Goal: Information Seeking & Learning: Learn about a topic

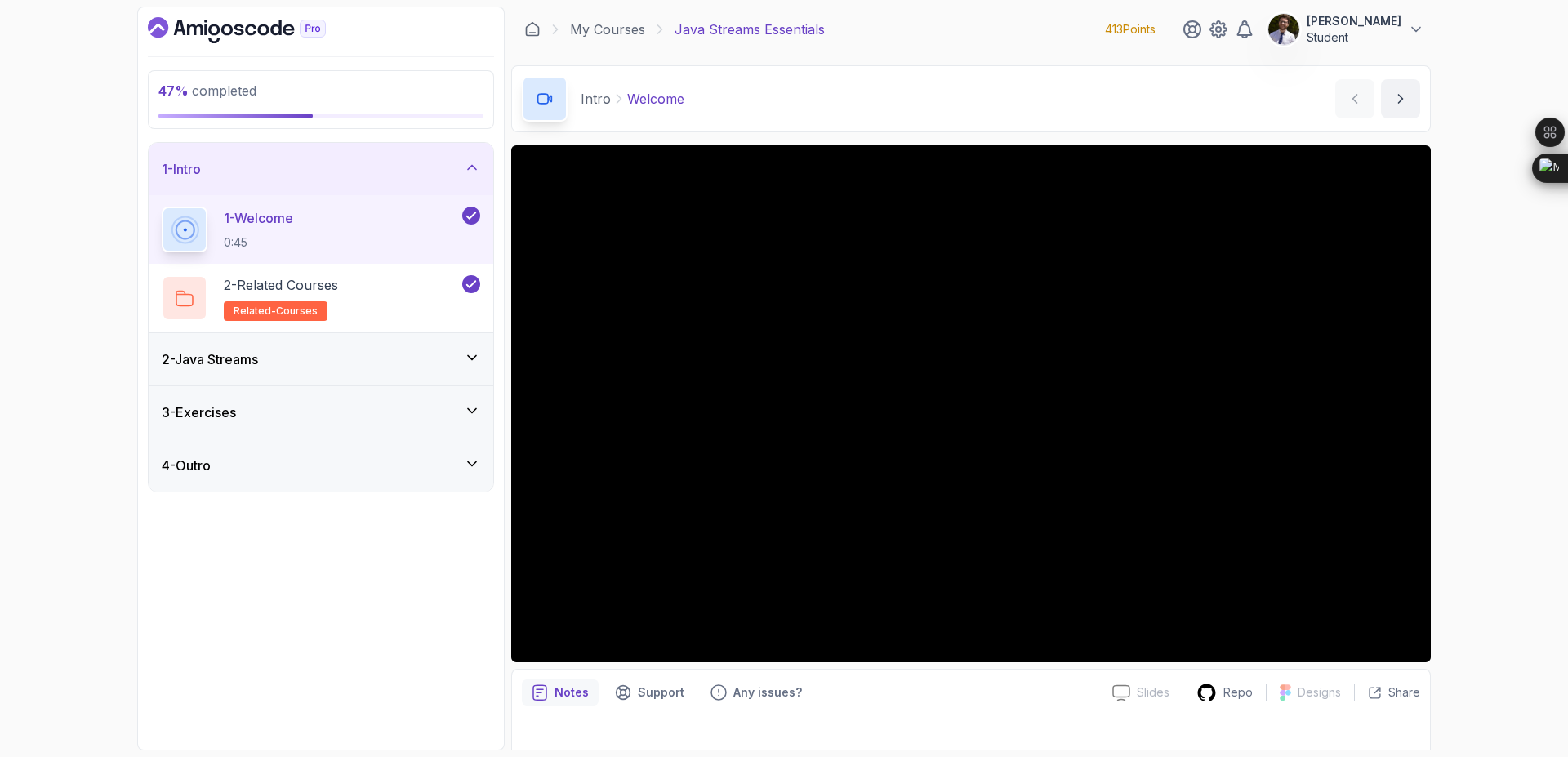
click at [465, 348] on div "2 - Java Streams" at bounding box center [321, 359] width 345 height 52
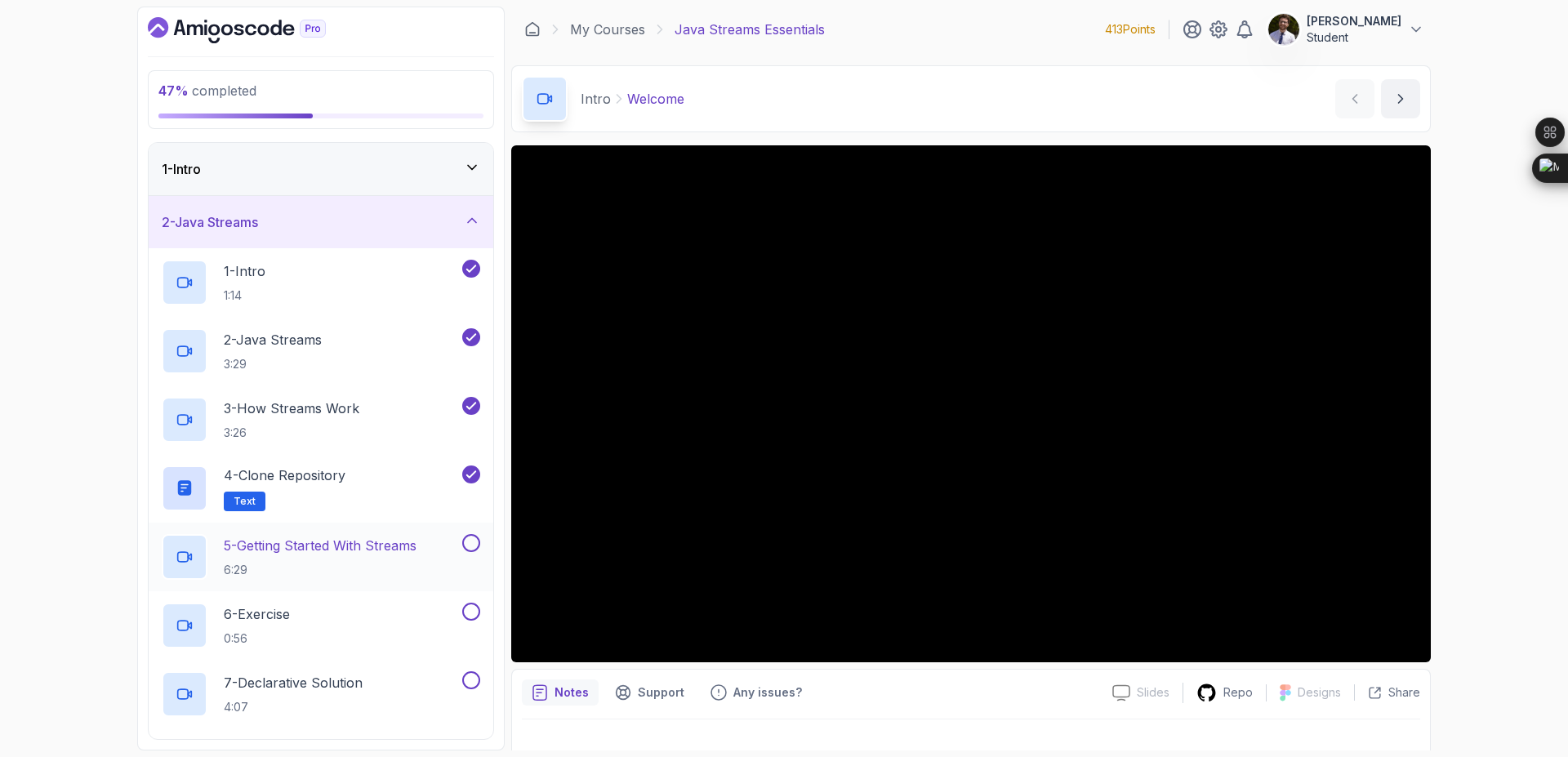
click at [399, 551] on p "5 - Getting Started With Streams" at bounding box center [320, 546] width 192 height 19
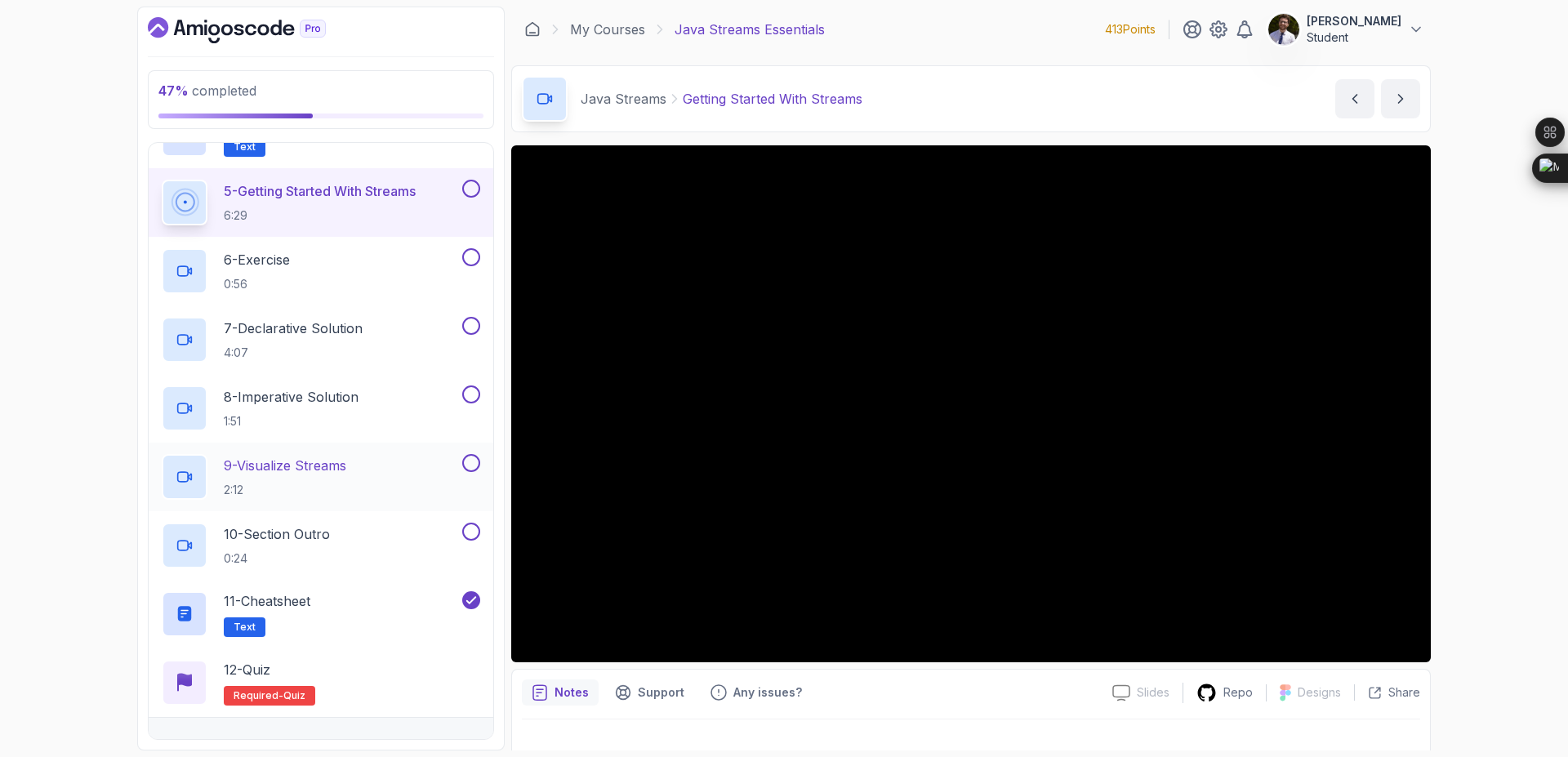
scroll to position [352, 0]
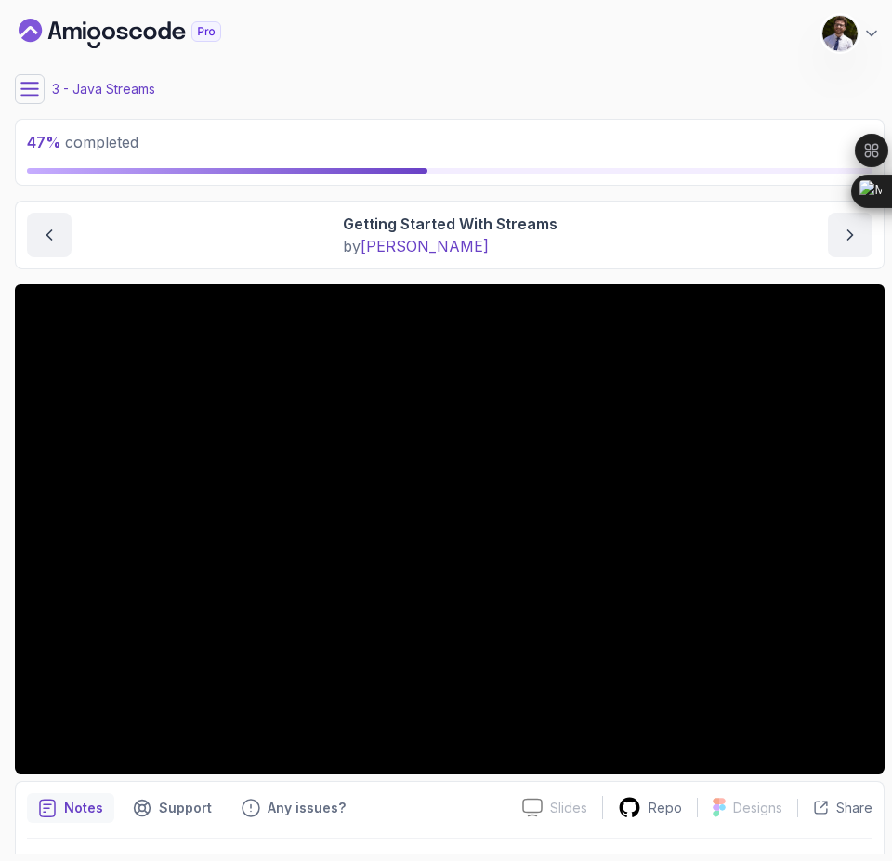
click at [444, 799] on div "Notes Support Any issues?" at bounding box center [267, 809] width 480 height 30
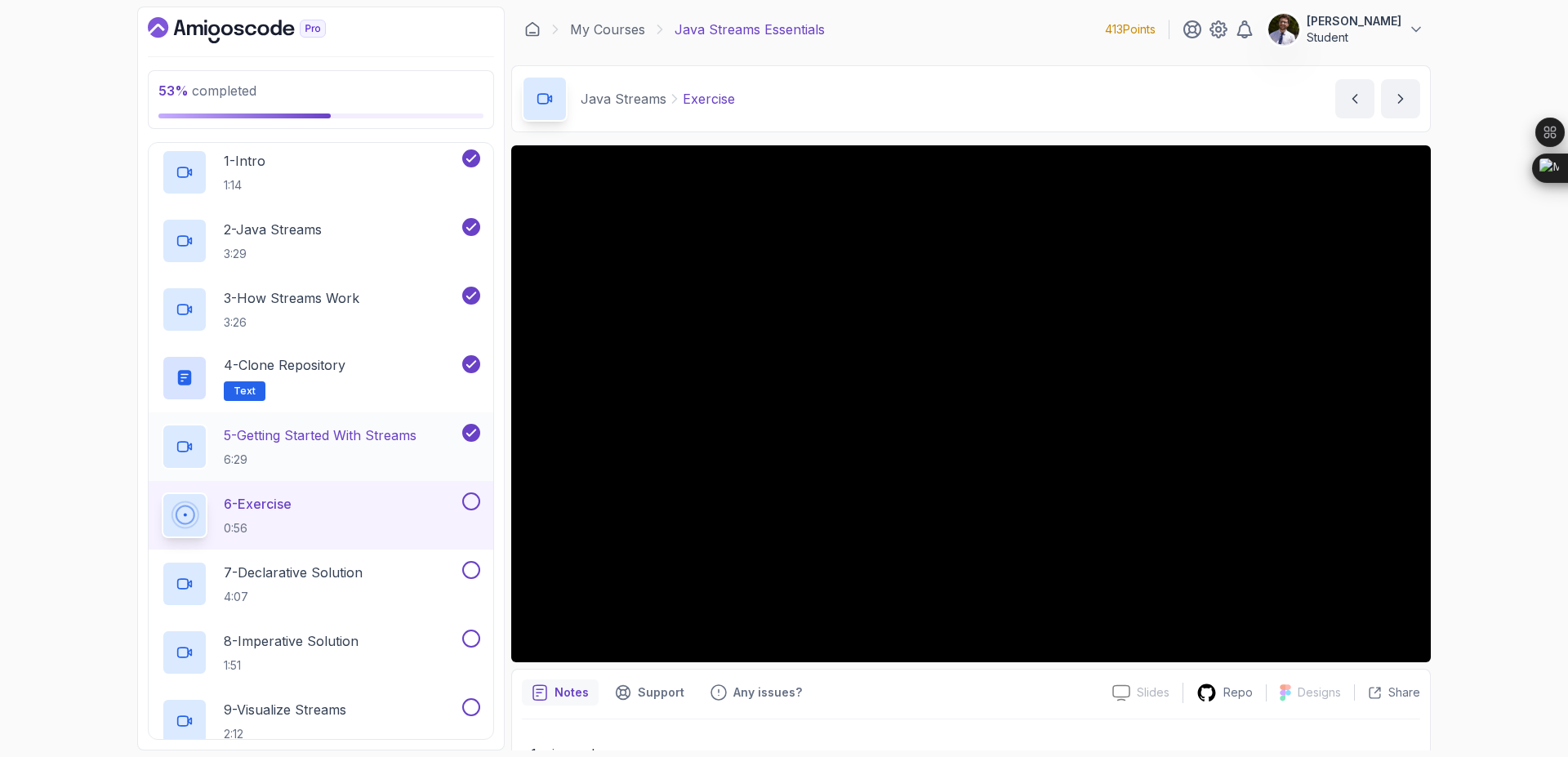
scroll to position [106, 0]
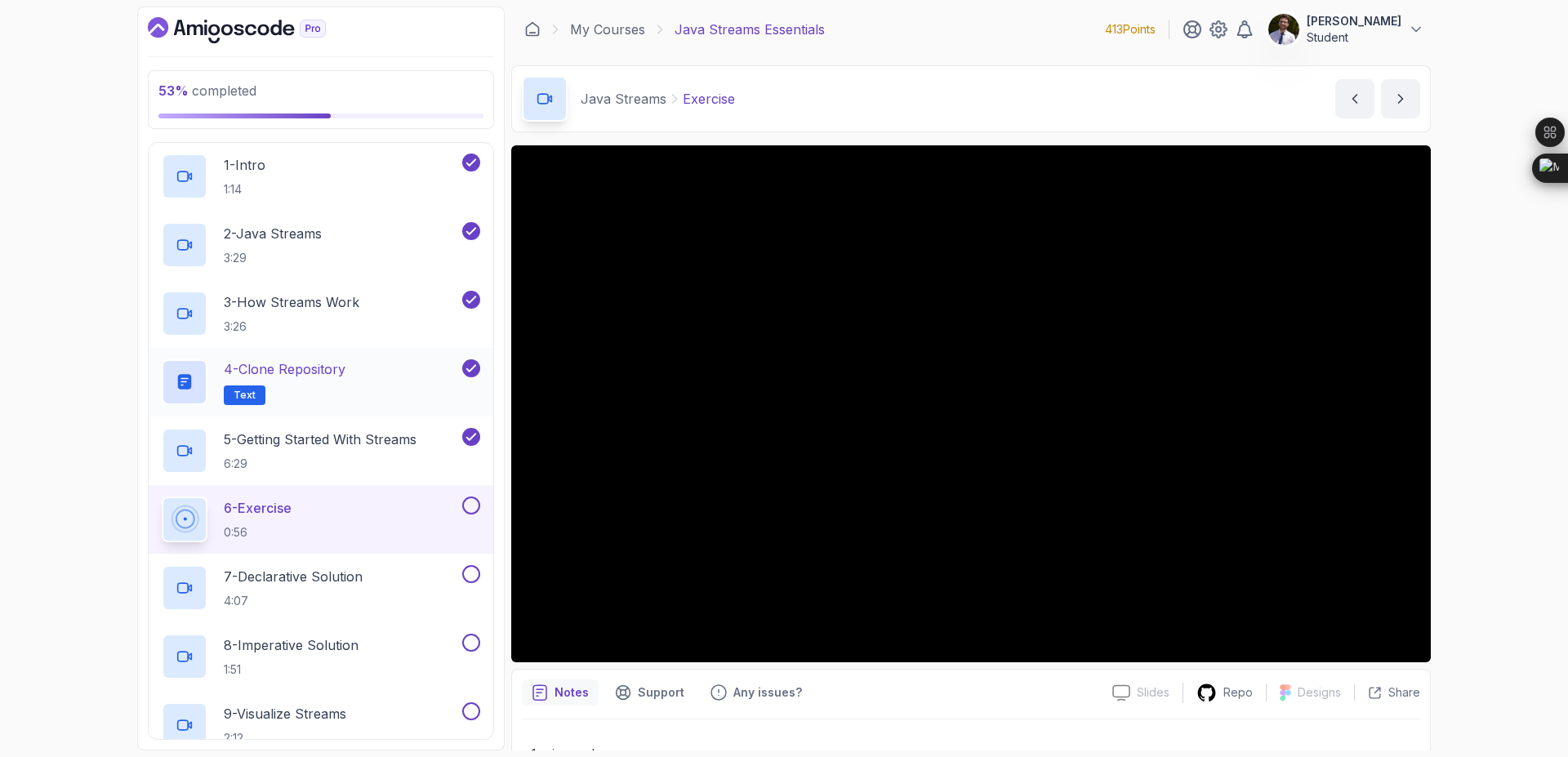
click at [287, 370] on p "4 - Clone Repository" at bounding box center [285, 369] width 121 height 19
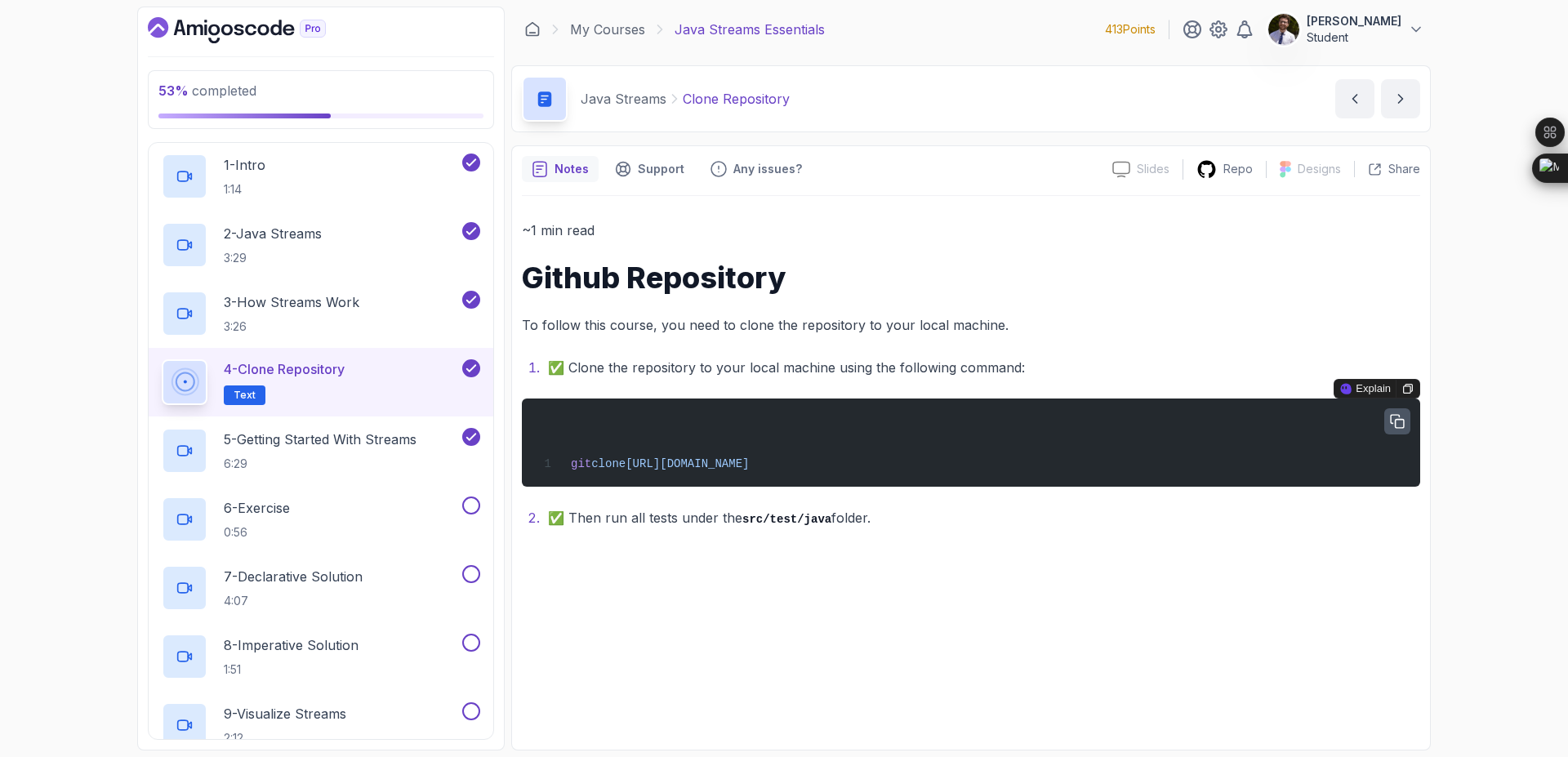
click at [1402, 417] on icon "button" at bounding box center [1397, 421] width 15 height 15
click at [306, 506] on div "6 - Exercise 0:56" at bounding box center [310, 520] width 297 height 46
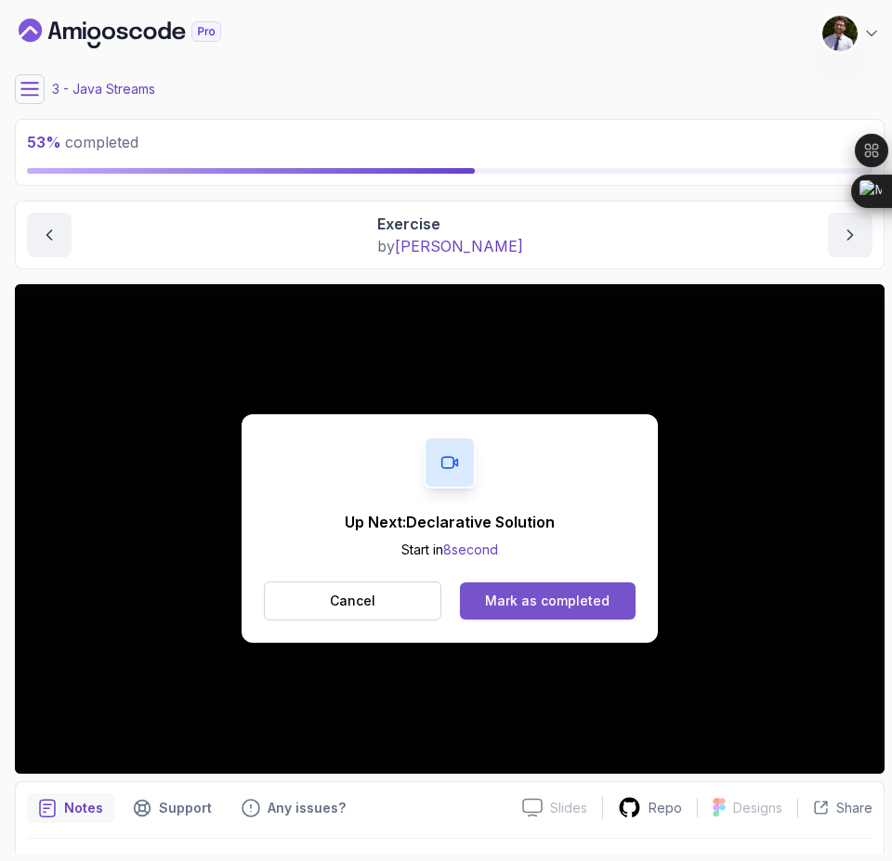
click at [506, 597] on div "Mark as completed" at bounding box center [547, 601] width 125 height 19
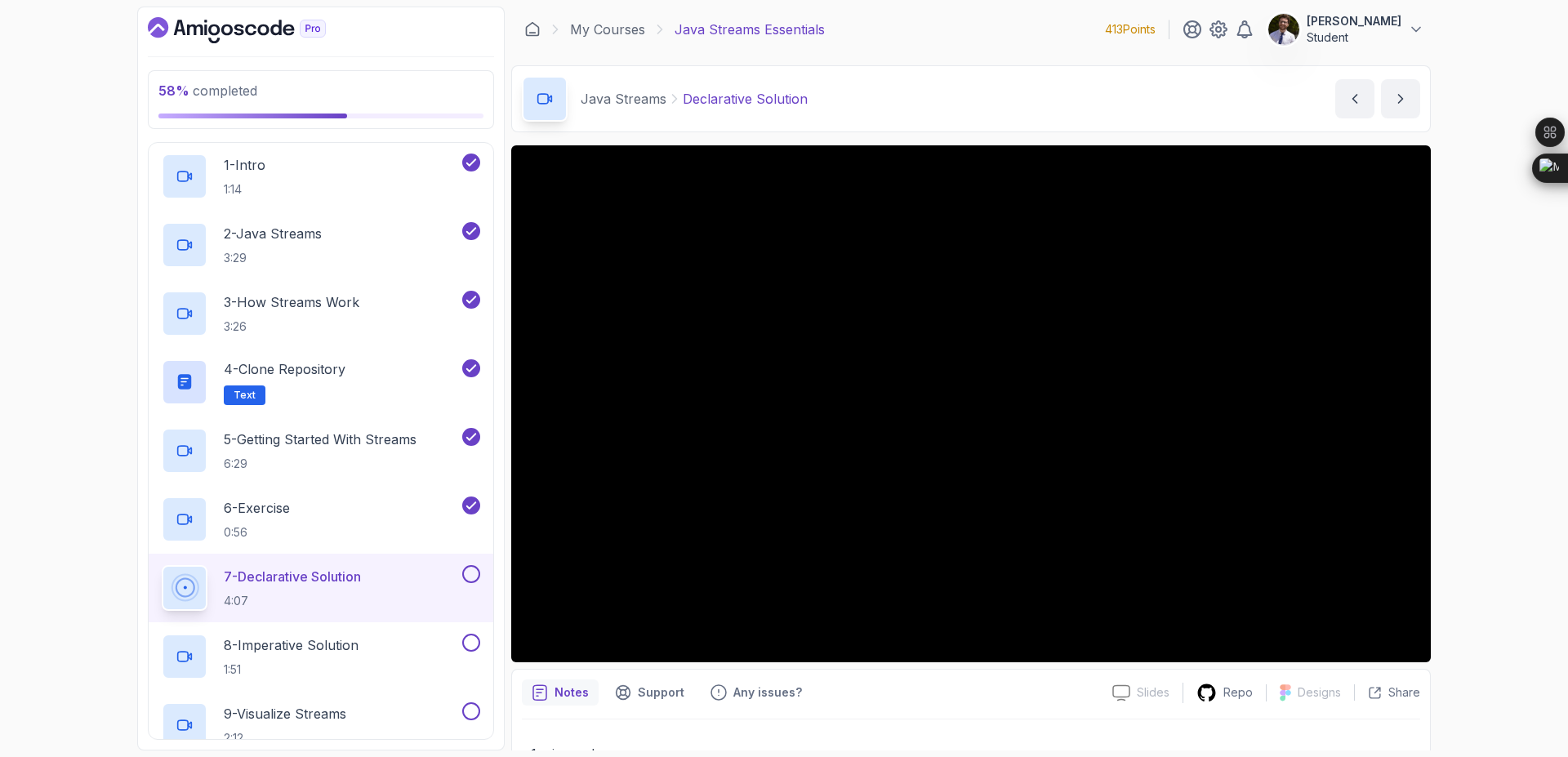
click at [473, 579] on button at bounding box center [471, 574] width 18 height 18
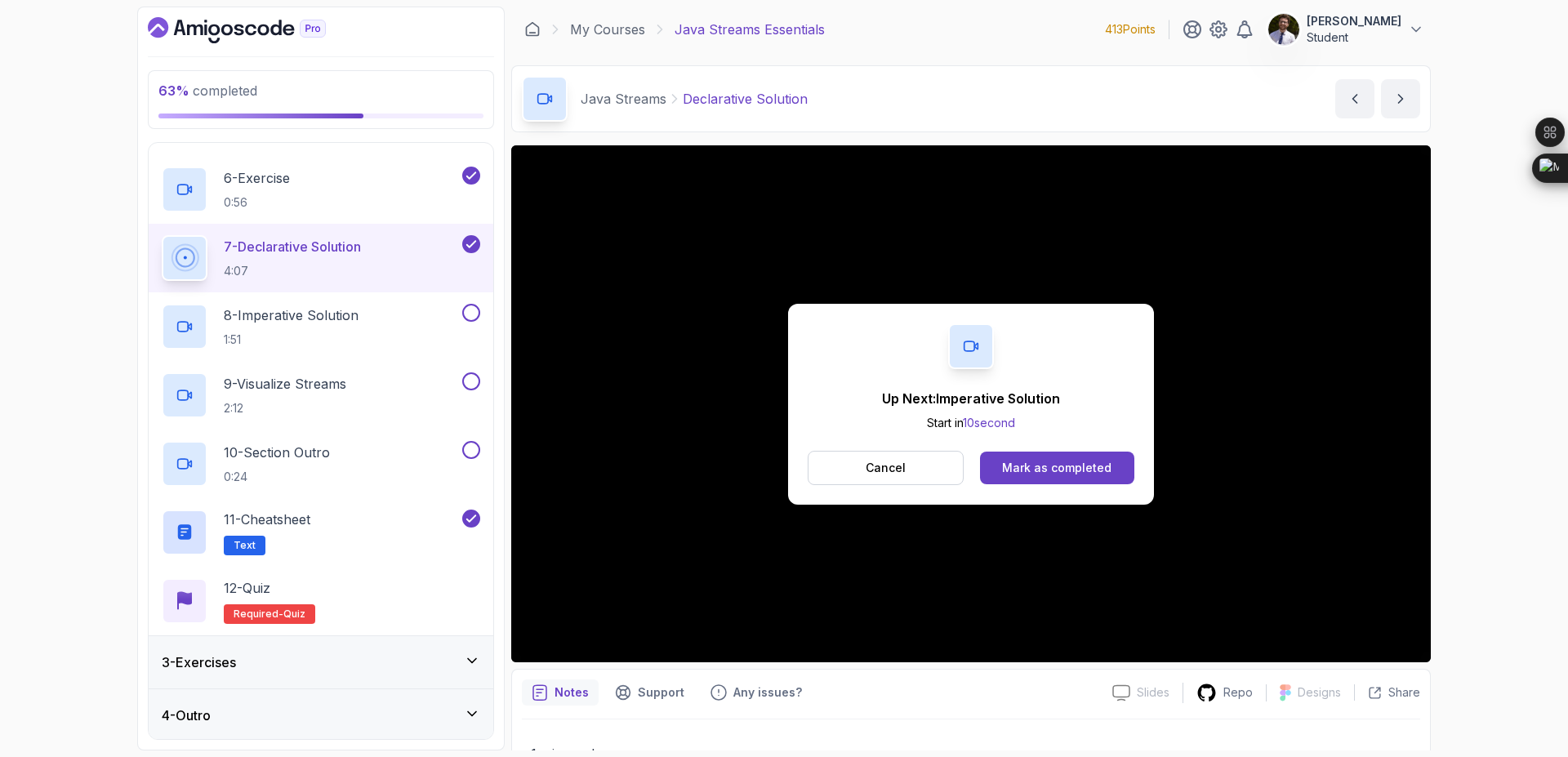
scroll to position [439, 0]
click at [330, 315] on p "8 - Imperative Solution" at bounding box center [291, 313] width 134 height 19
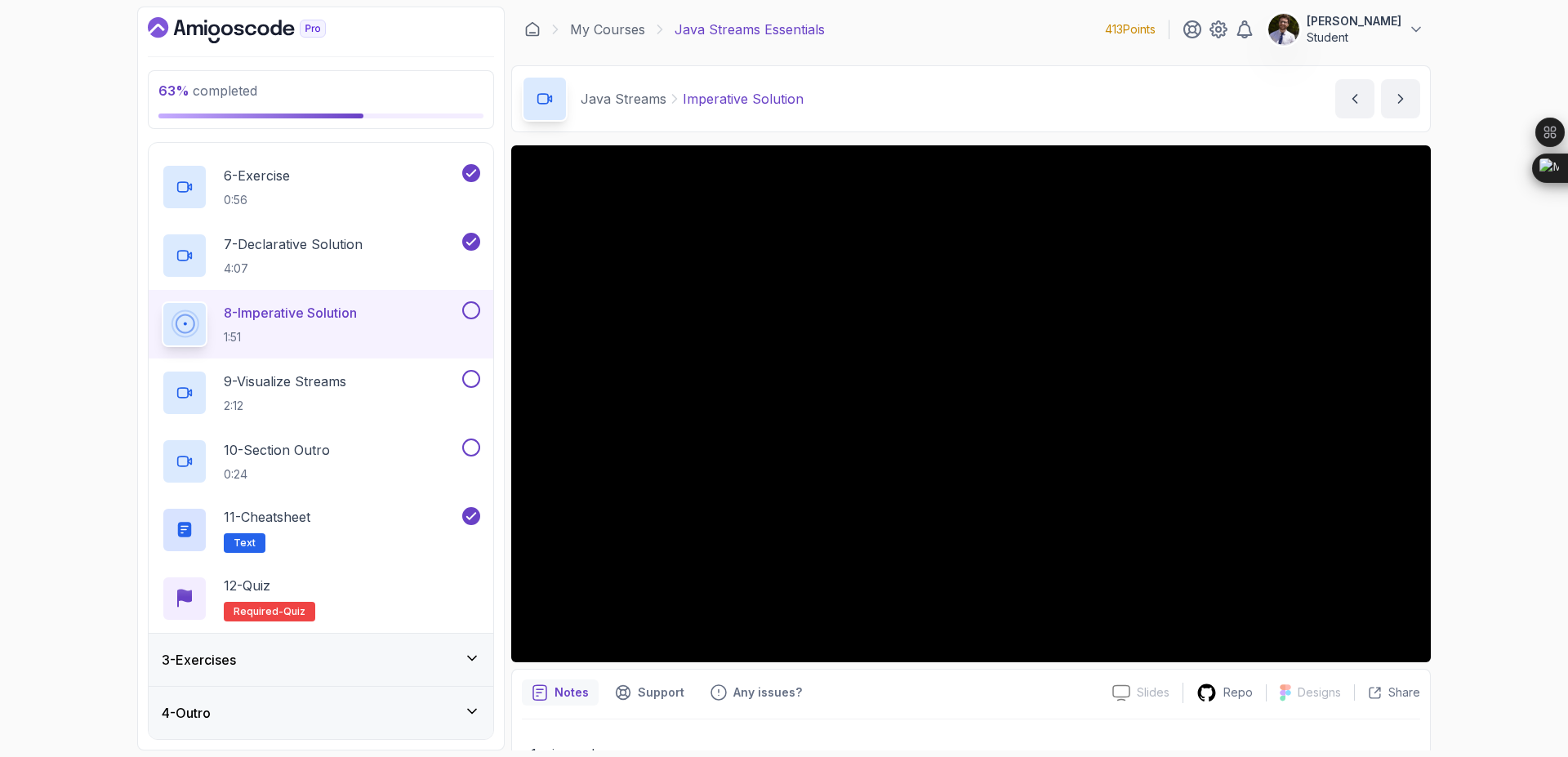
click at [455, 645] on div "3 - Exercises" at bounding box center [321, 659] width 345 height 52
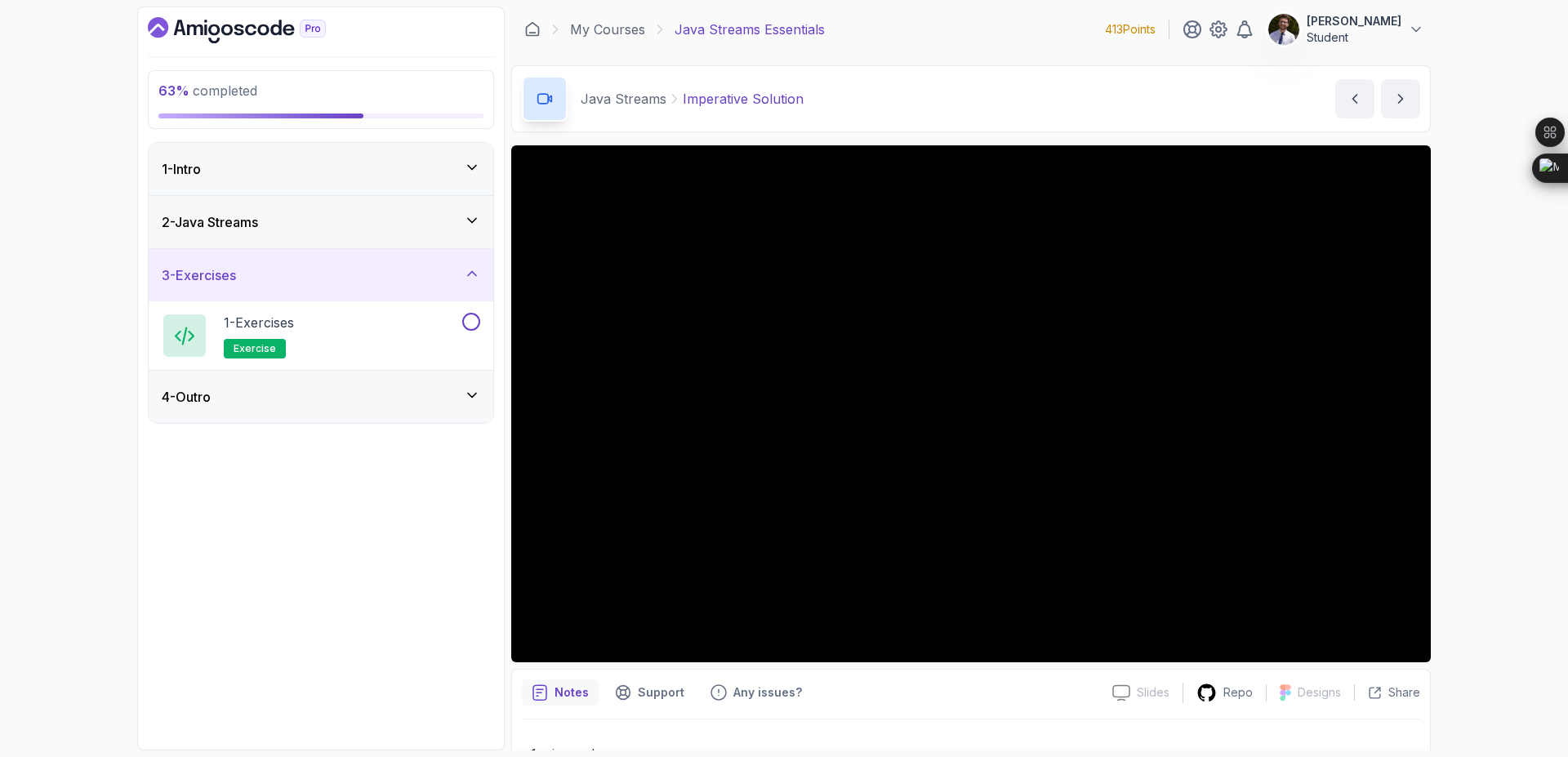
click at [470, 275] on icon at bounding box center [472, 273] width 17 height 17
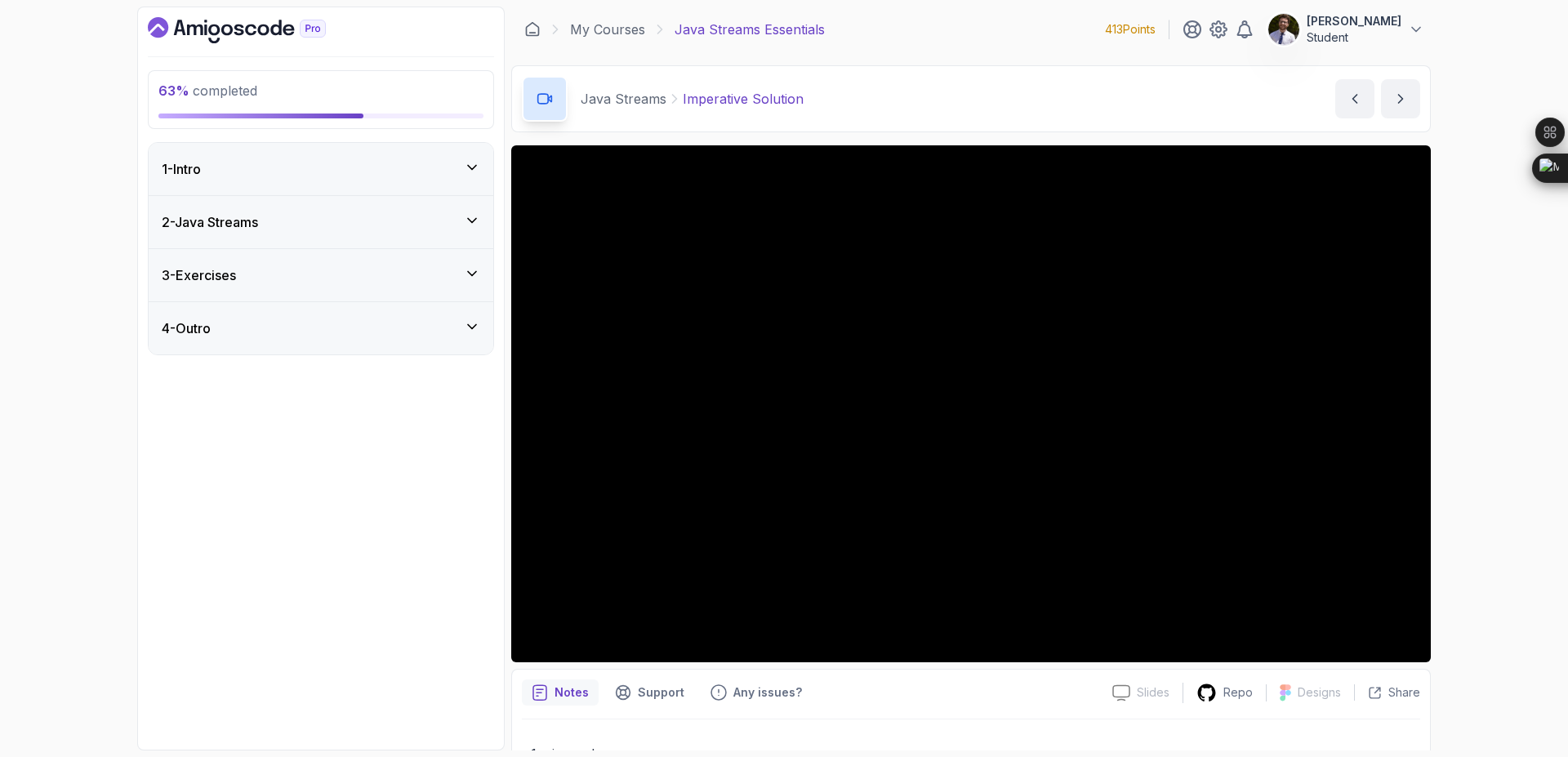
click at [469, 217] on icon at bounding box center [472, 221] width 17 height 17
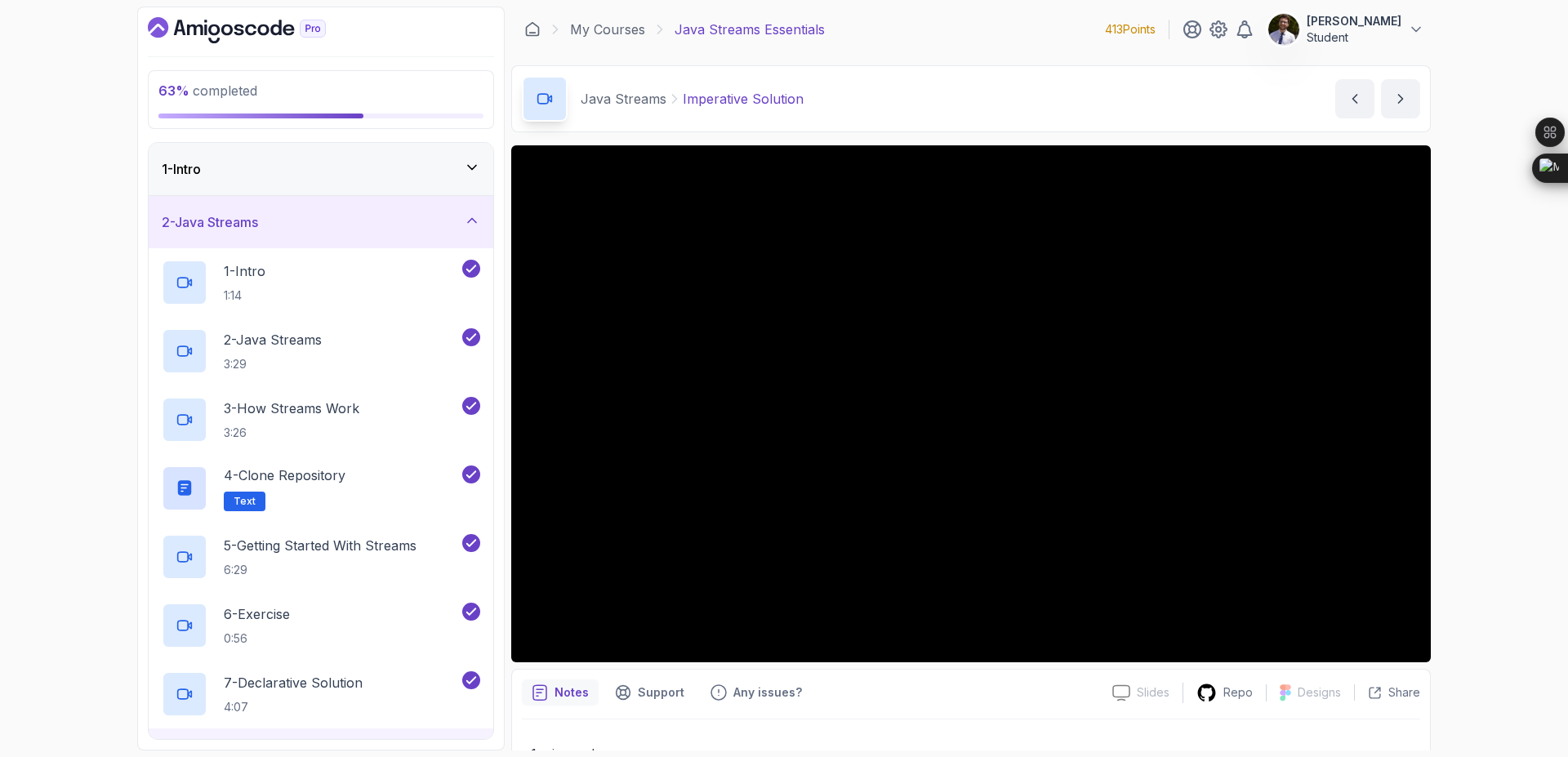
click at [475, 222] on icon at bounding box center [472, 221] width 17 height 17
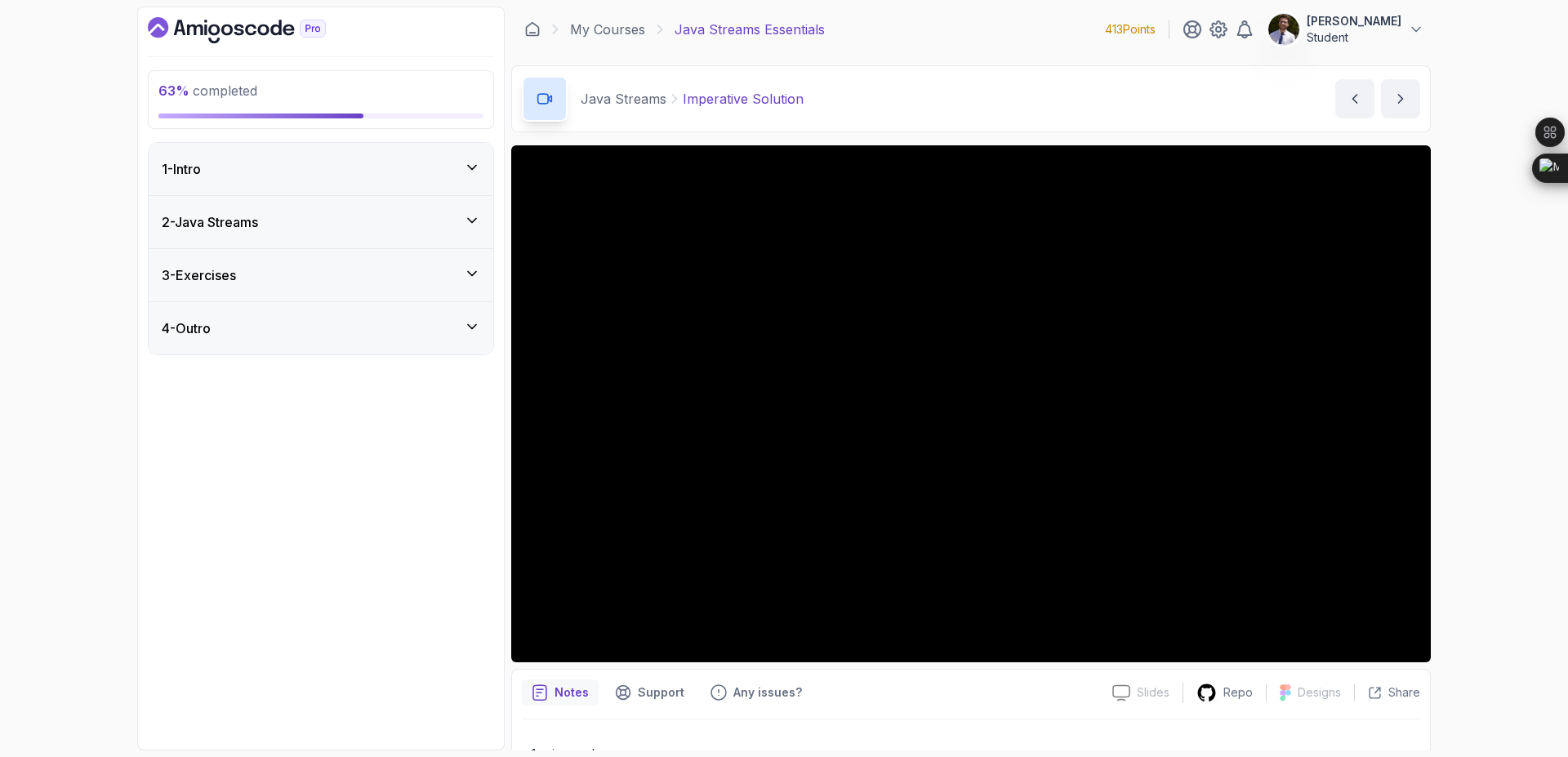
click at [466, 282] on div "3 - Exercises" at bounding box center [321, 275] width 318 height 19
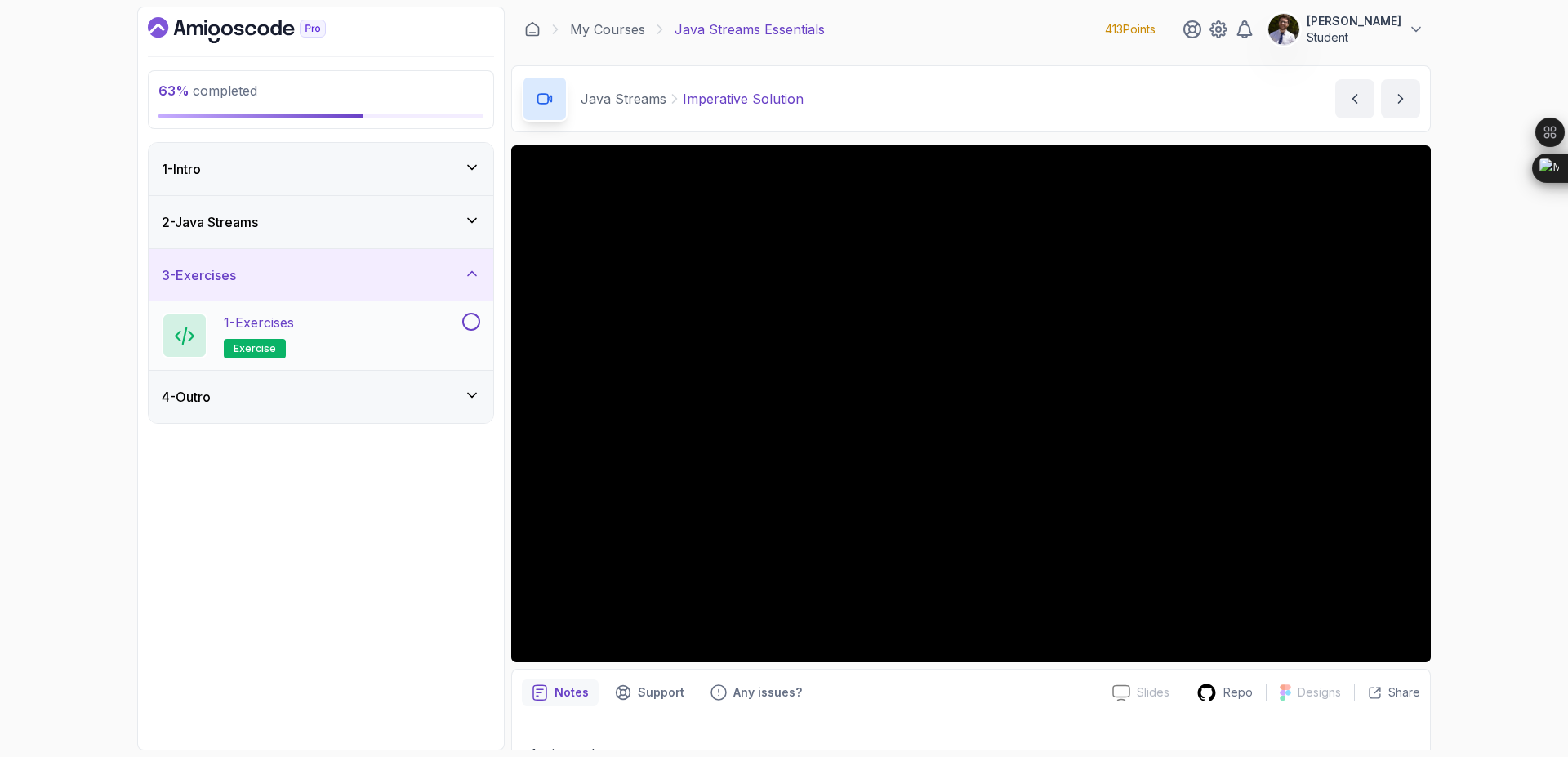
click at [469, 325] on button at bounding box center [471, 322] width 18 height 18
click at [475, 402] on icon at bounding box center [472, 395] width 17 height 17
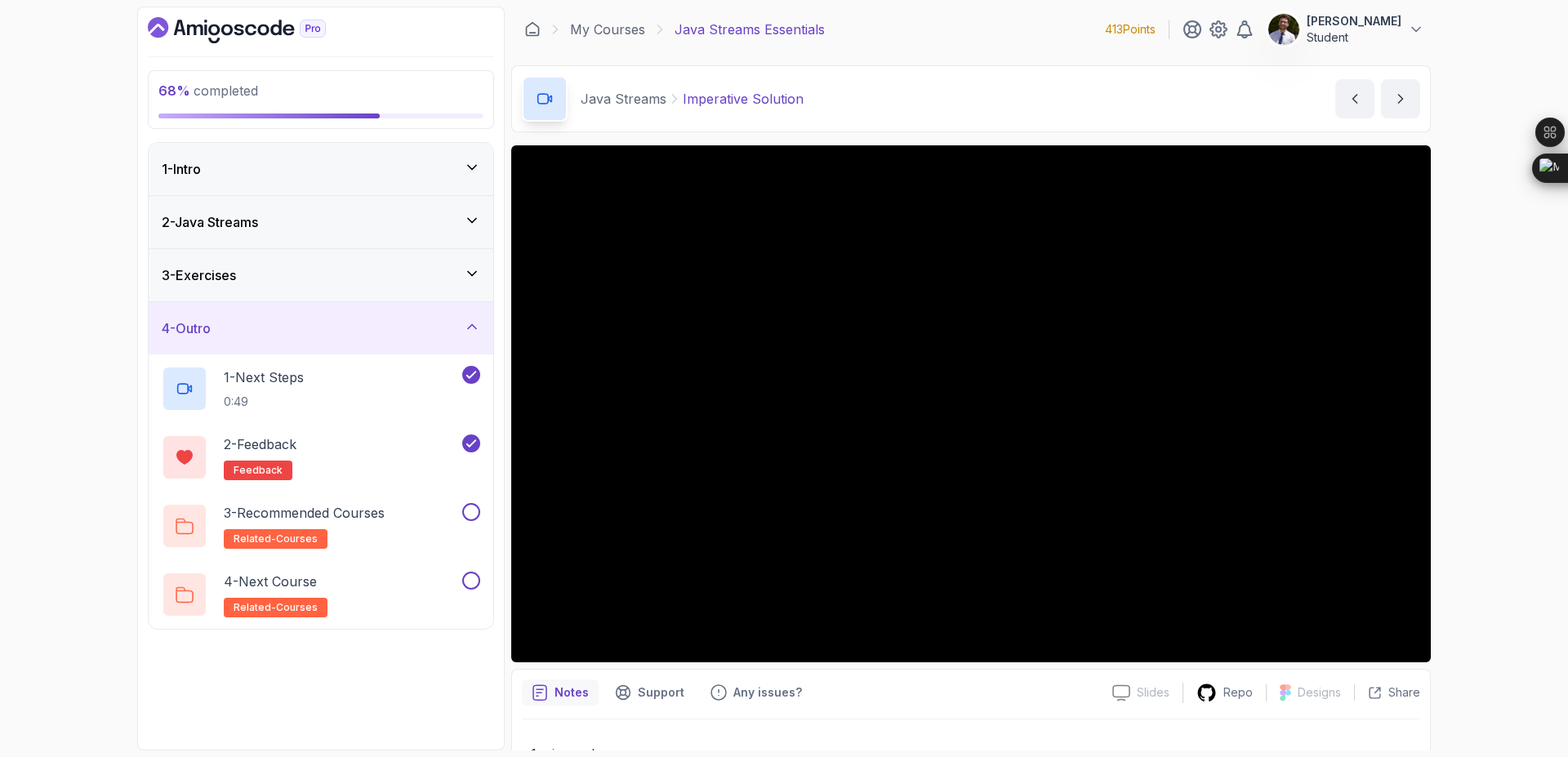
click at [462, 324] on div "4 - Outro" at bounding box center [321, 328] width 318 height 19
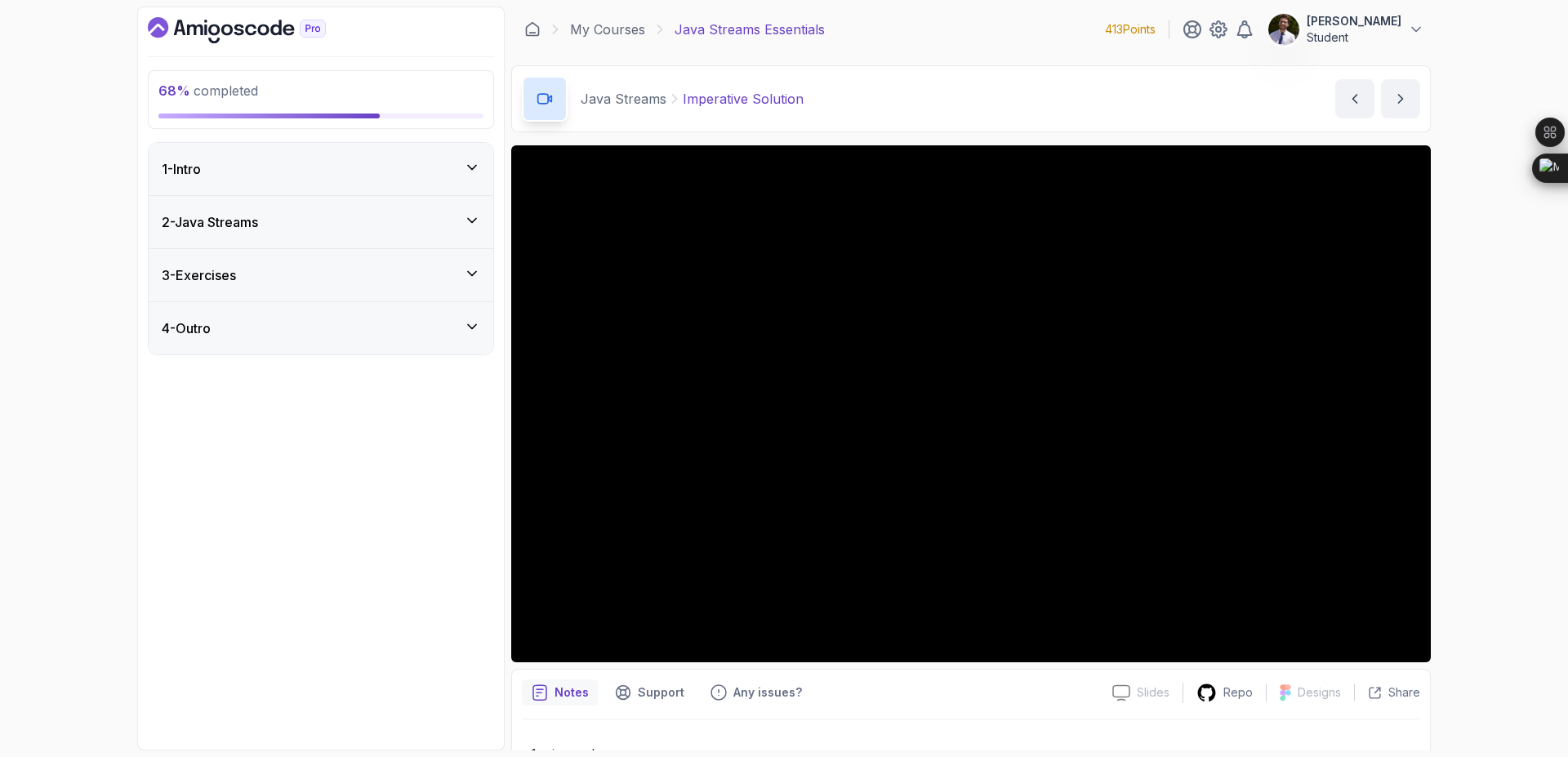
click at [475, 222] on icon at bounding box center [472, 221] width 17 height 17
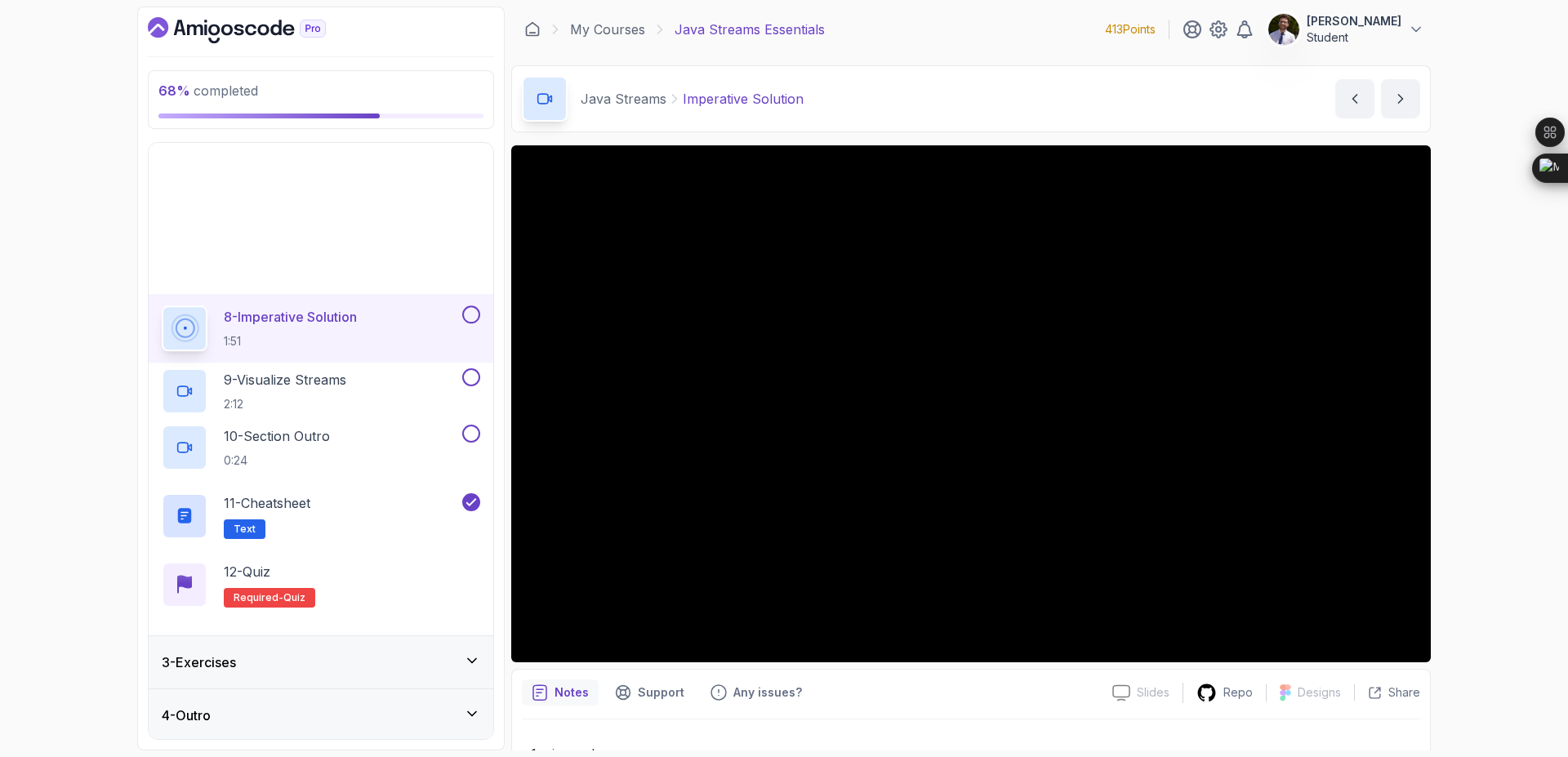
scroll to position [439, 0]
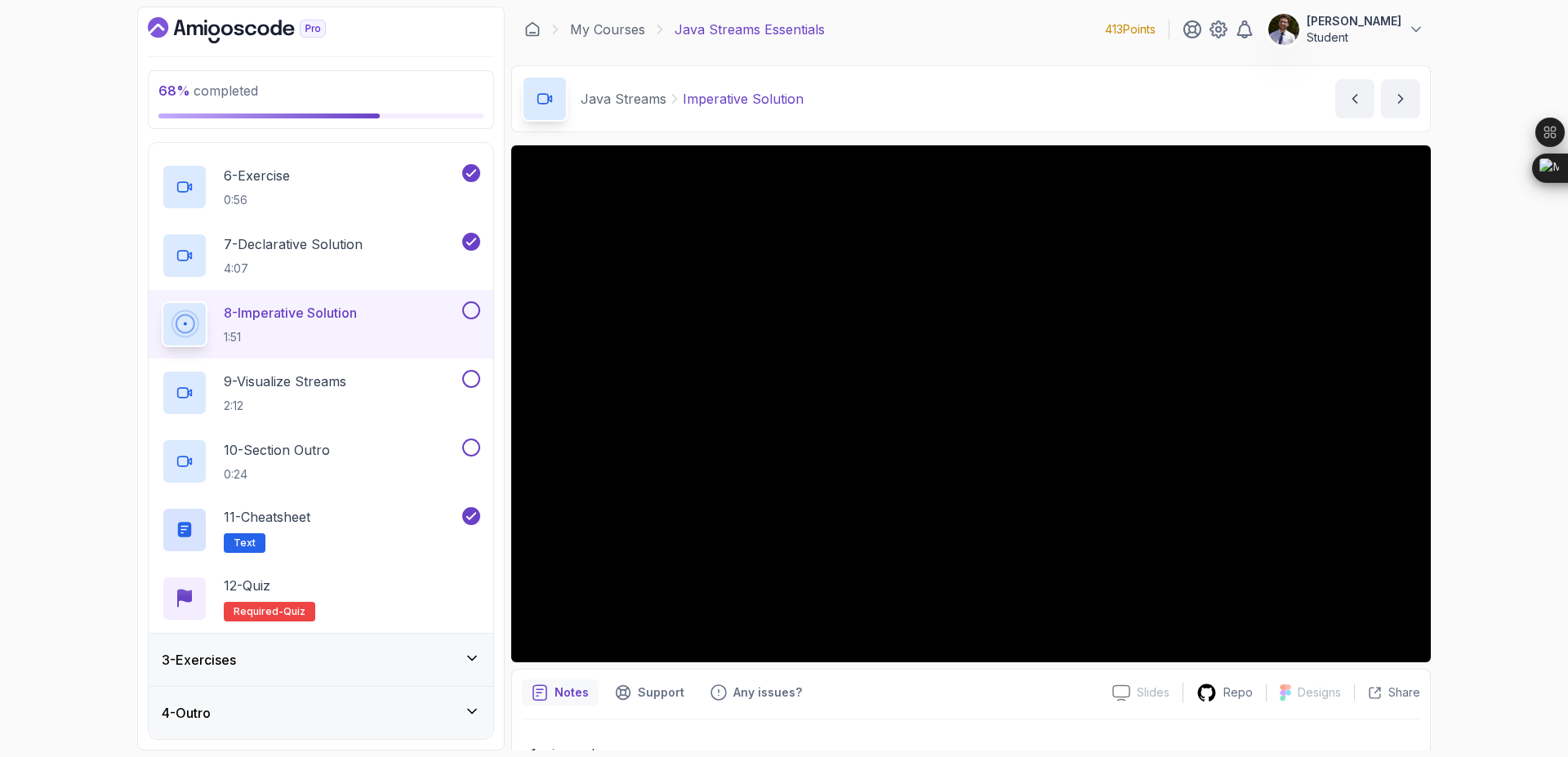
click at [470, 309] on button at bounding box center [471, 310] width 18 height 18
click at [309, 389] on p "9 - Visualize Streams" at bounding box center [285, 382] width 122 height 19
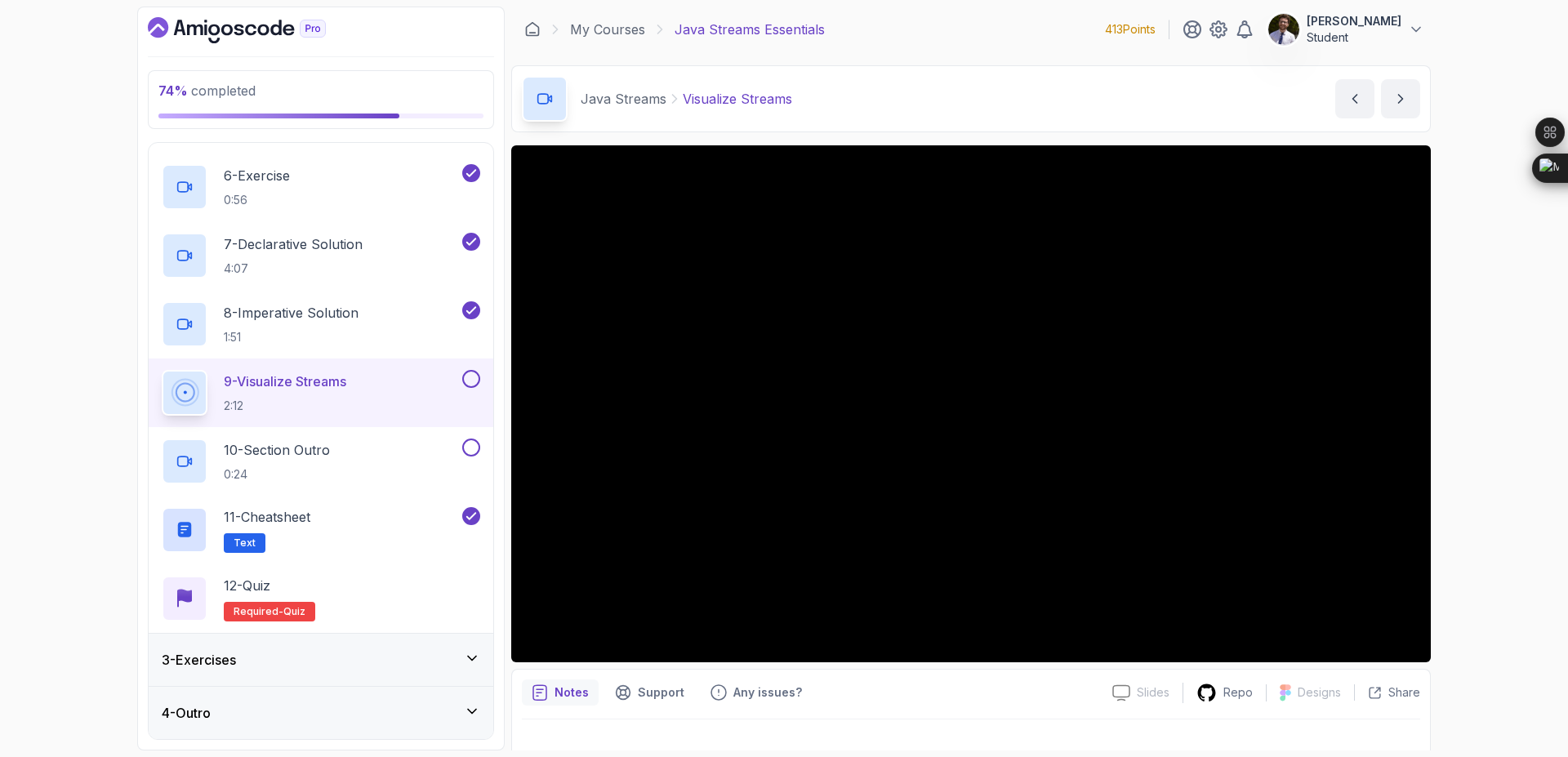
click at [162, 370] on button "9 - Visualize Streams 2:12" at bounding box center [321, 393] width 318 height 46
click at [469, 382] on button at bounding box center [471, 379] width 18 height 18
click at [323, 446] on p "10 - Section Outro" at bounding box center [277, 450] width 106 height 19
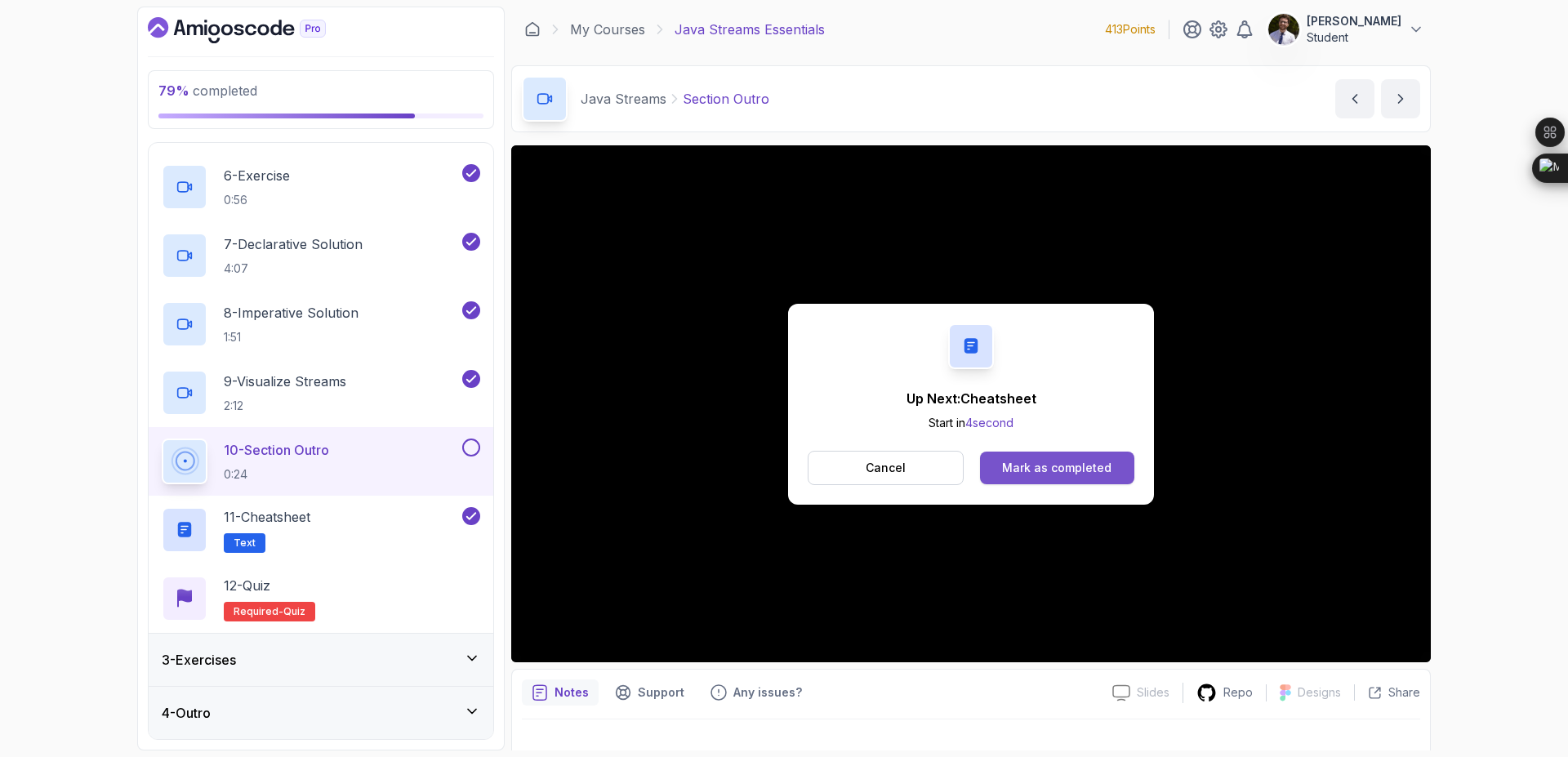
click at [1056, 480] on button "Mark as completed" at bounding box center [1057, 468] width 155 height 33
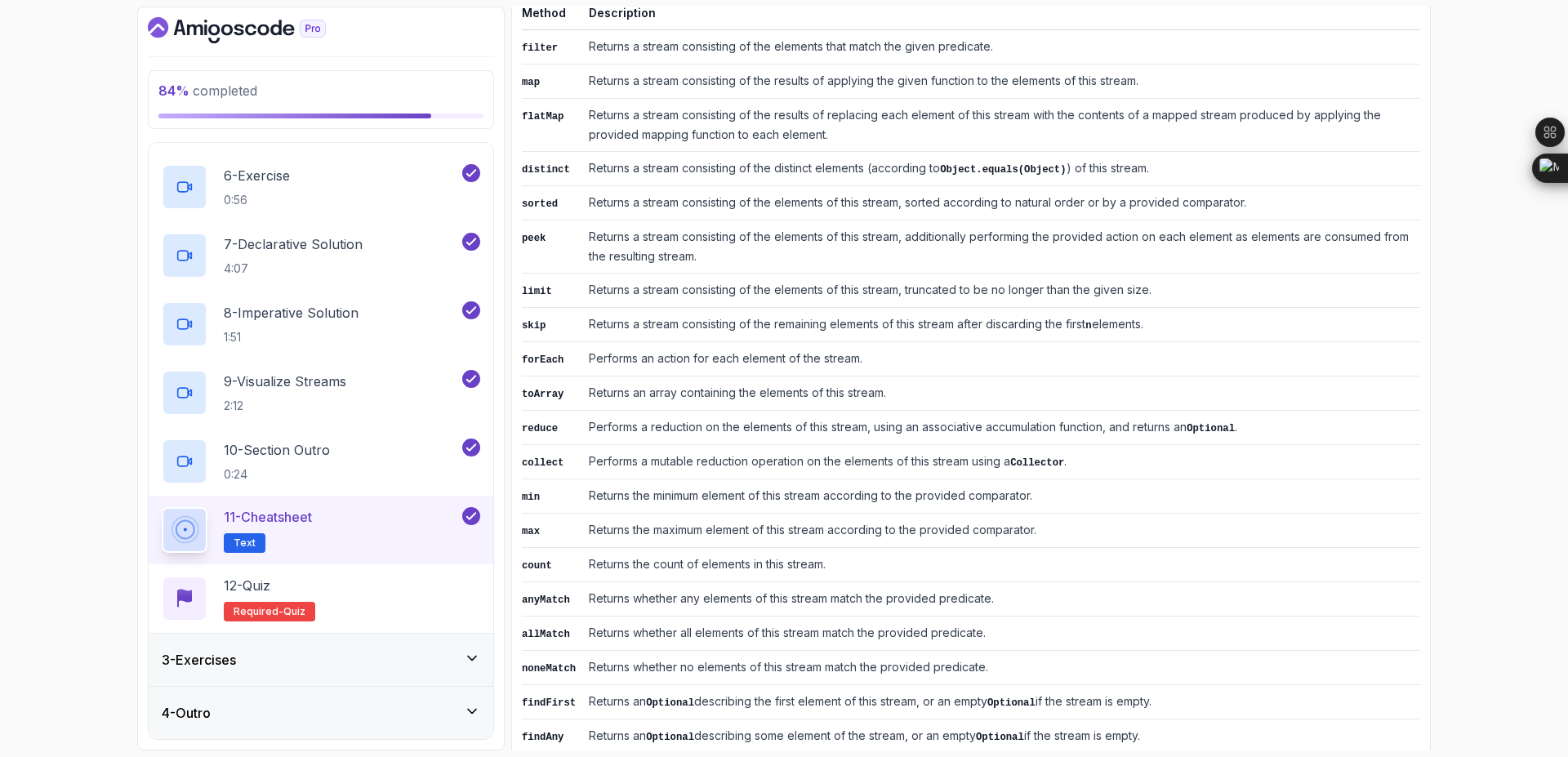
scroll to position [688, 0]
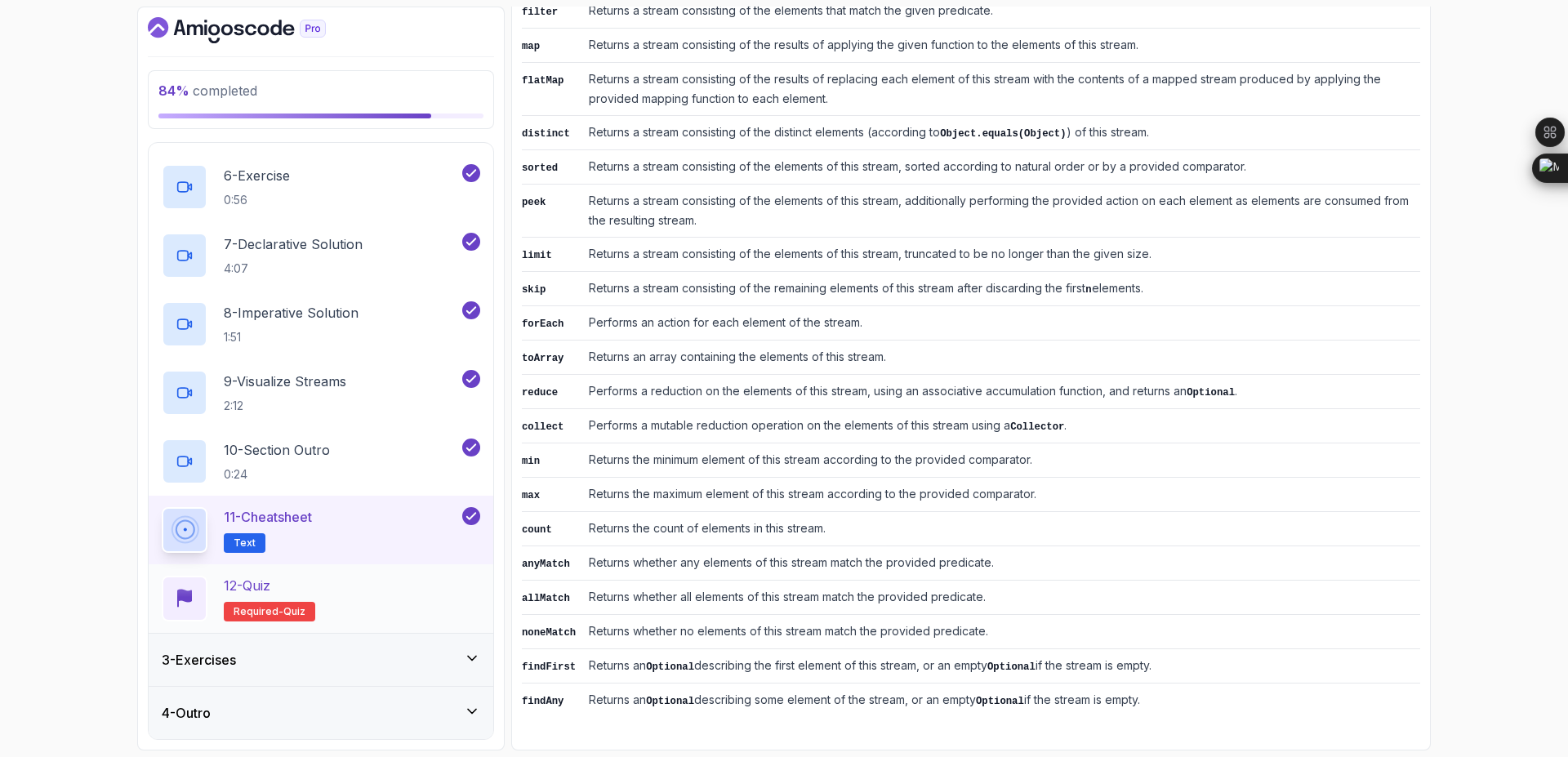
click at [372, 610] on div "12 - Quiz Required- quiz" at bounding box center [321, 599] width 318 height 46
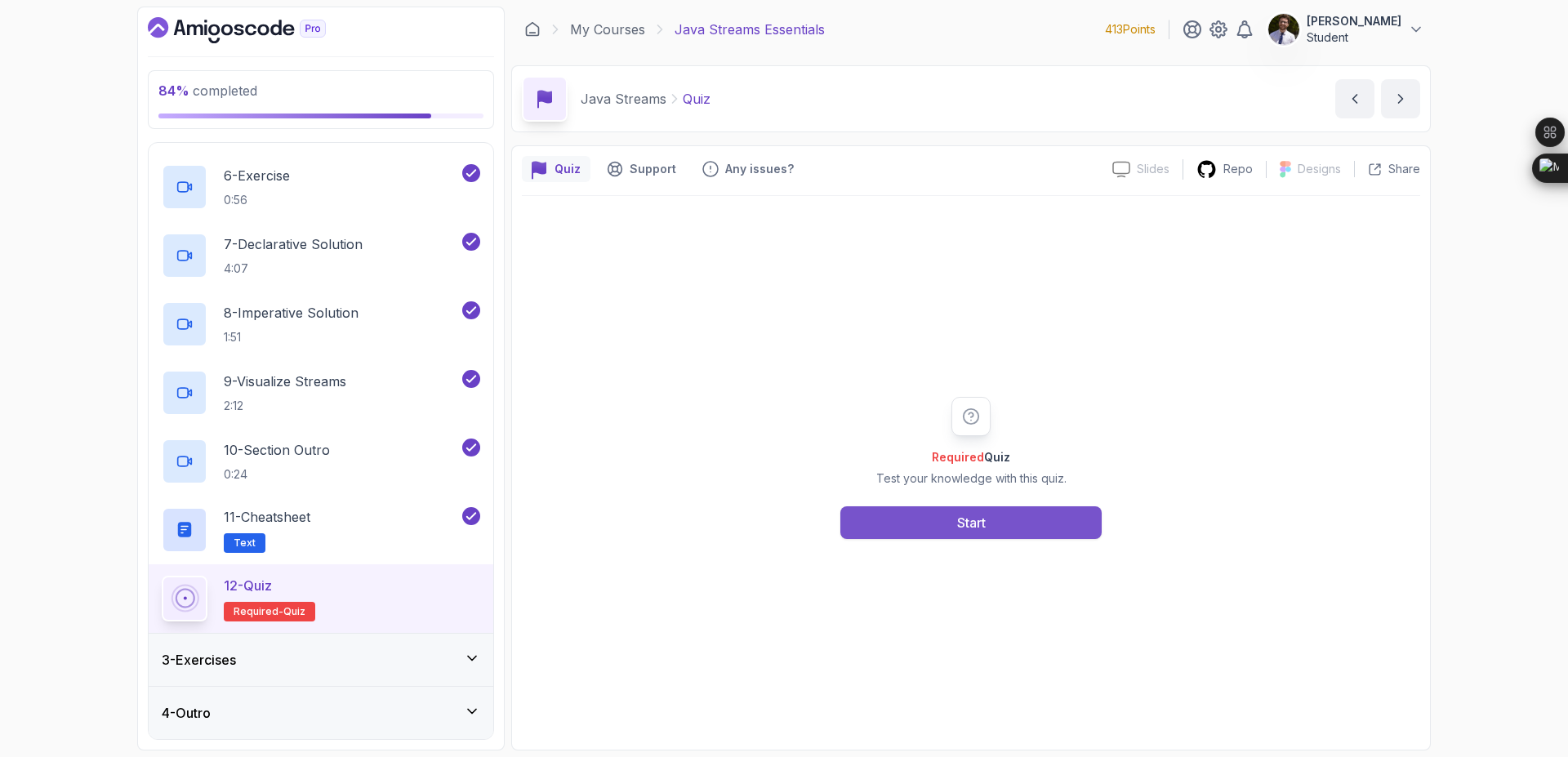
click at [914, 526] on button "Start" at bounding box center [970, 522] width 261 height 33
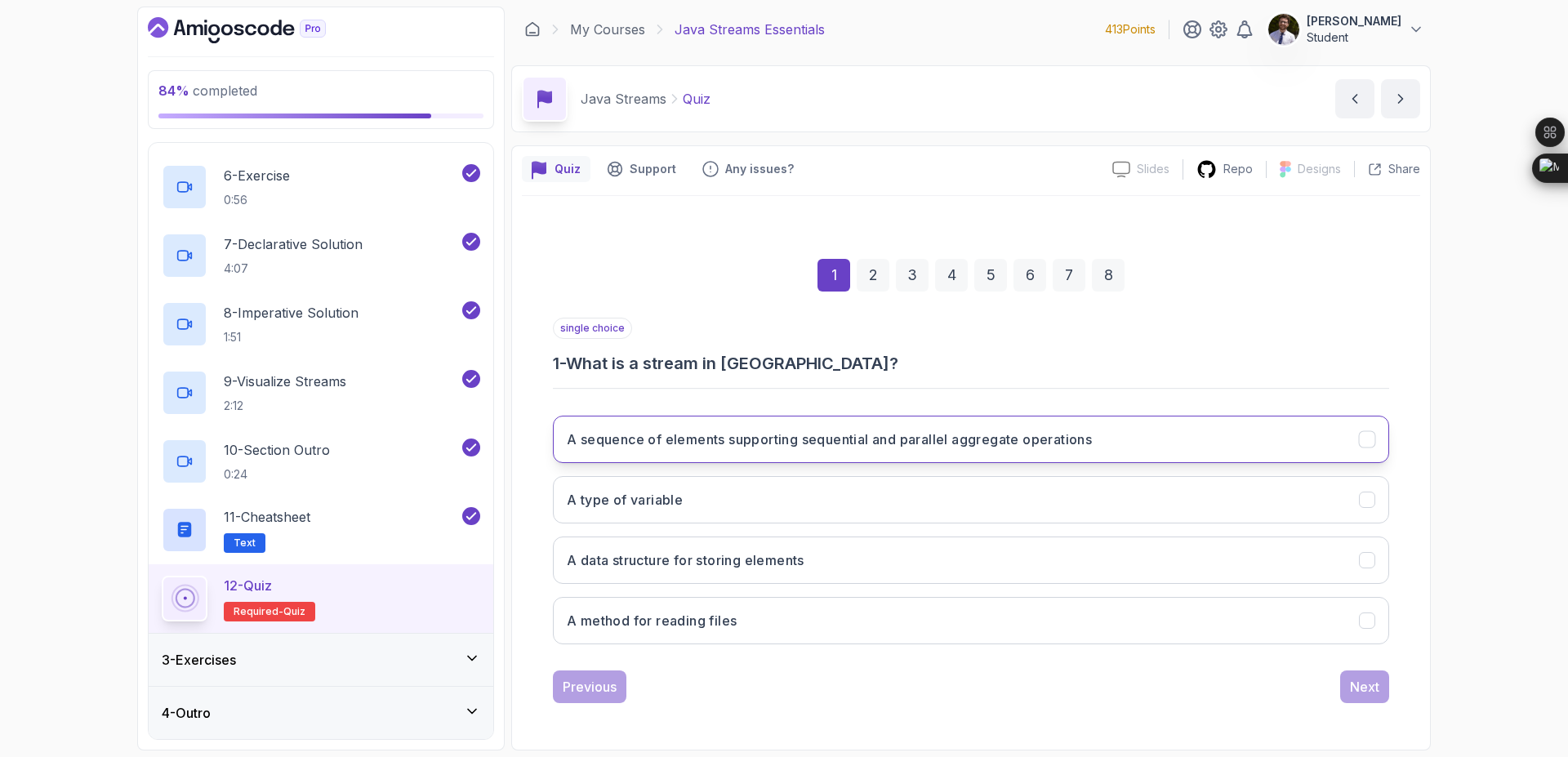
click at [1125, 456] on button "A sequence of elements supporting sequential and parallel aggregate operations" at bounding box center [971, 440] width 837 height 47
click at [1376, 681] on div "Next" at bounding box center [1364, 687] width 29 height 19
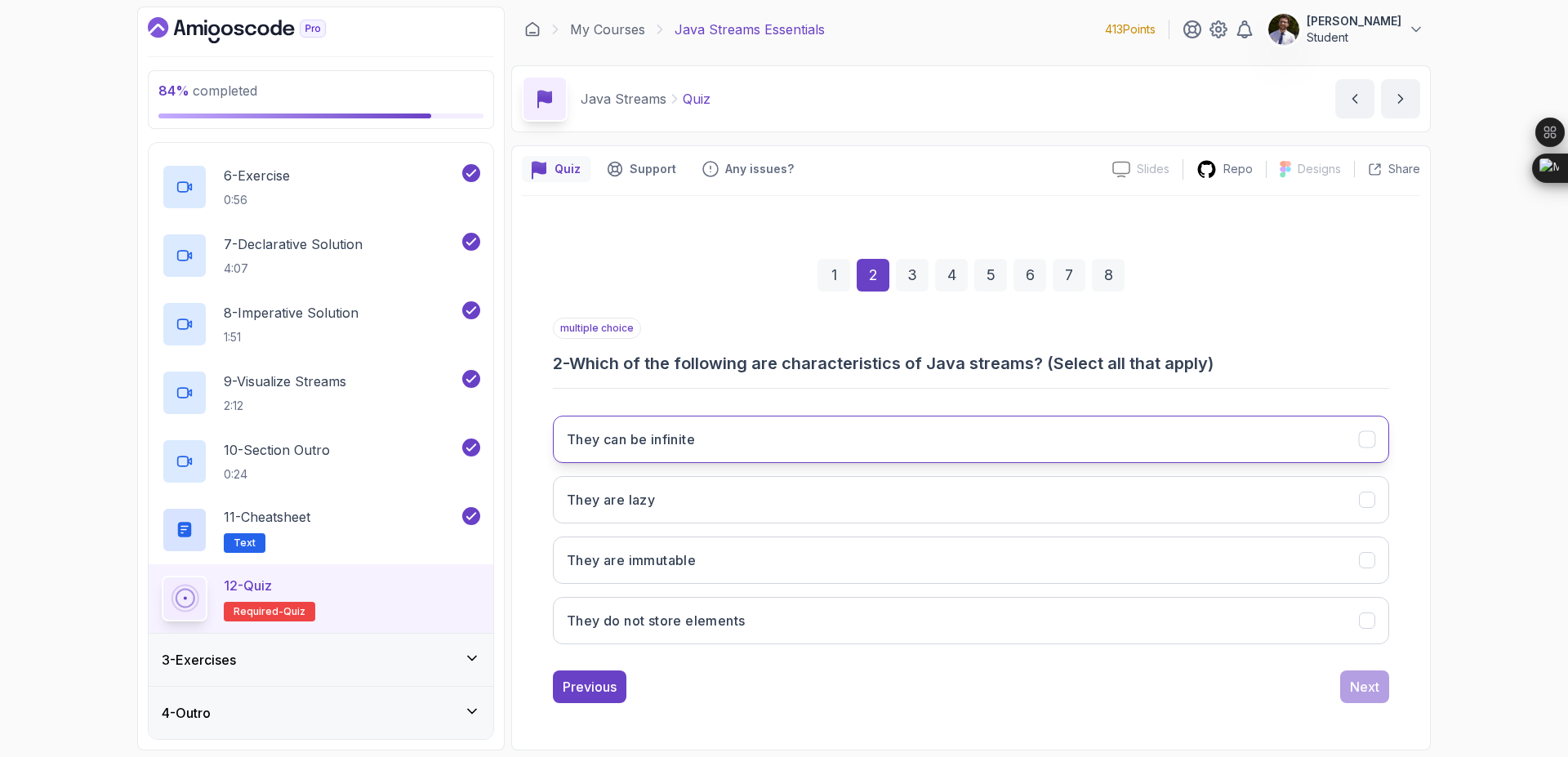
click at [1161, 448] on button "They can be infinite" at bounding box center [971, 440] width 837 height 47
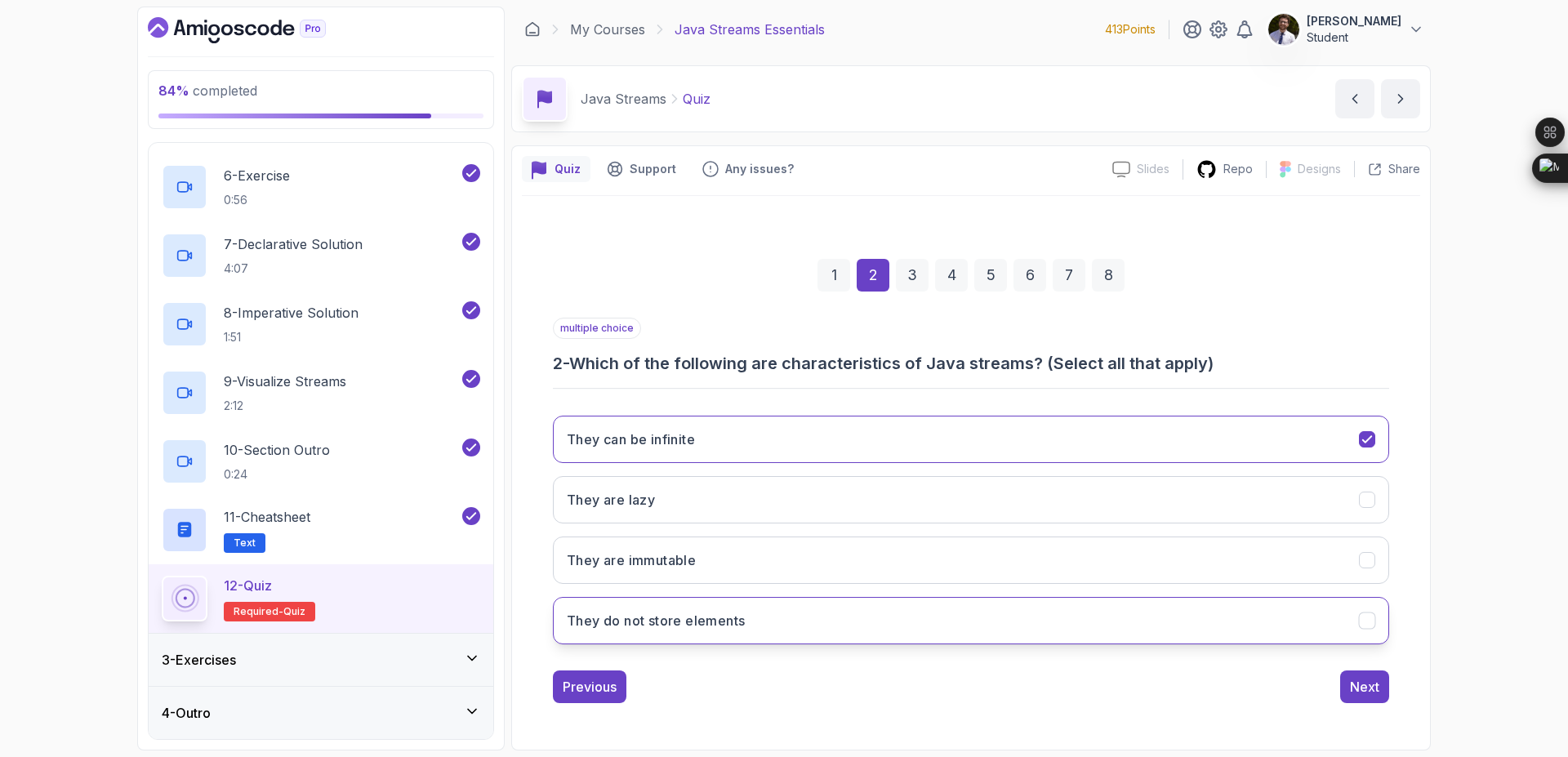
click at [1366, 618] on icon "They do not store elements" at bounding box center [1368, 622] width 16 height 16
click at [1368, 684] on div "Next" at bounding box center [1364, 687] width 29 height 19
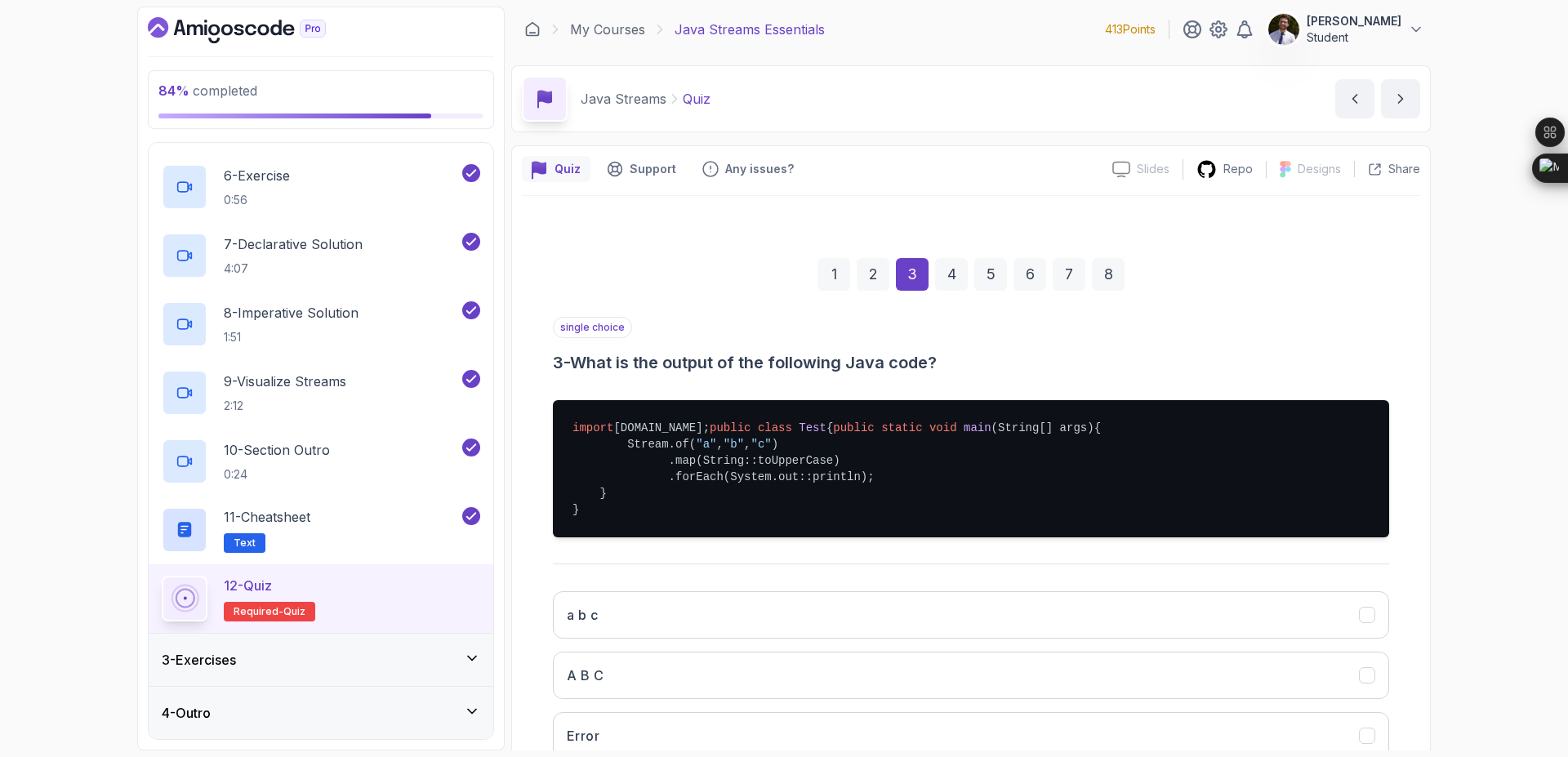
scroll to position [207, 0]
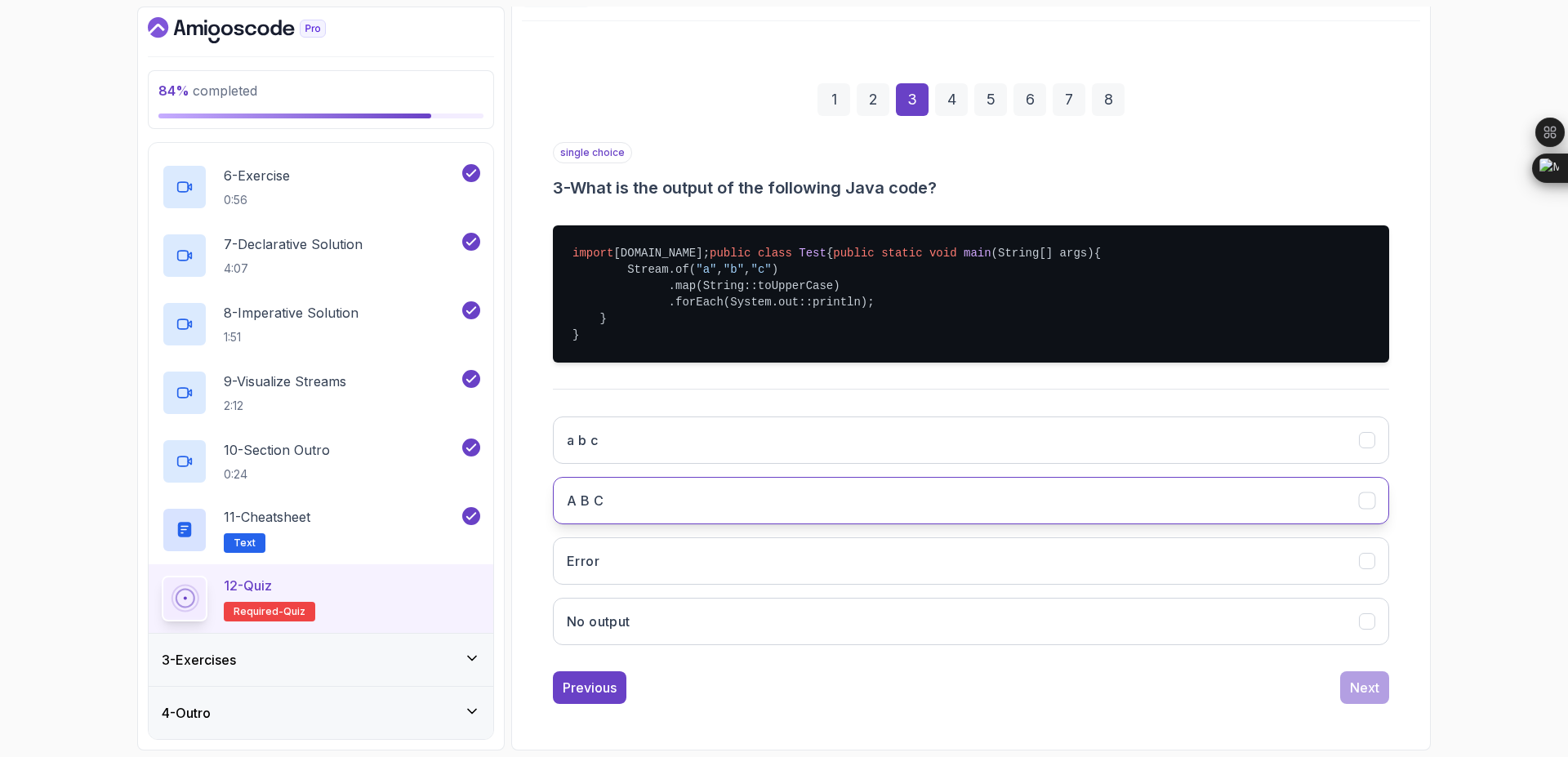
click at [1078, 503] on button "A B C" at bounding box center [971, 501] width 837 height 47
click at [1342, 681] on button "Next" at bounding box center [1365, 688] width 49 height 33
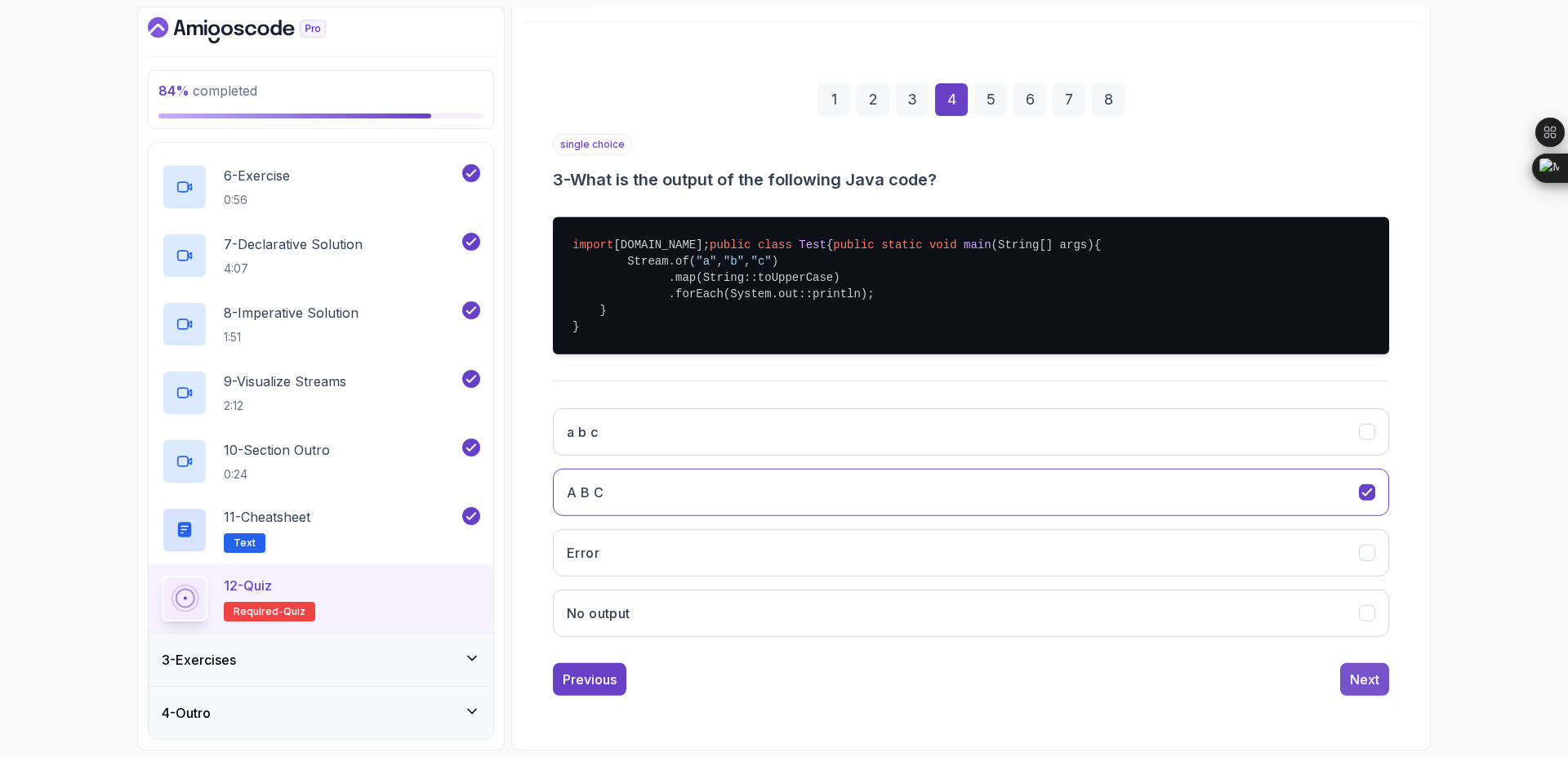
scroll to position [0, 0]
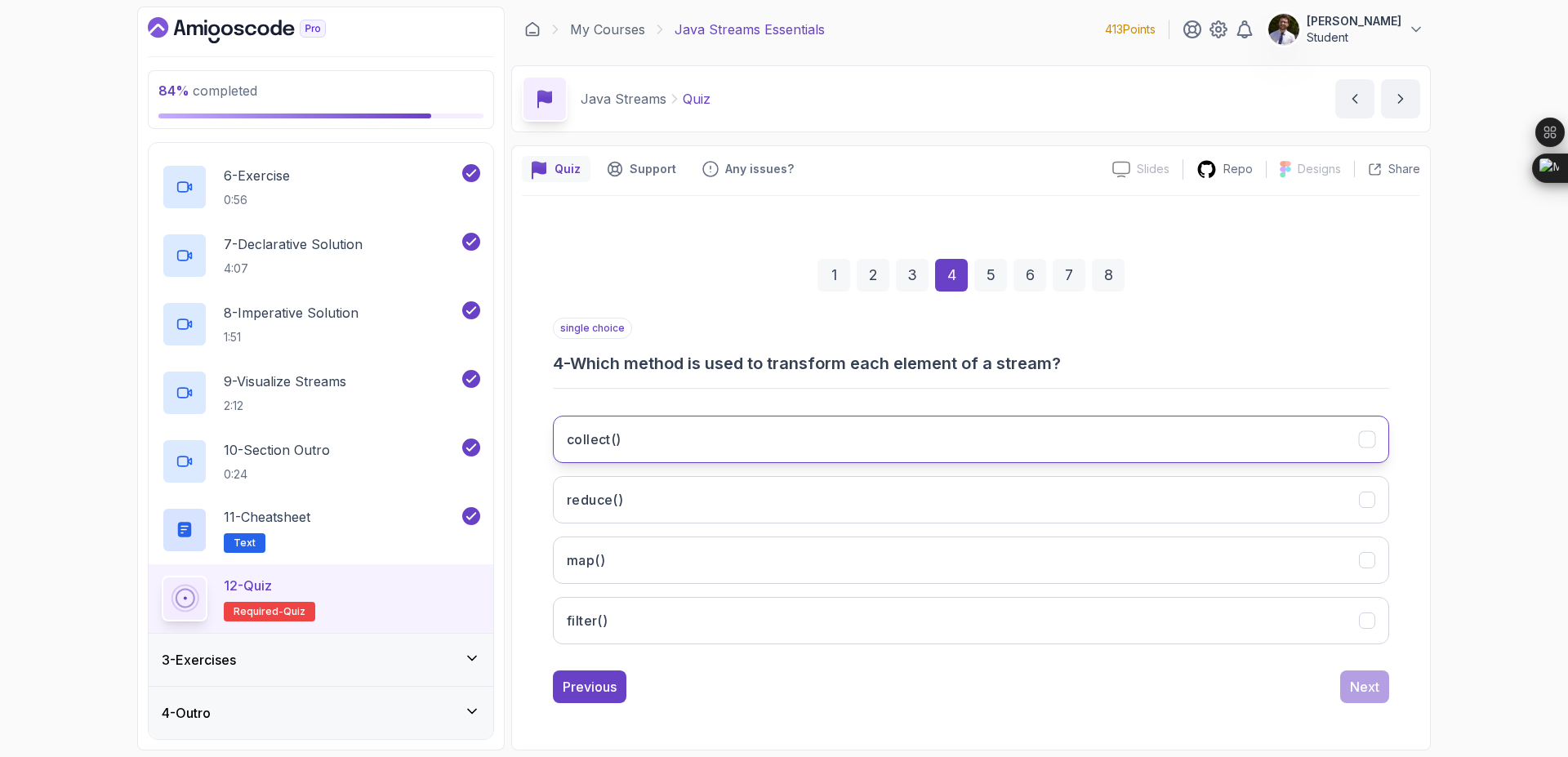
click at [1290, 438] on button "collect()" at bounding box center [971, 440] width 837 height 47
click at [1361, 676] on button "Next" at bounding box center [1365, 687] width 49 height 33
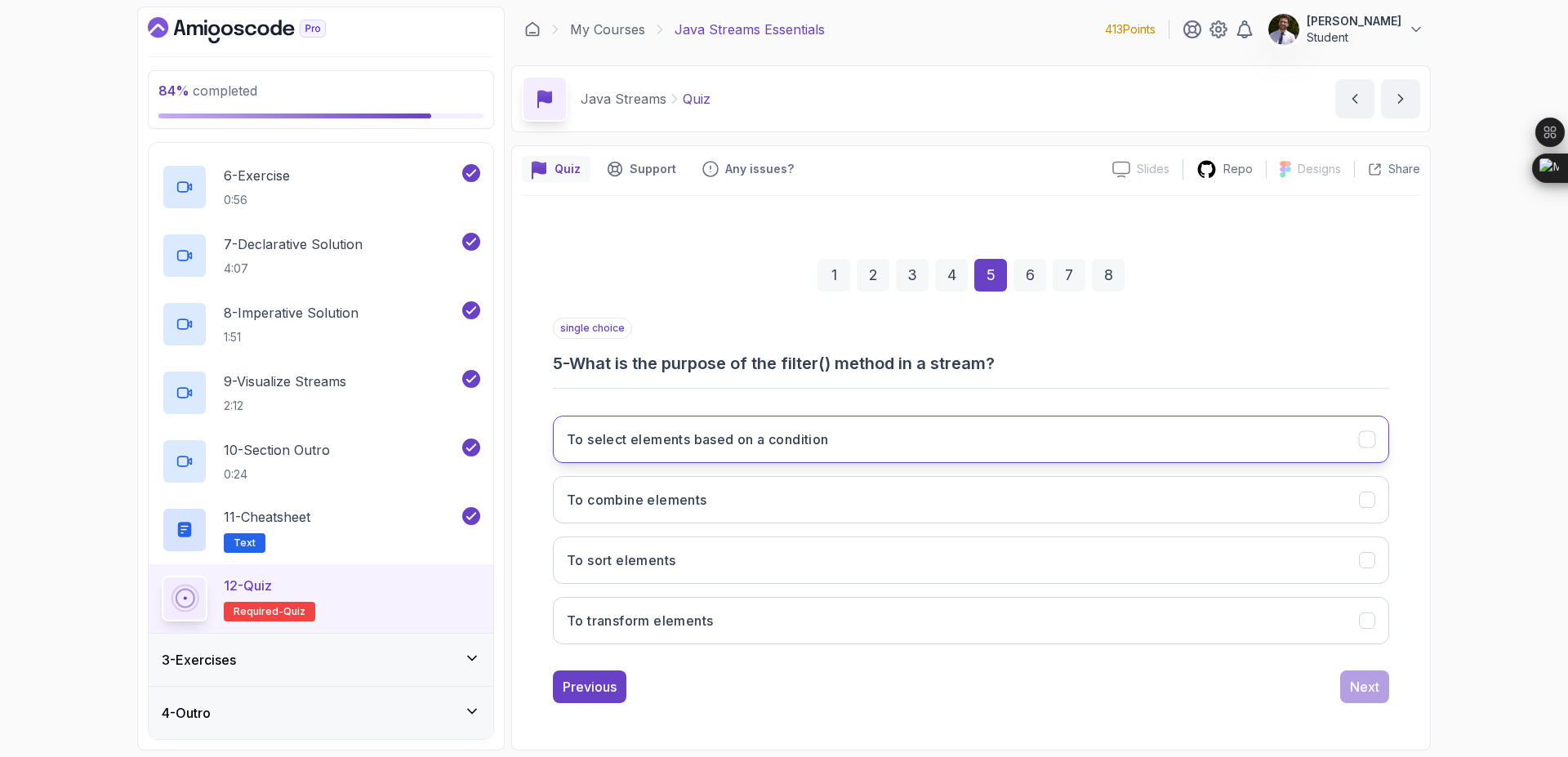
click at [1366, 437] on icon "To select elements based on a condition" at bounding box center [1368, 440] width 16 height 16
click at [1361, 688] on div "Next" at bounding box center [1364, 687] width 29 height 19
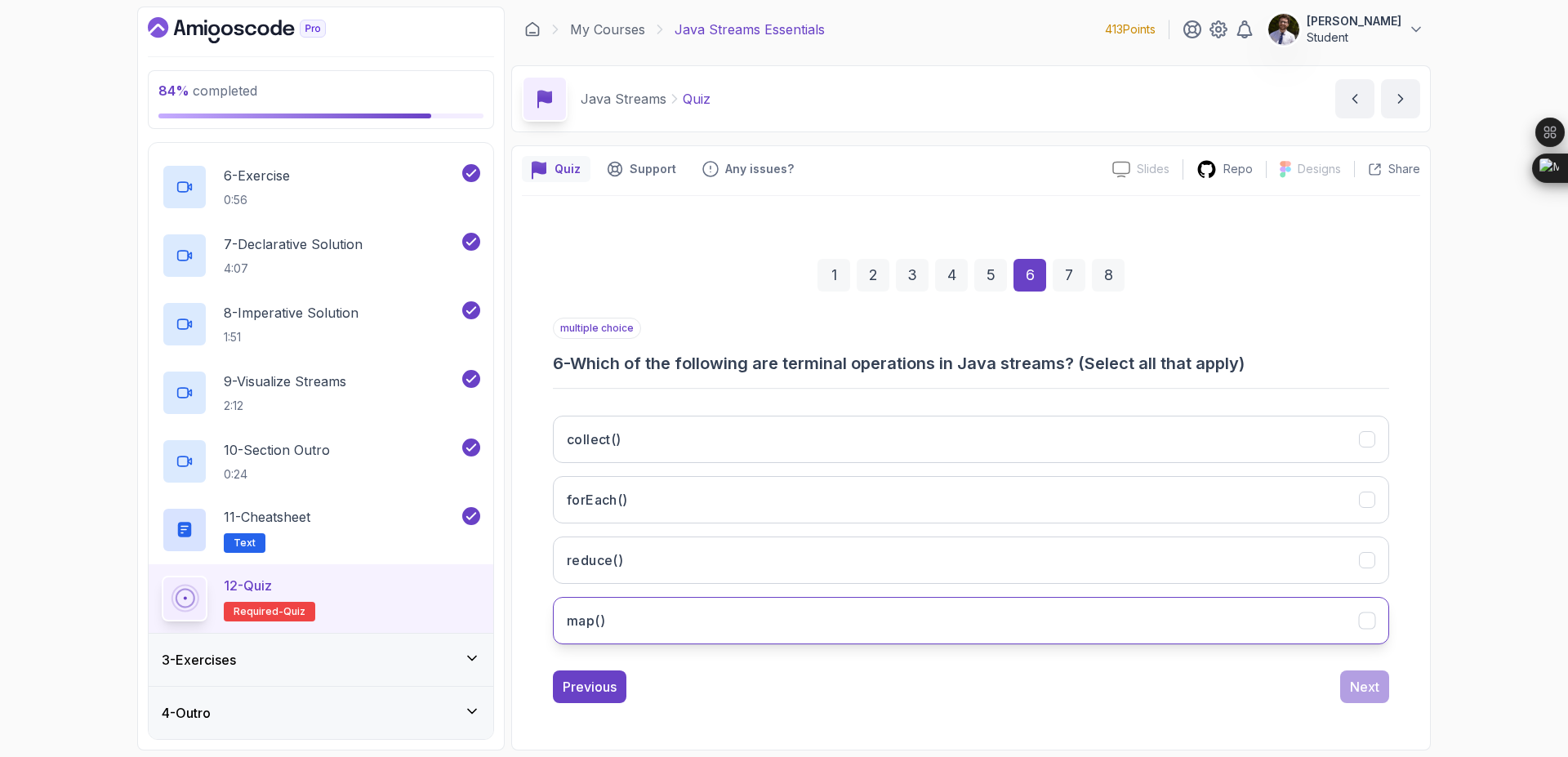
click at [1366, 623] on icon "map()" at bounding box center [1367, 621] width 9 height 6
click at [1368, 592] on div "collect() forEach() reduce() map()" at bounding box center [971, 530] width 837 height 255
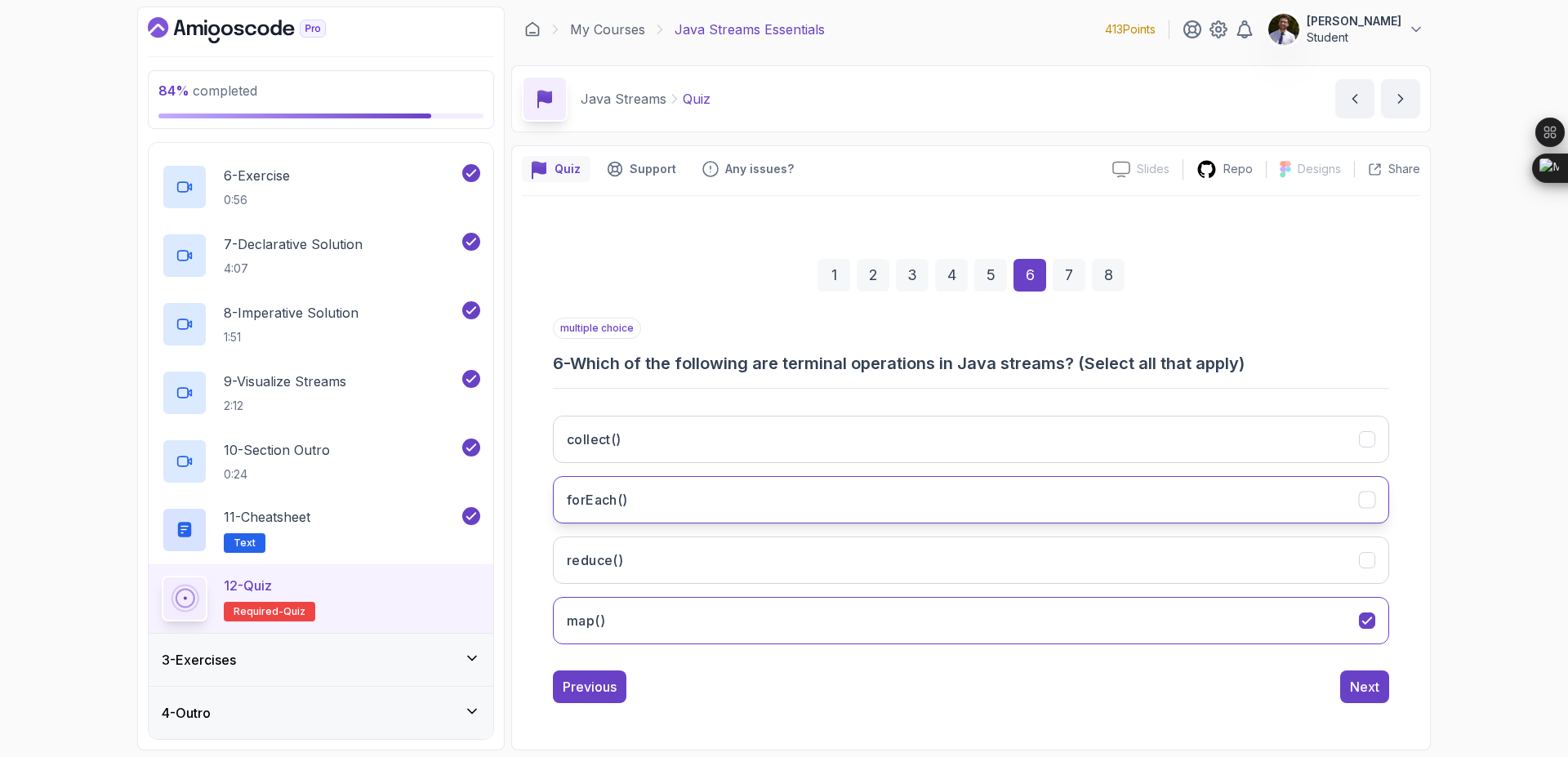
click at [1372, 511] on button "forEach()" at bounding box center [971, 500] width 837 height 47
click at [1366, 549] on button "reduce()" at bounding box center [971, 561] width 837 height 47
click at [1376, 451] on button "collect()" at bounding box center [971, 440] width 837 height 47
click at [1362, 691] on div "Next" at bounding box center [1364, 687] width 29 height 19
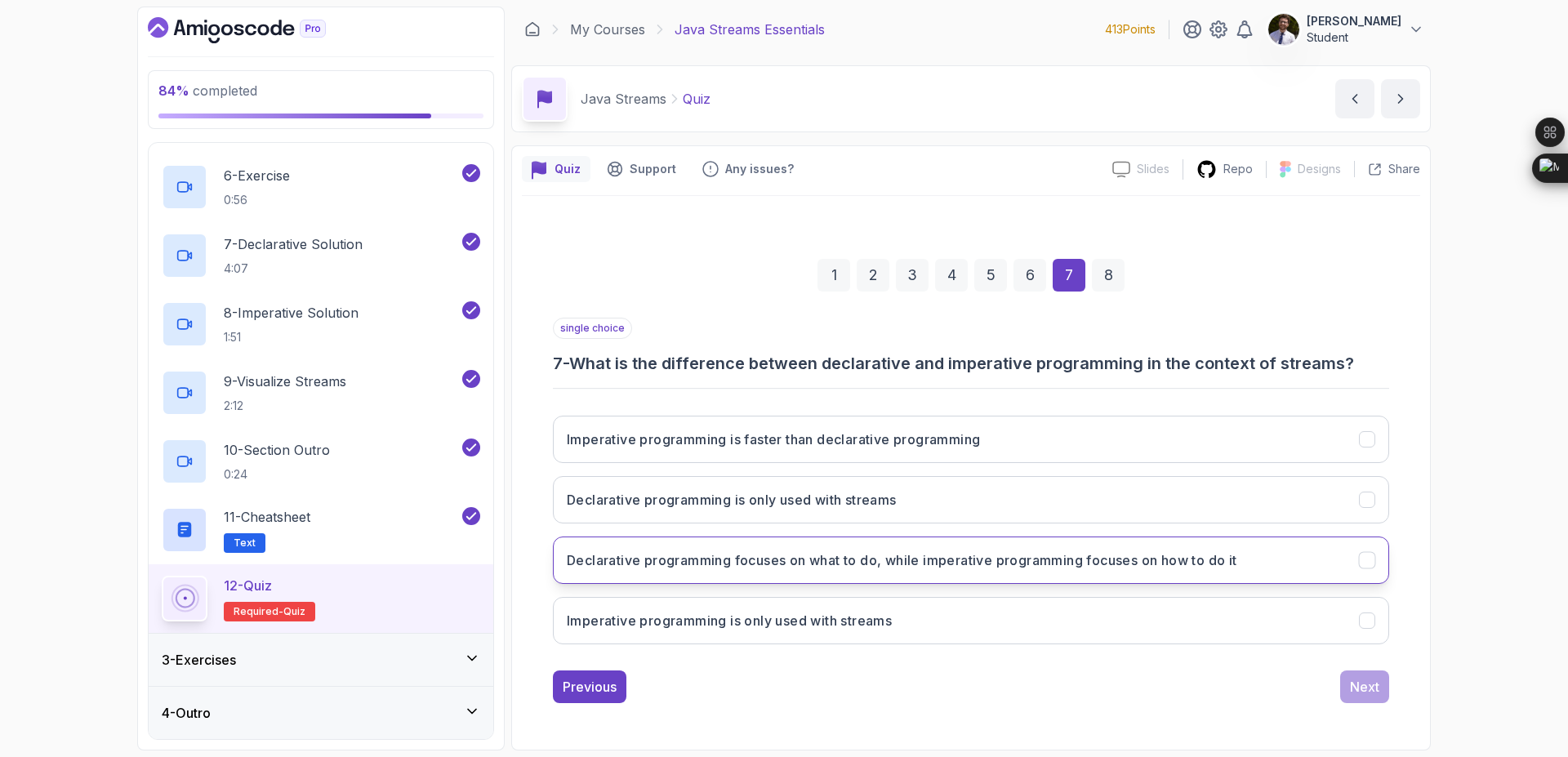
click at [1347, 560] on button "Declarative programming focuses on what to do, while imperative programming foc…" at bounding box center [971, 561] width 837 height 47
click at [1375, 688] on div "Next" at bounding box center [1364, 687] width 29 height 19
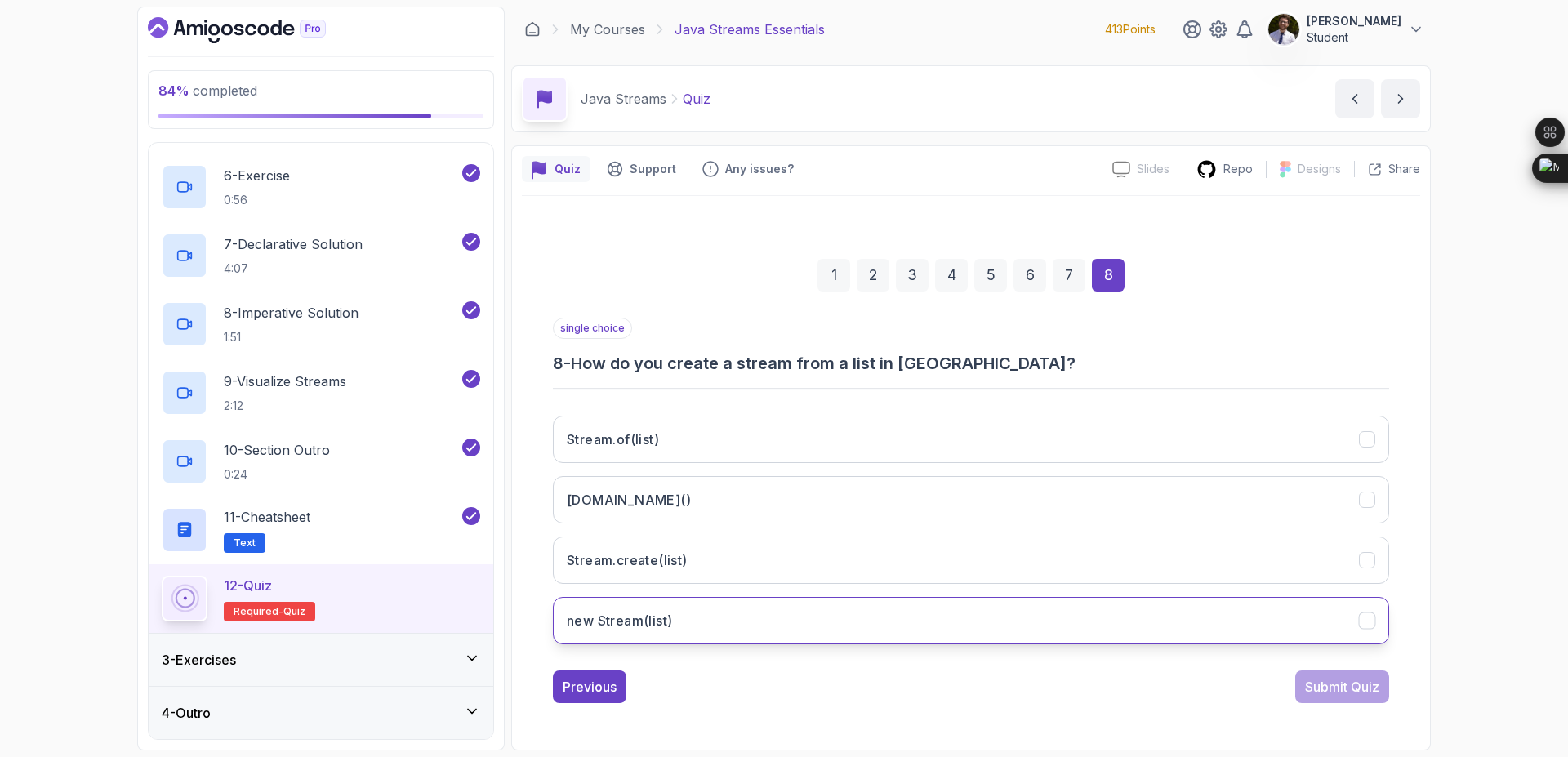
click at [1303, 619] on button "new Stream(list)" at bounding box center [971, 621] width 837 height 47
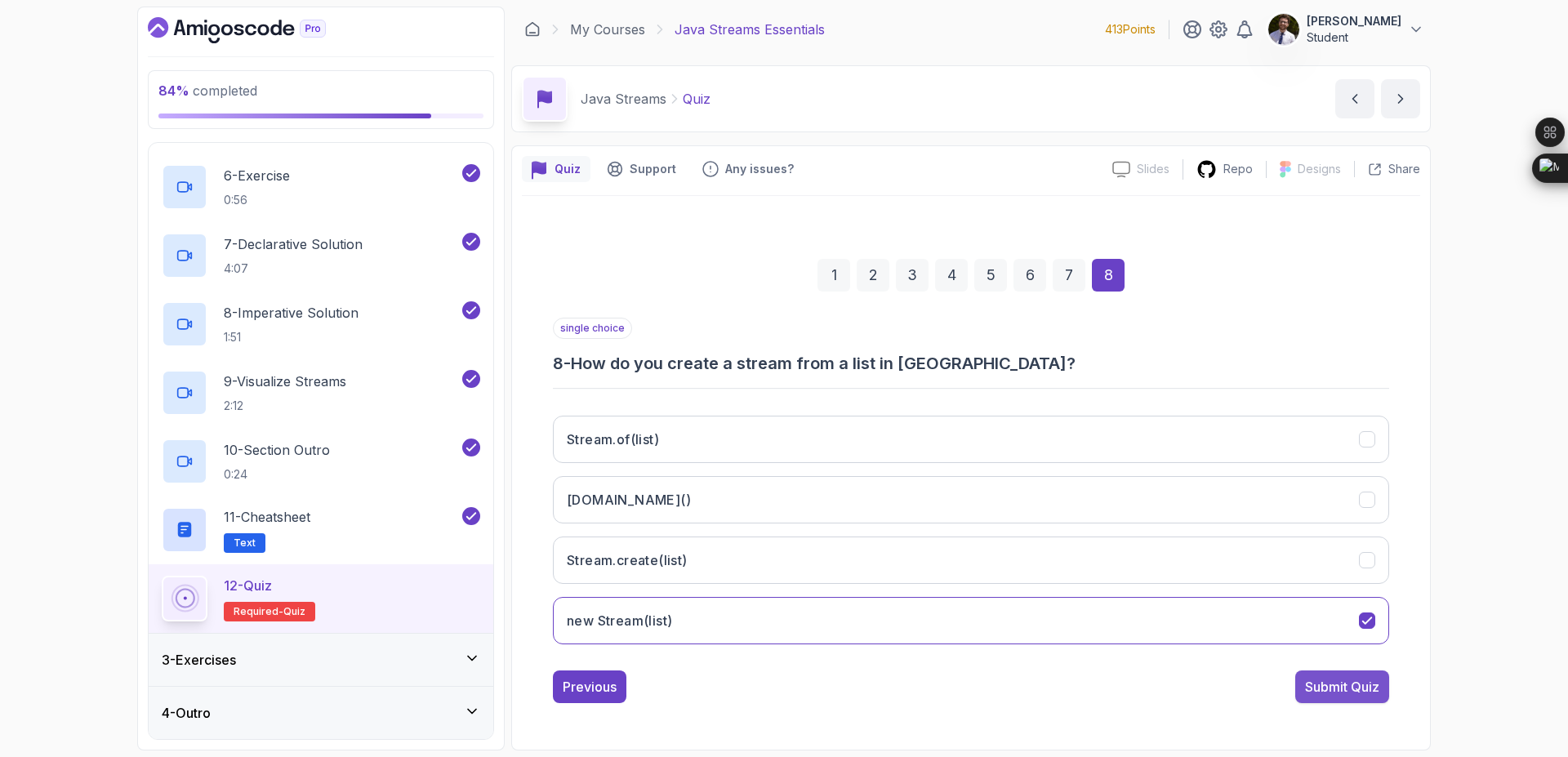
click at [1353, 688] on div "Submit Quiz" at bounding box center [1342, 687] width 75 height 19
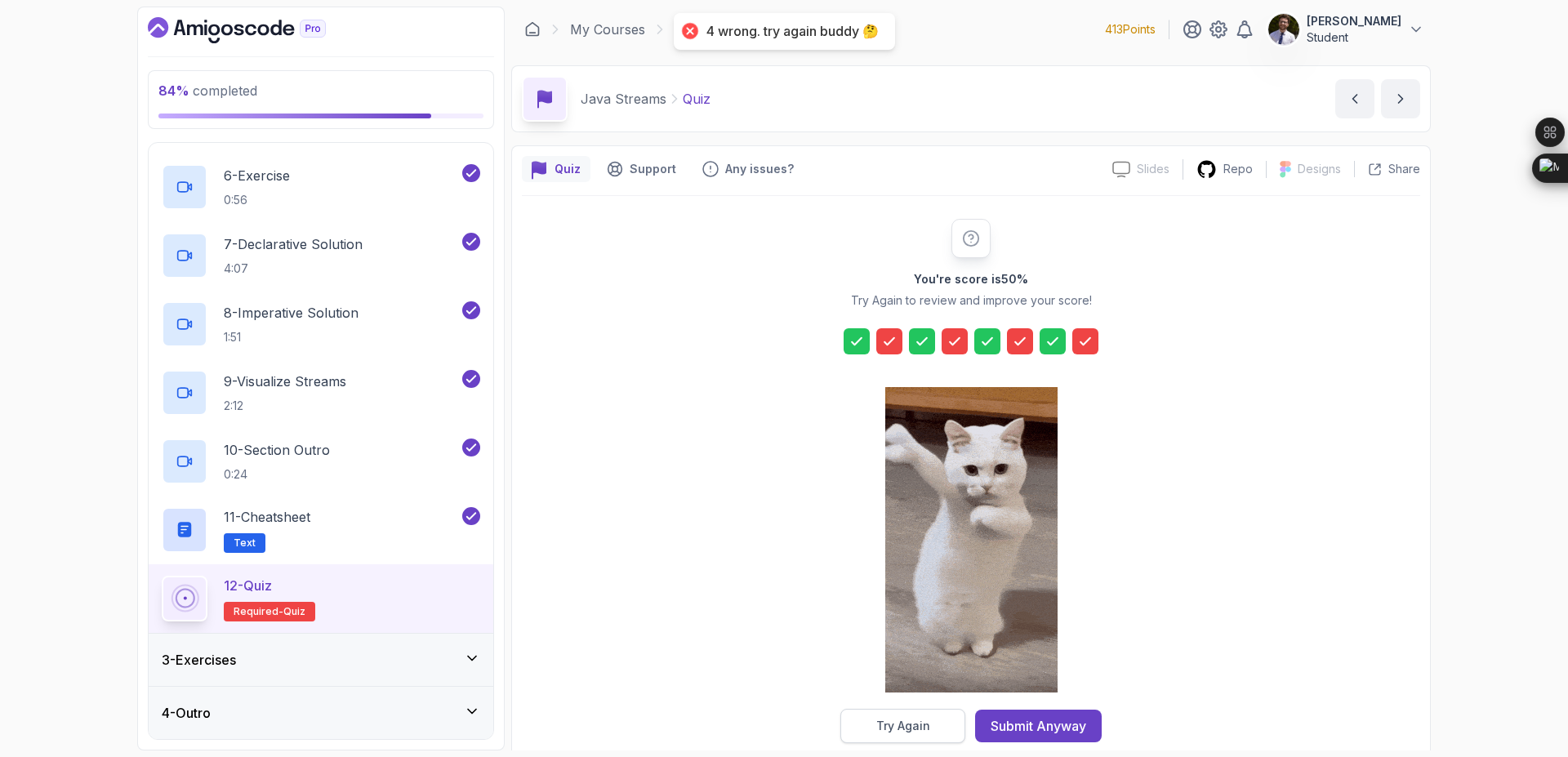
click at [916, 730] on div "Try Again" at bounding box center [903, 726] width 54 height 17
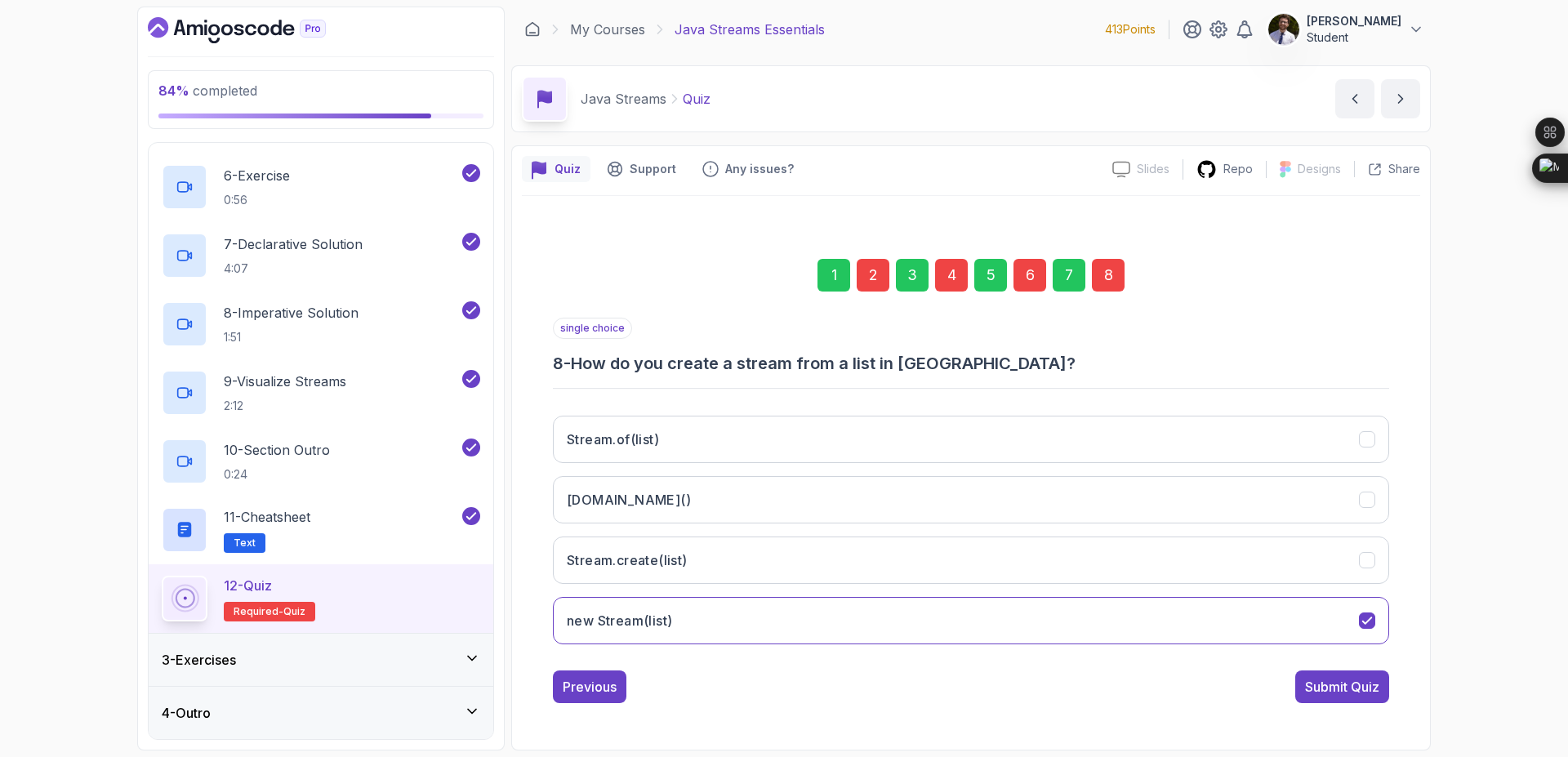
click at [862, 280] on div "2" at bounding box center [873, 275] width 33 height 33
click at [955, 267] on div "4" at bounding box center [951, 275] width 33 height 33
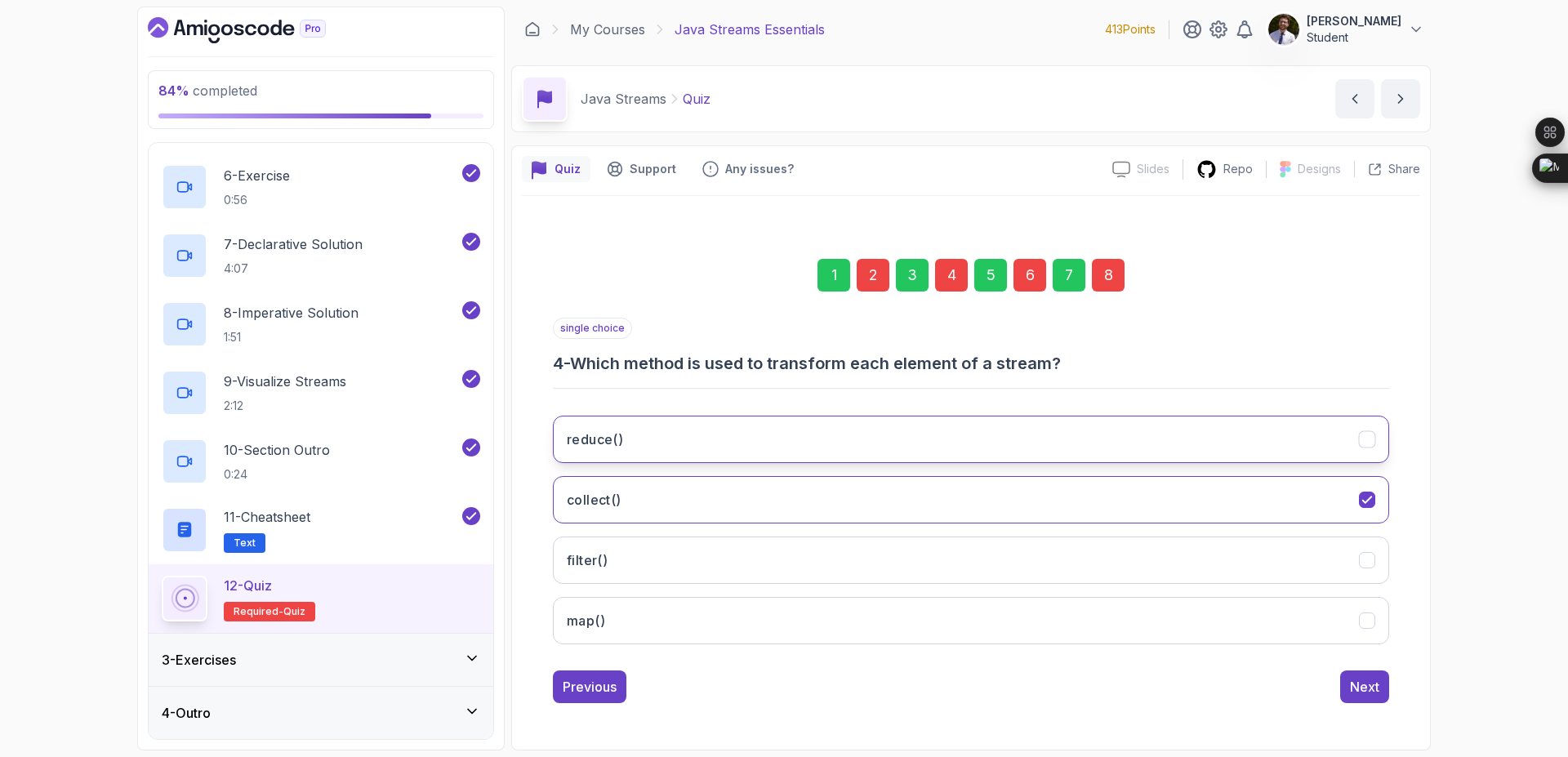
click at [1146, 439] on button "reduce()" at bounding box center [971, 440] width 837 height 47
click at [1116, 278] on div "8" at bounding box center [1107, 275] width 33 height 33
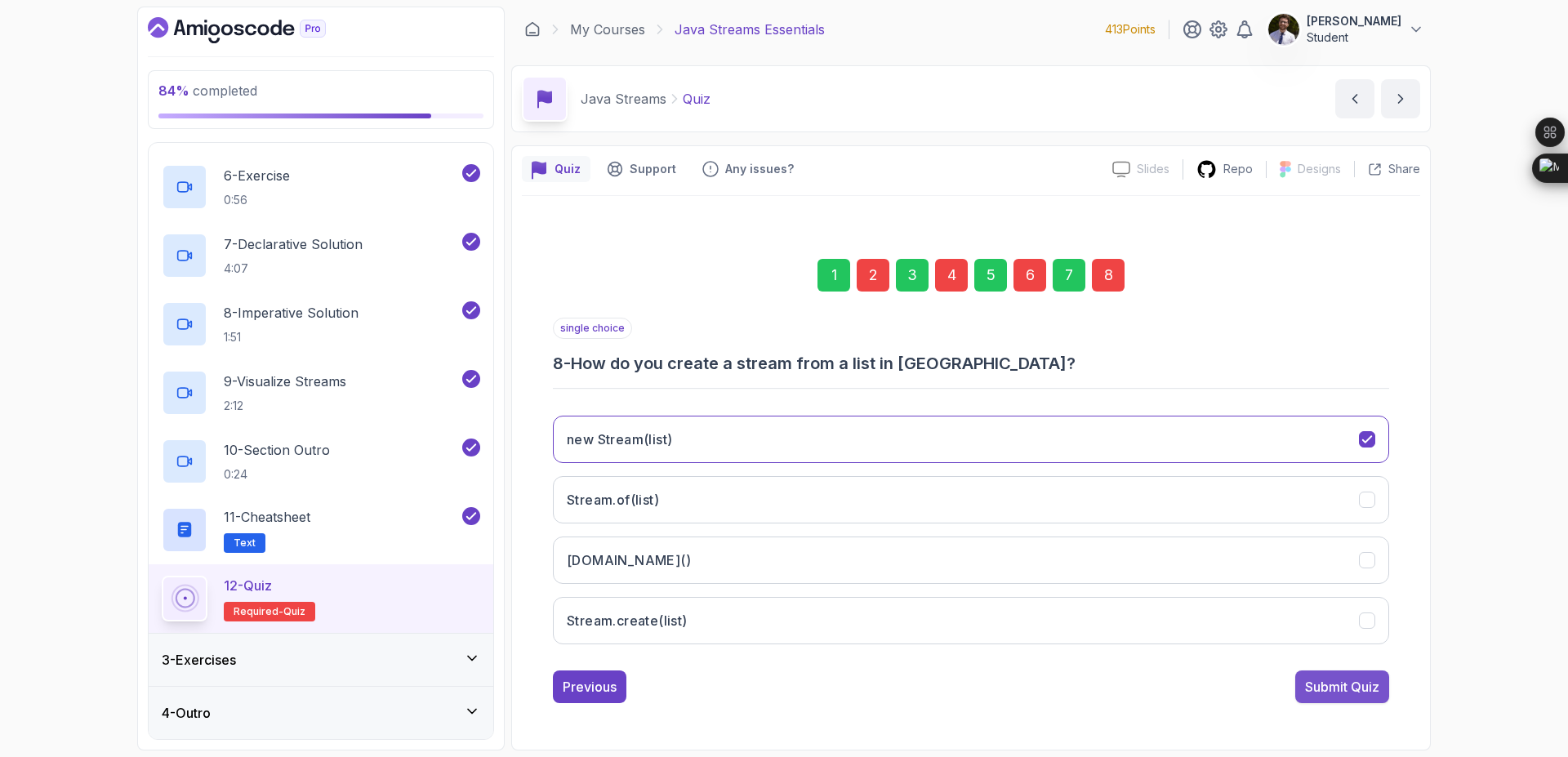
click at [1327, 695] on div "Submit Quiz" at bounding box center [1342, 687] width 75 height 19
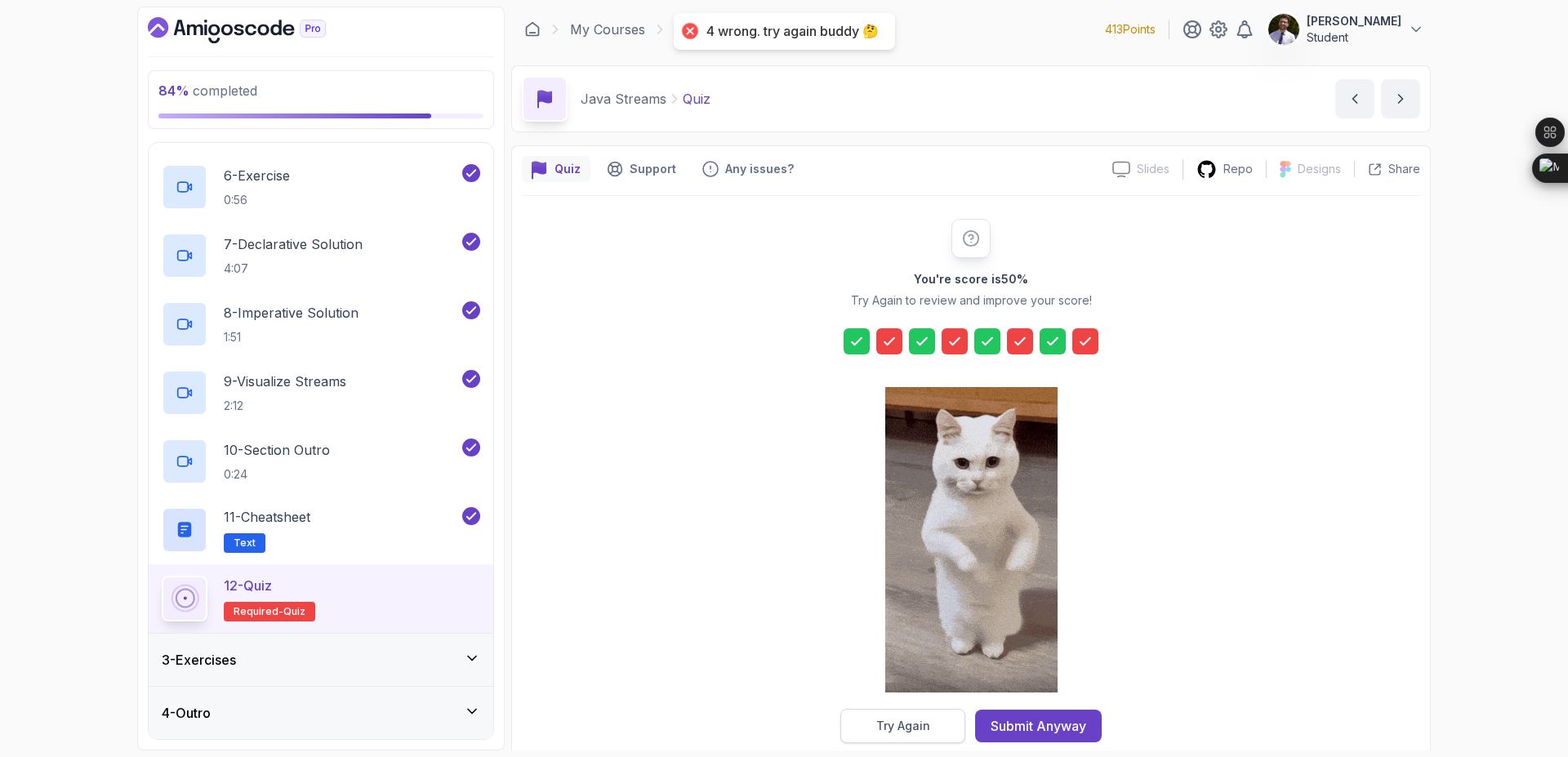
click at [937, 735] on button "Try Again" at bounding box center [903, 726] width 125 height 34
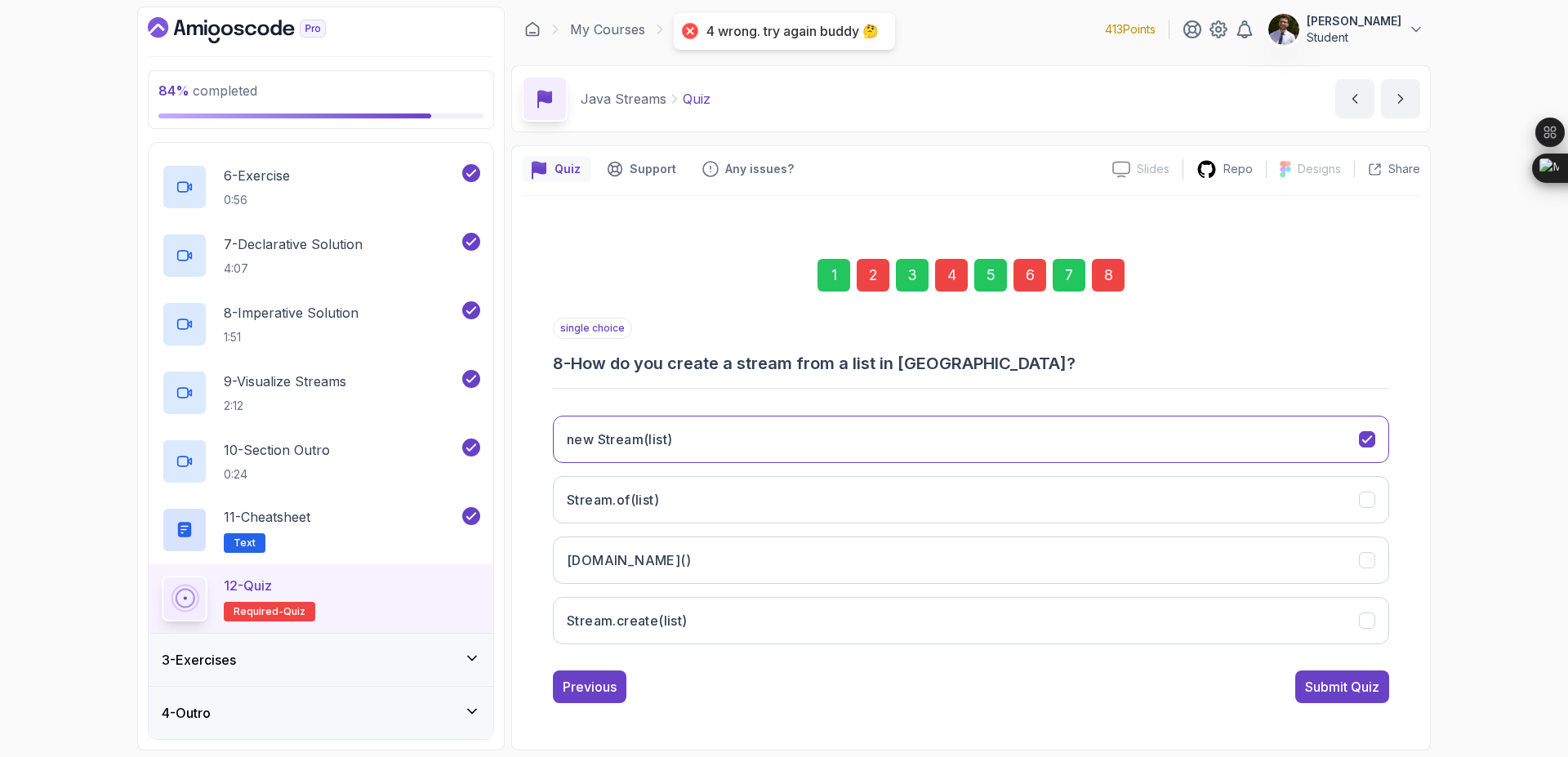
click at [958, 265] on div "4" at bounding box center [951, 275] width 33 height 33
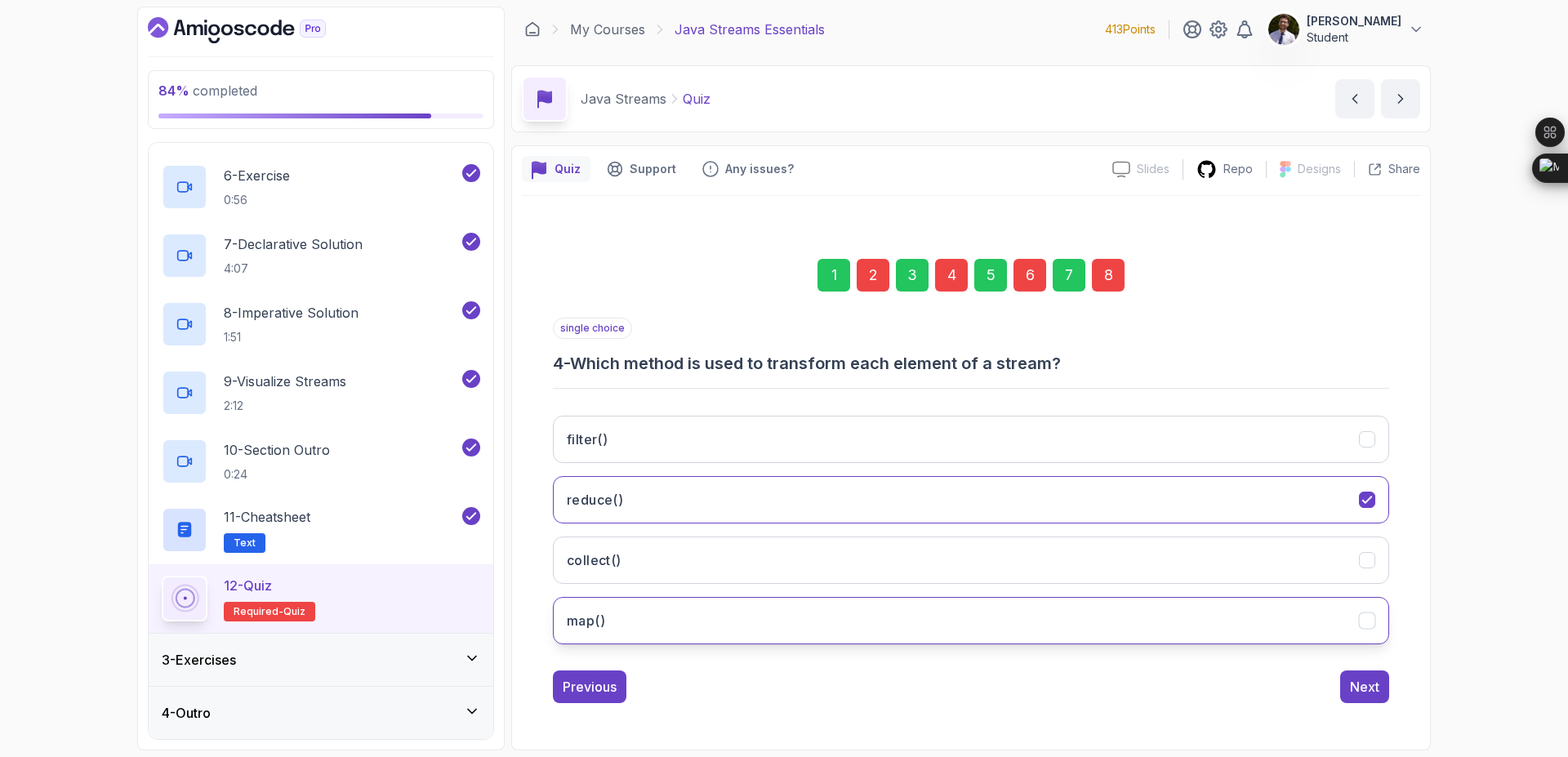
click at [1318, 625] on button "map()" at bounding box center [971, 621] width 837 height 47
click at [1110, 270] on div "8" at bounding box center [1107, 275] width 33 height 33
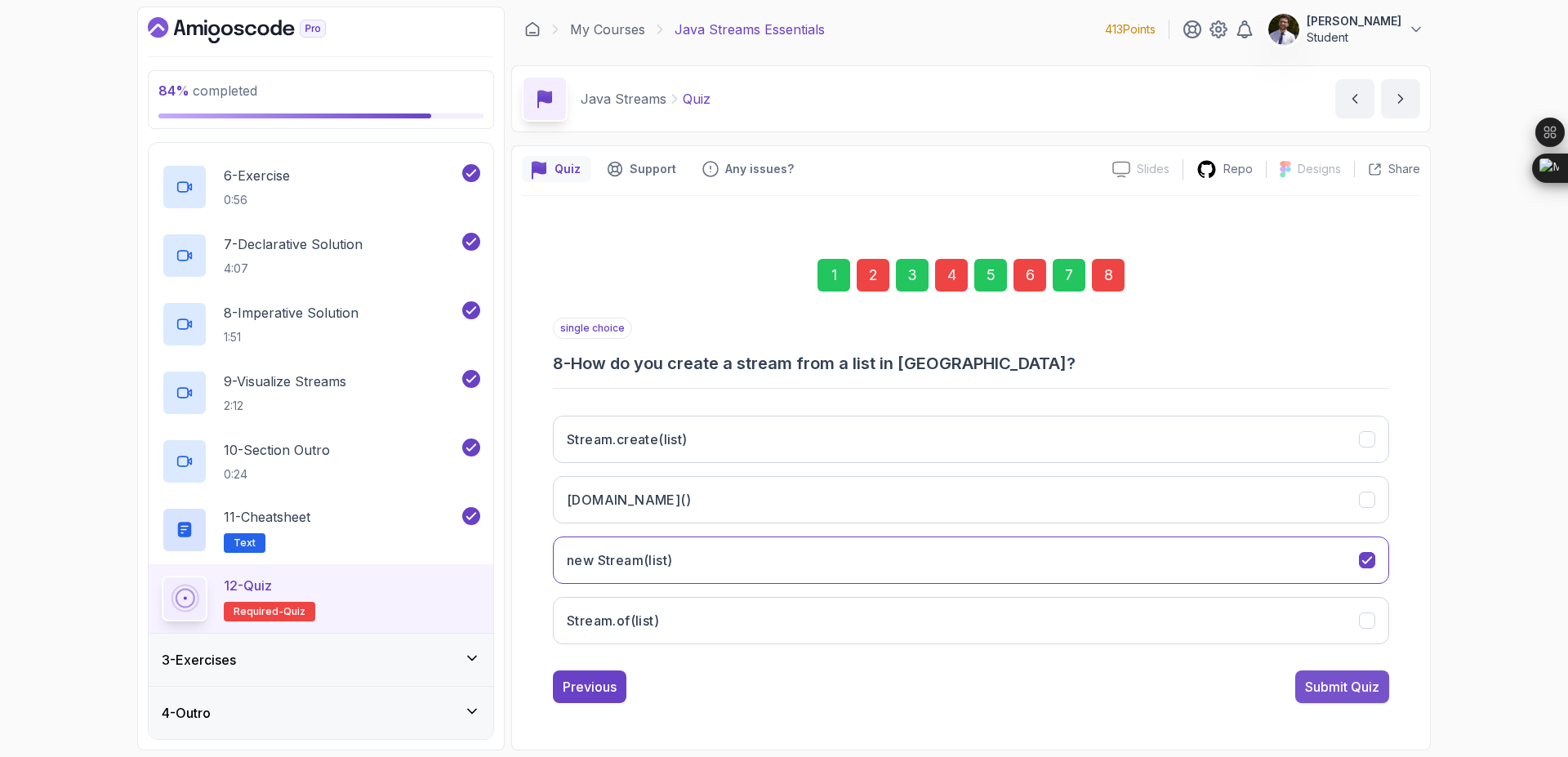
click at [1316, 684] on div "Submit Quiz" at bounding box center [1342, 687] width 75 height 19
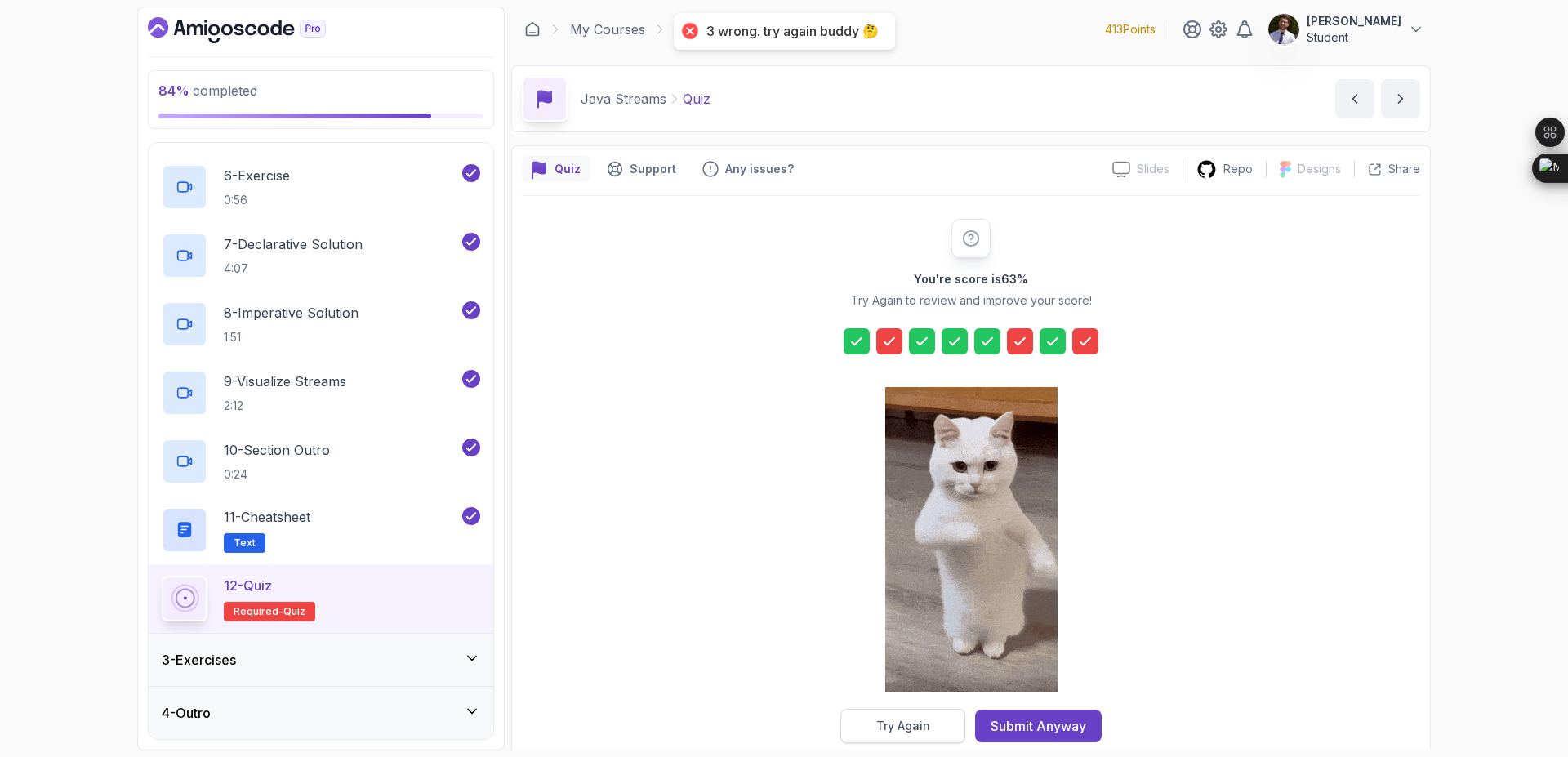
click at [931, 716] on button "Try Again" at bounding box center [903, 726] width 125 height 34
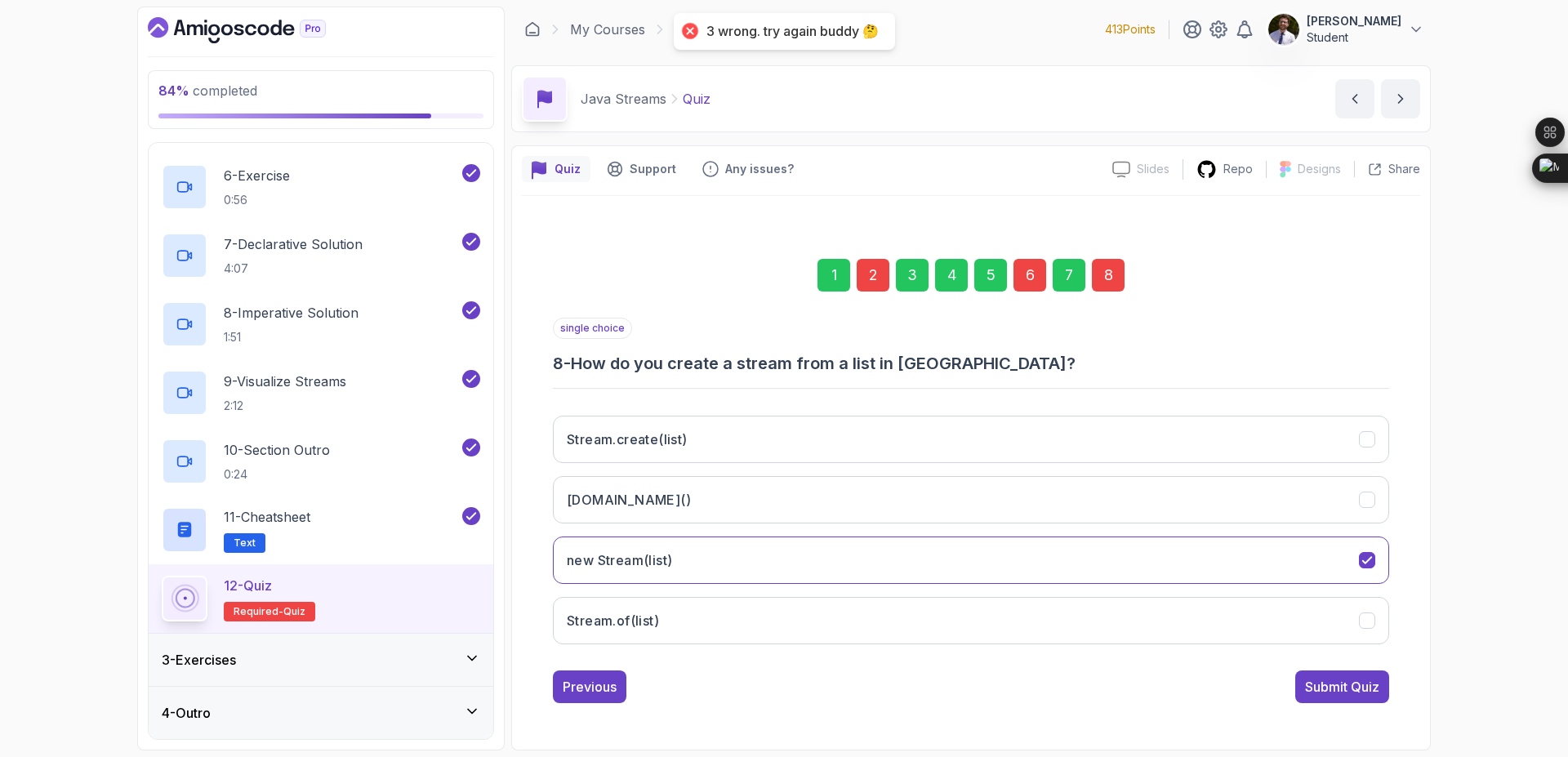
click at [1037, 285] on div "6" at bounding box center [1029, 275] width 33 height 33
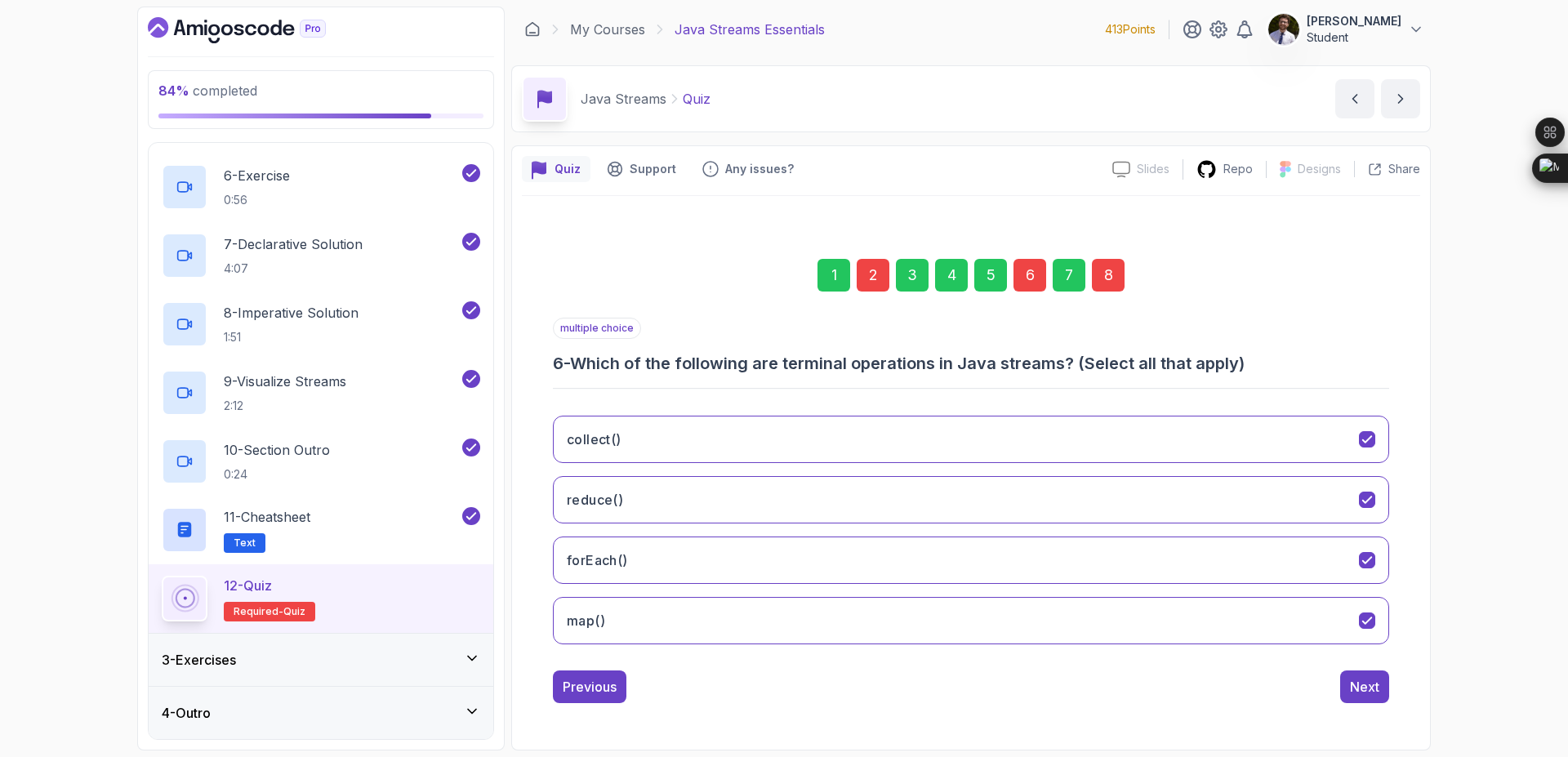
click at [1102, 271] on div "8" at bounding box center [1107, 275] width 33 height 33
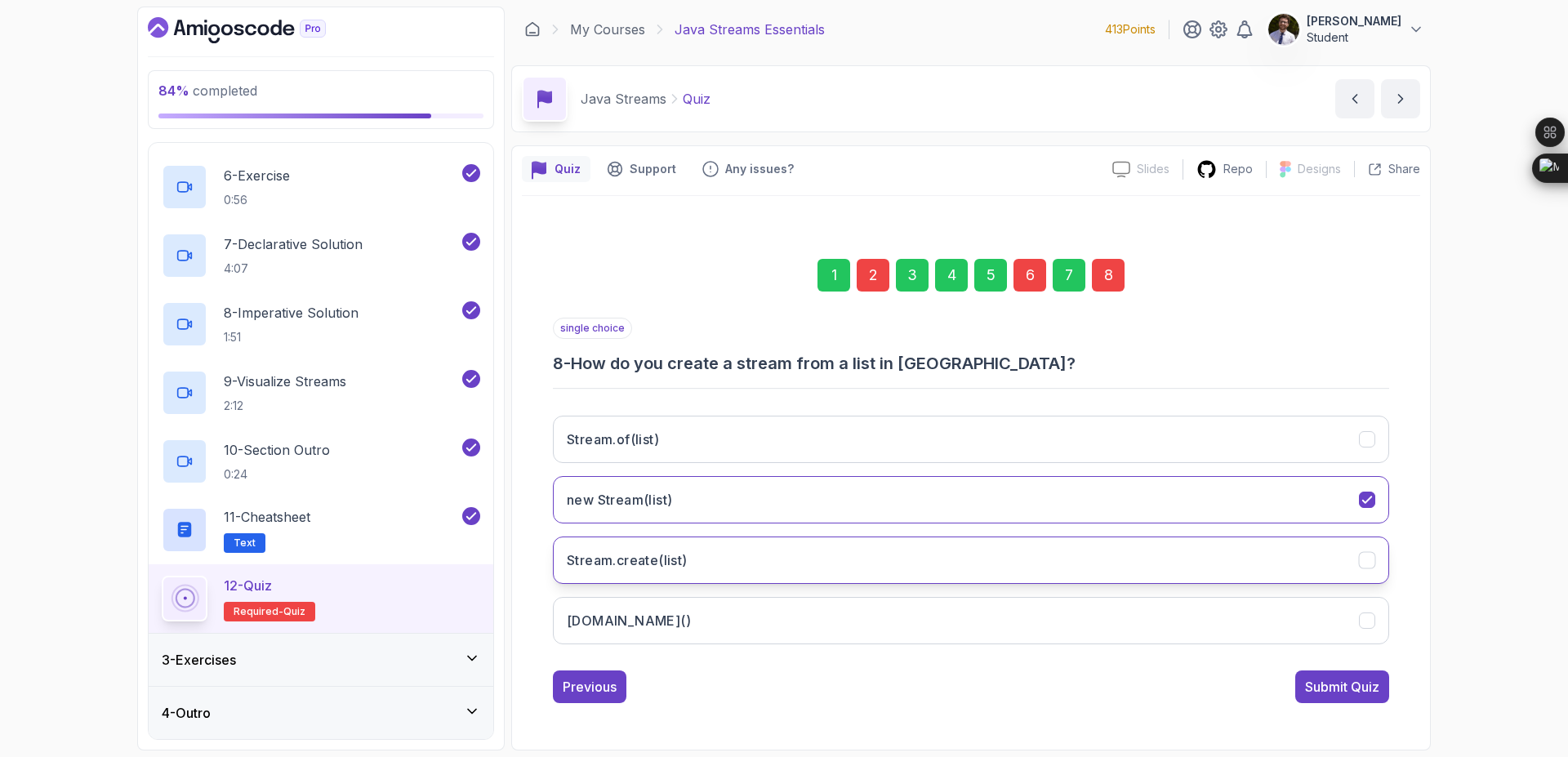
click at [1287, 570] on button "Stream.create(list)" at bounding box center [971, 561] width 837 height 47
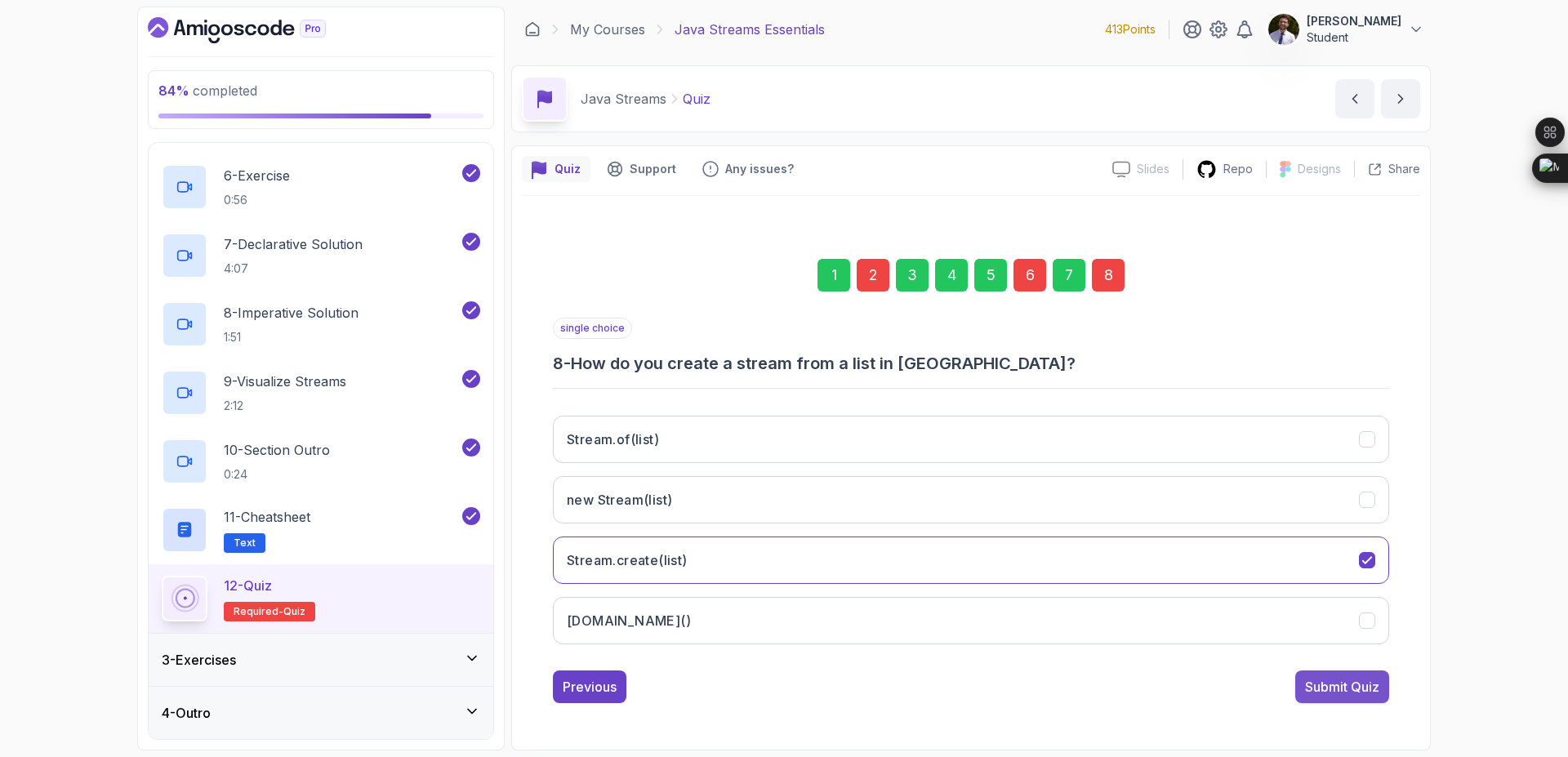
click at [1357, 686] on div "Submit Quiz" at bounding box center [1342, 687] width 75 height 19
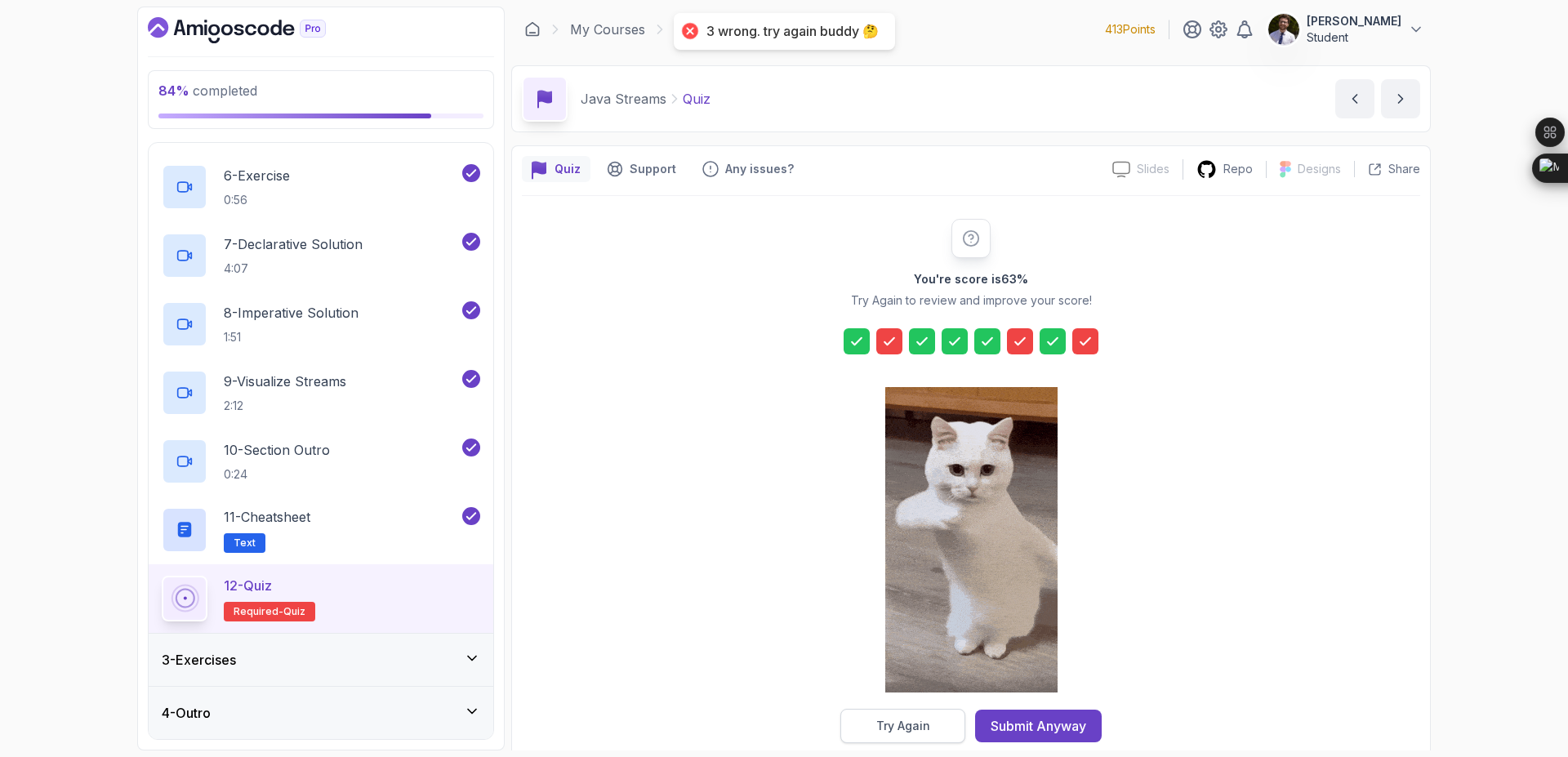
click at [938, 724] on button "Try Again" at bounding box center [903, 726] width 125 height 34
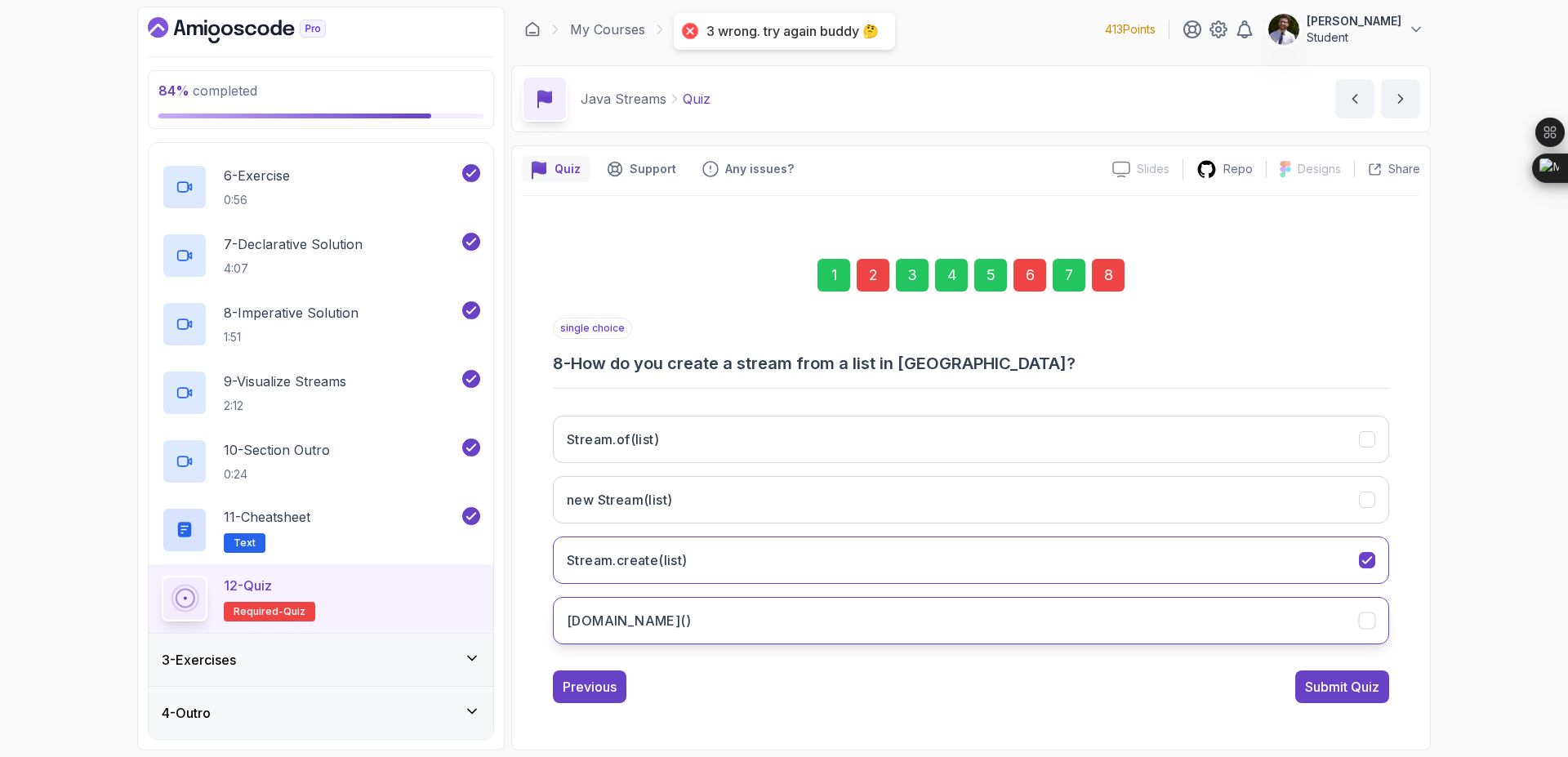
click at [1195, 623] on button "list.stream()" at bounding box center [971, 621] width 837 height 47
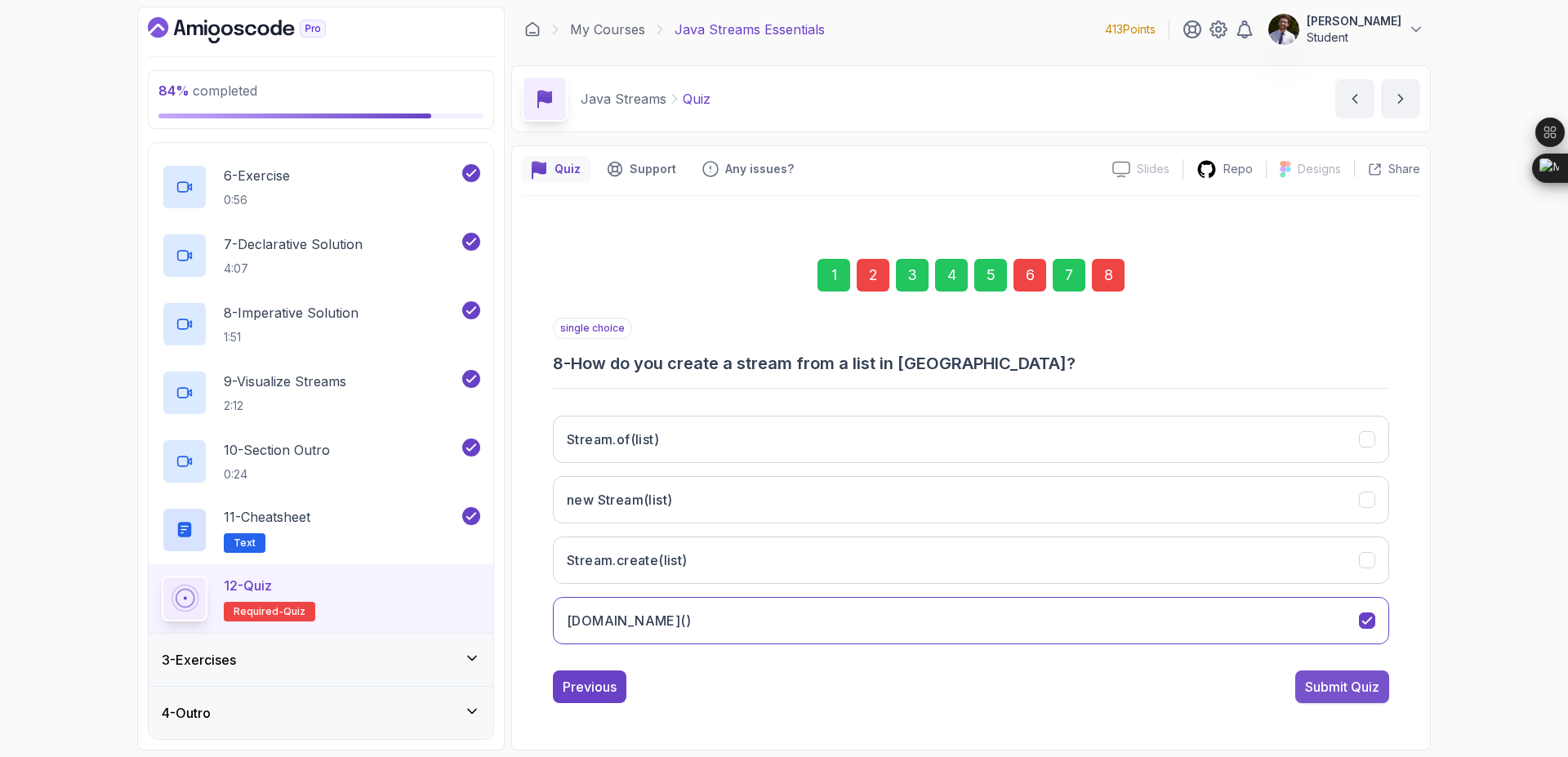
click at [1372, 682] on div "Submit Quiz" at bounding box center [1342, 687] width 75 height 19
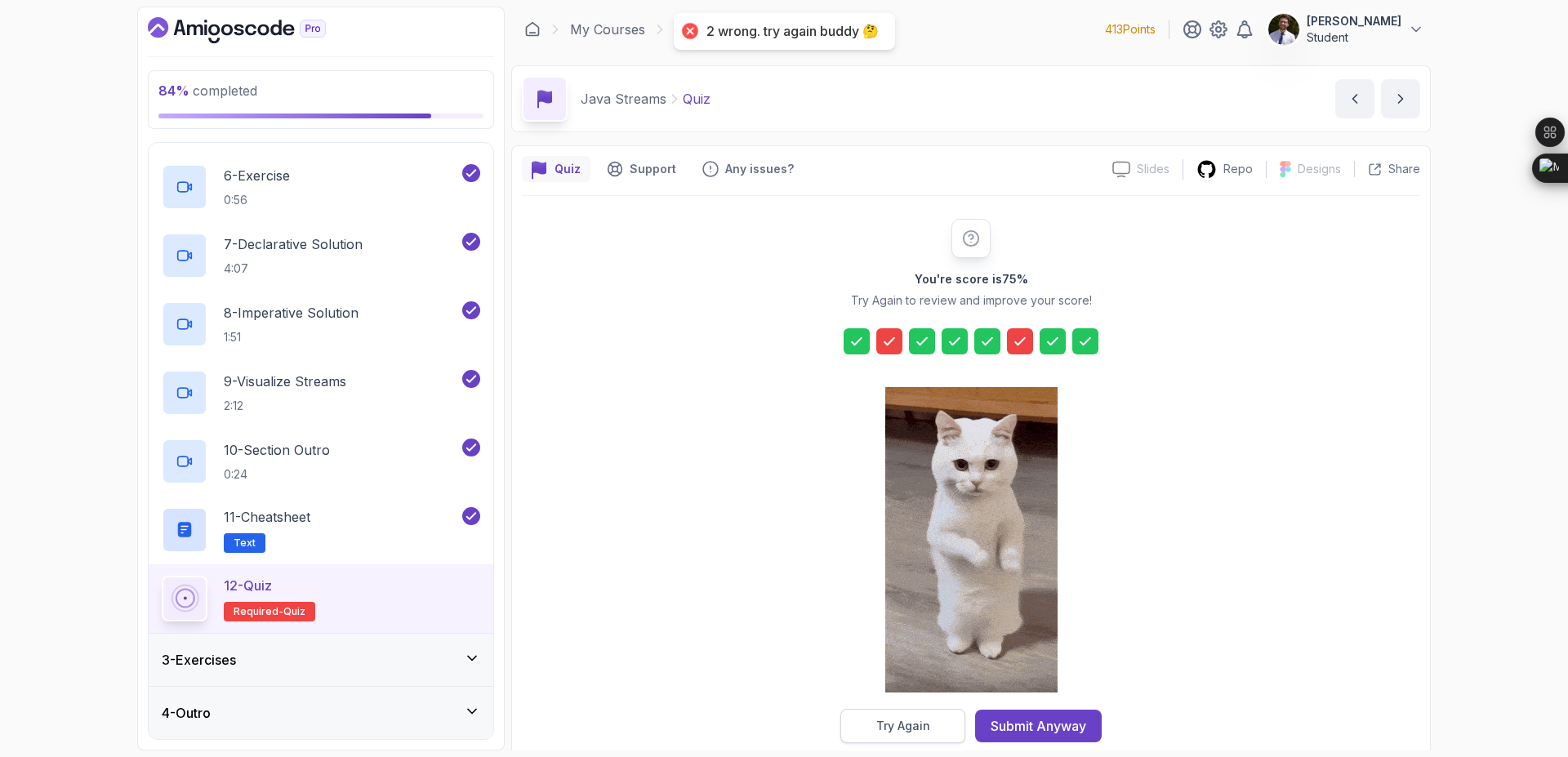
click at [959, 730] on button "Try Again" at bounding box center [903, 726] width 125 height 34
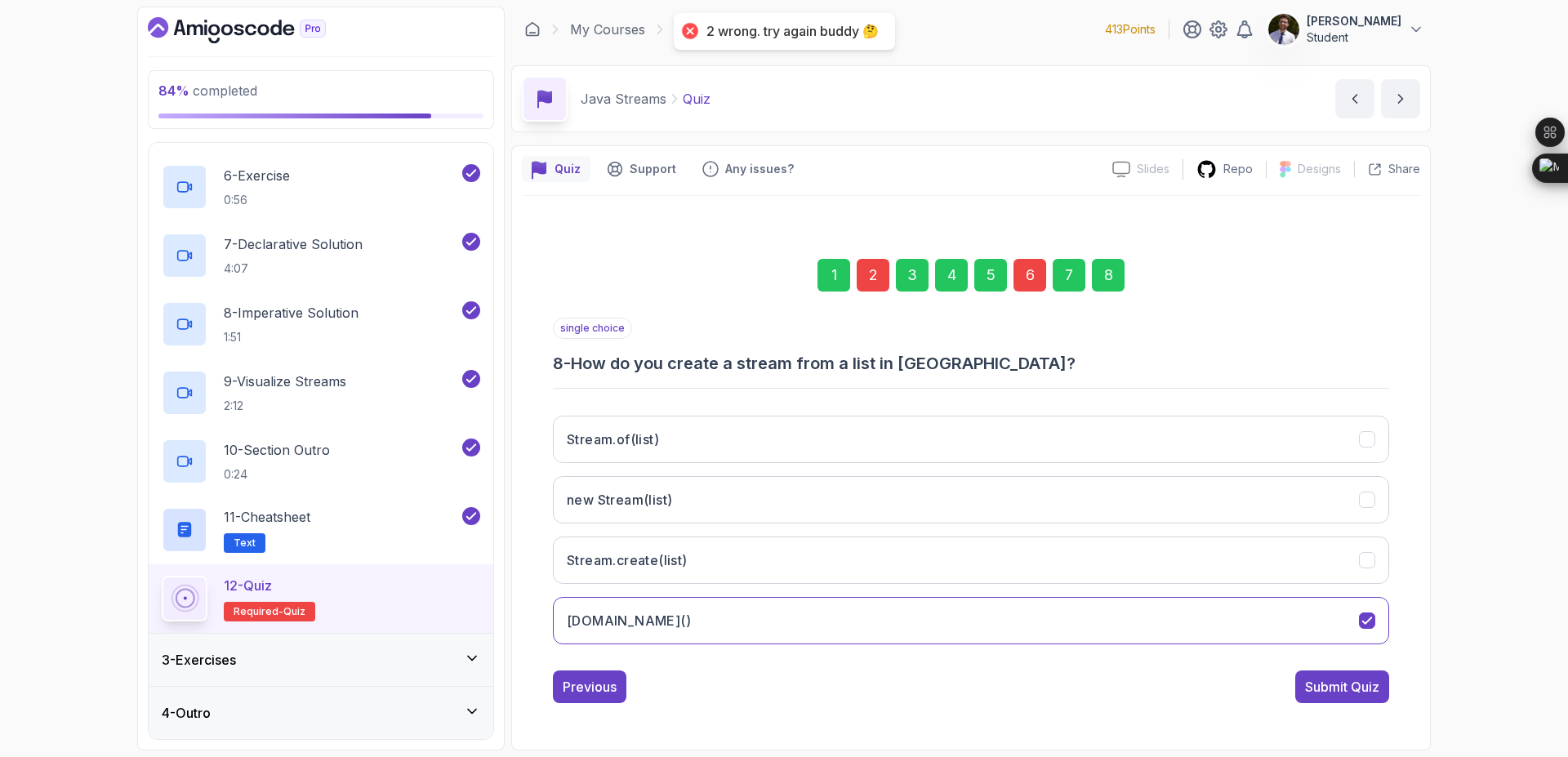
click at [1029, 272] on div "6" at bounding box center [1029, 275] width 33 height 33
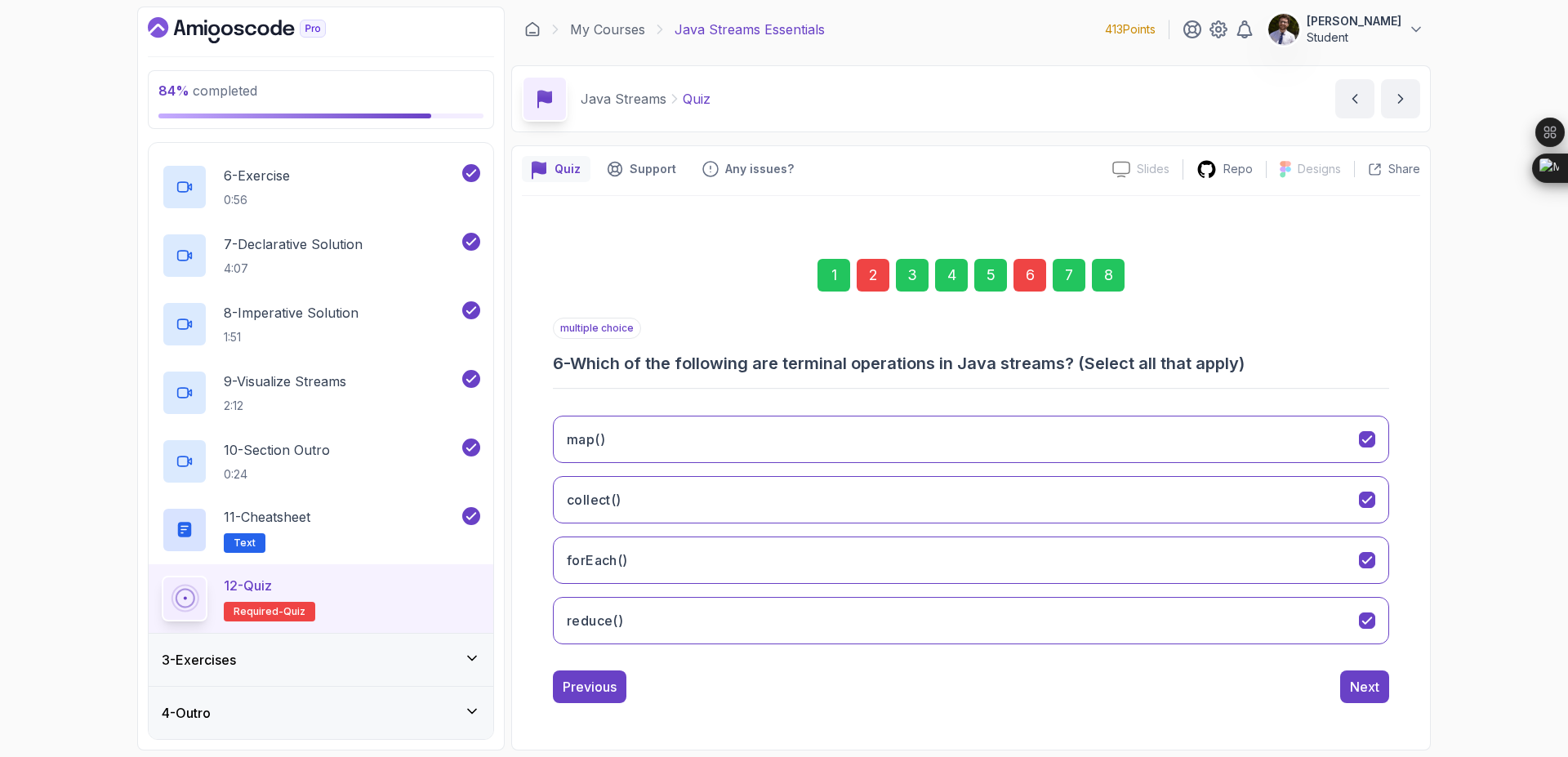
click at [875, 264] on div "2" at bounding box center [873, 275] width 33 height 33
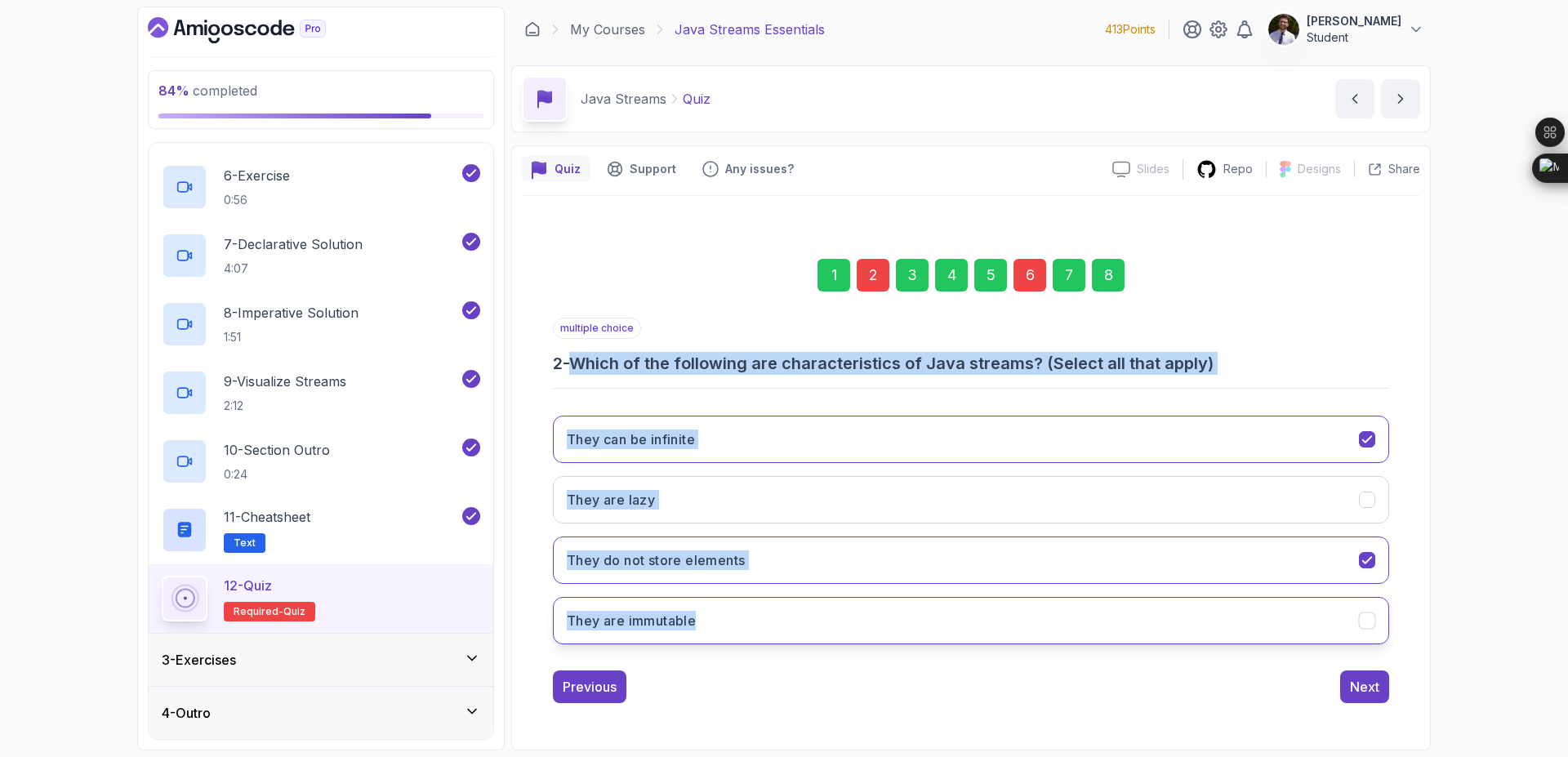
drag, startPoint x: 579, startPoint y: 366, endPoint x: 750, endPoint y: 627, distance: 312.0
click at [750, 627] on div "multiple choice 2 - Which of the following are characteristics of Java streams?…" at bounding box center [971, 487] width 837 height 340
copy div "Which of the following are characteristics of Java streams? (Select all that ap…"
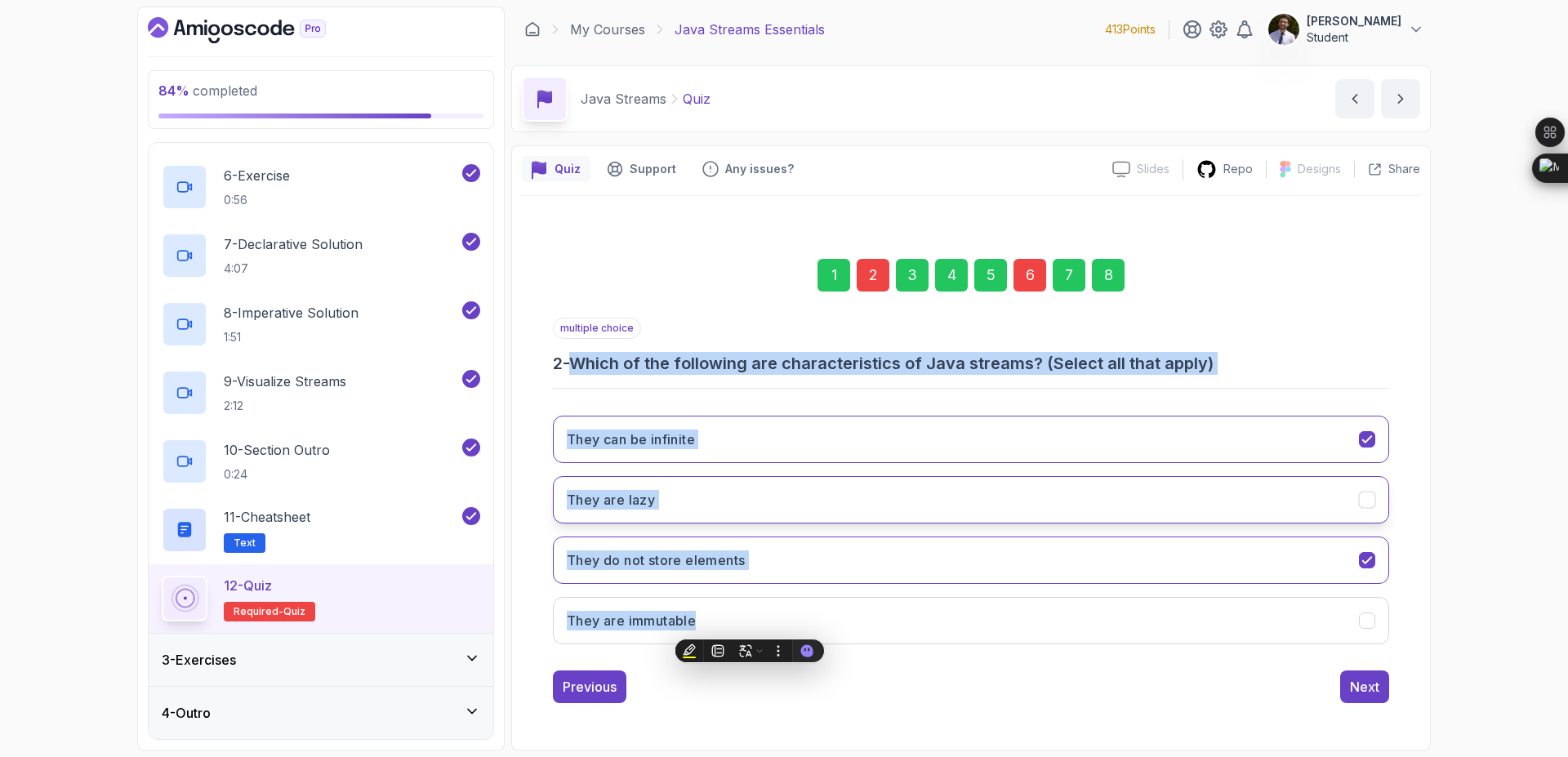
click at [1365, 481] on button "They are lazy" at bounding box center [971, 500] width 837 height 47
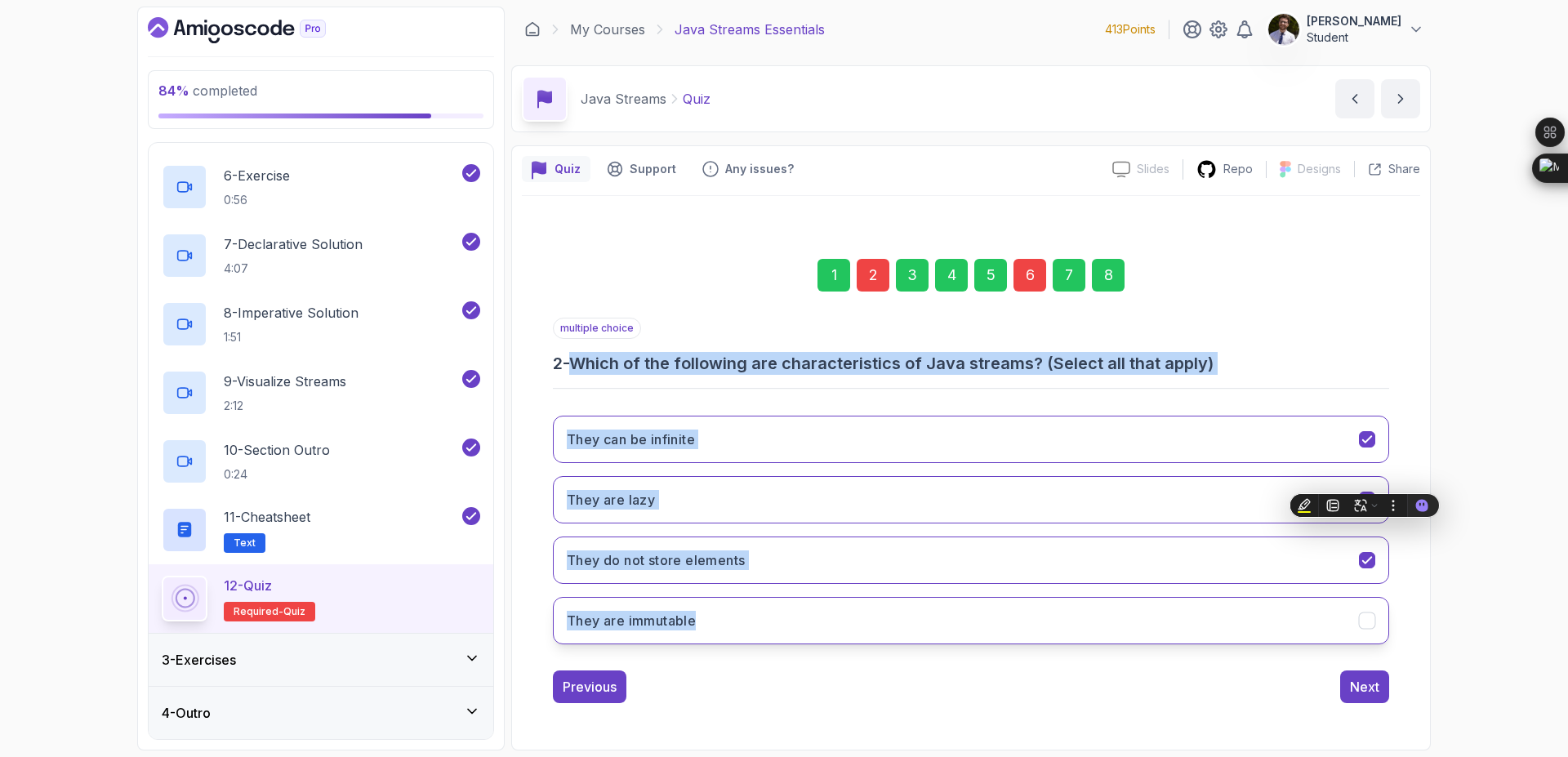
click at [1372, 632] on button "They are immutable" at bounding box center [971, 621] width 837 height 47
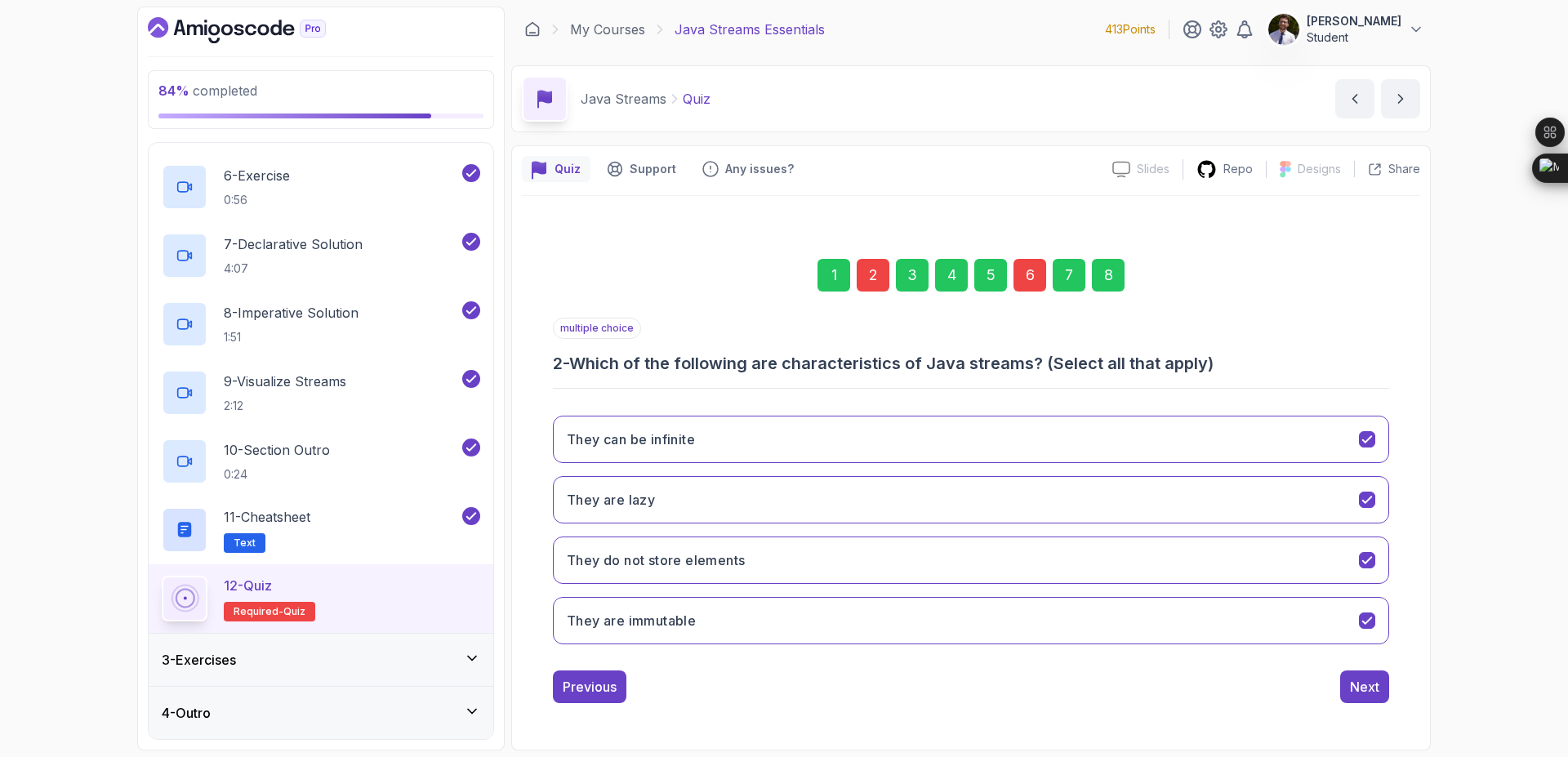
click at [1015, 270] on div "6" at bounding box center [1029, 275] width 33 height 33
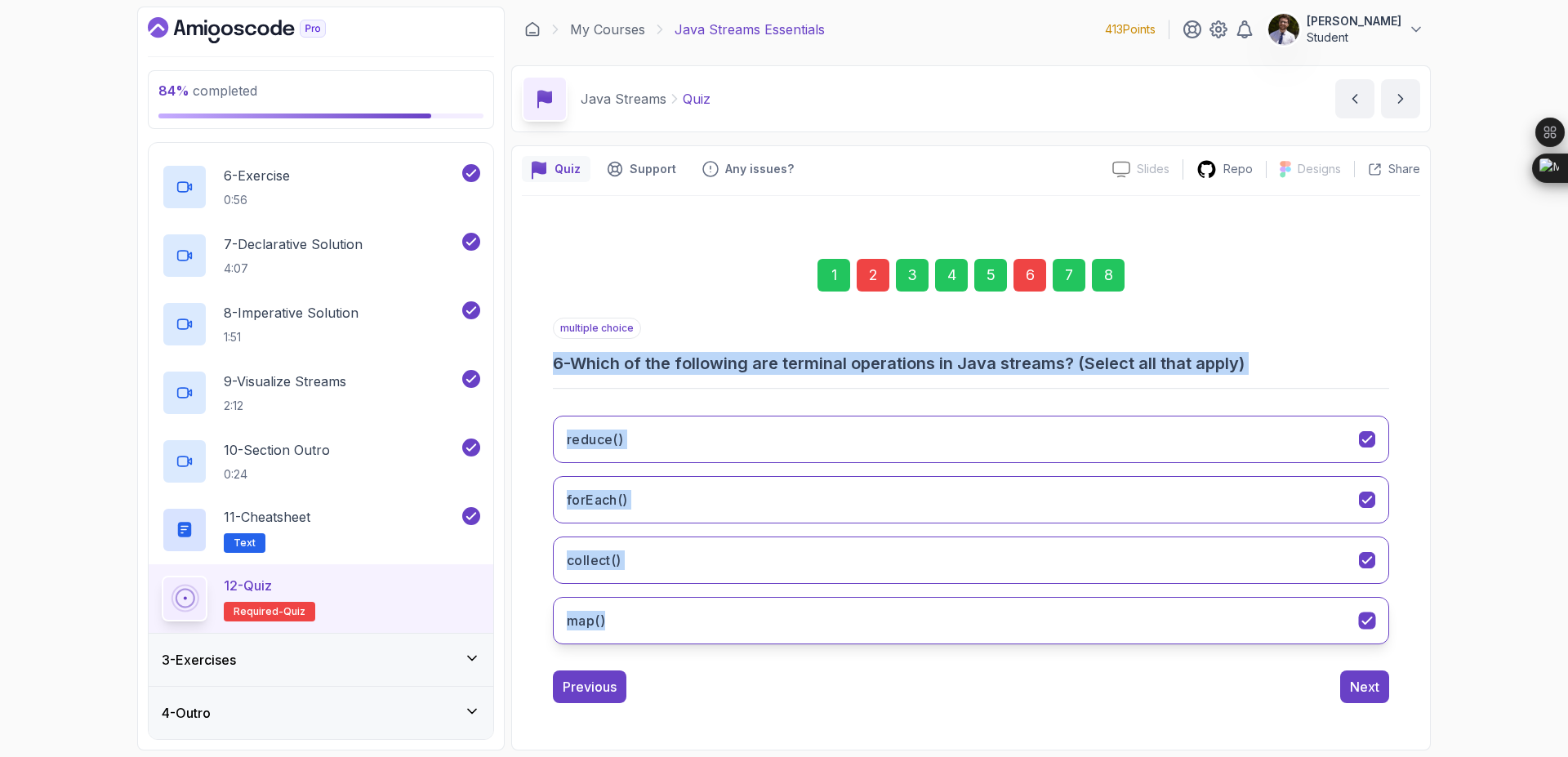
drag, startPoint x: 554, startPoint y: 364, endPoint x: 707, endPoint y: 634, distance: 310.3
click at [707, 634] on div "multiple choice 6 - Which of the following are terminal operations in Java stre…" at bounding box center [971, 487] width 837 height 340
click at [708, 635] on button "map()" at bounding box center [971, 621] width 837 height 47
copy div "6 - Which of the following are terminal operations in Java streams? (Select all…"
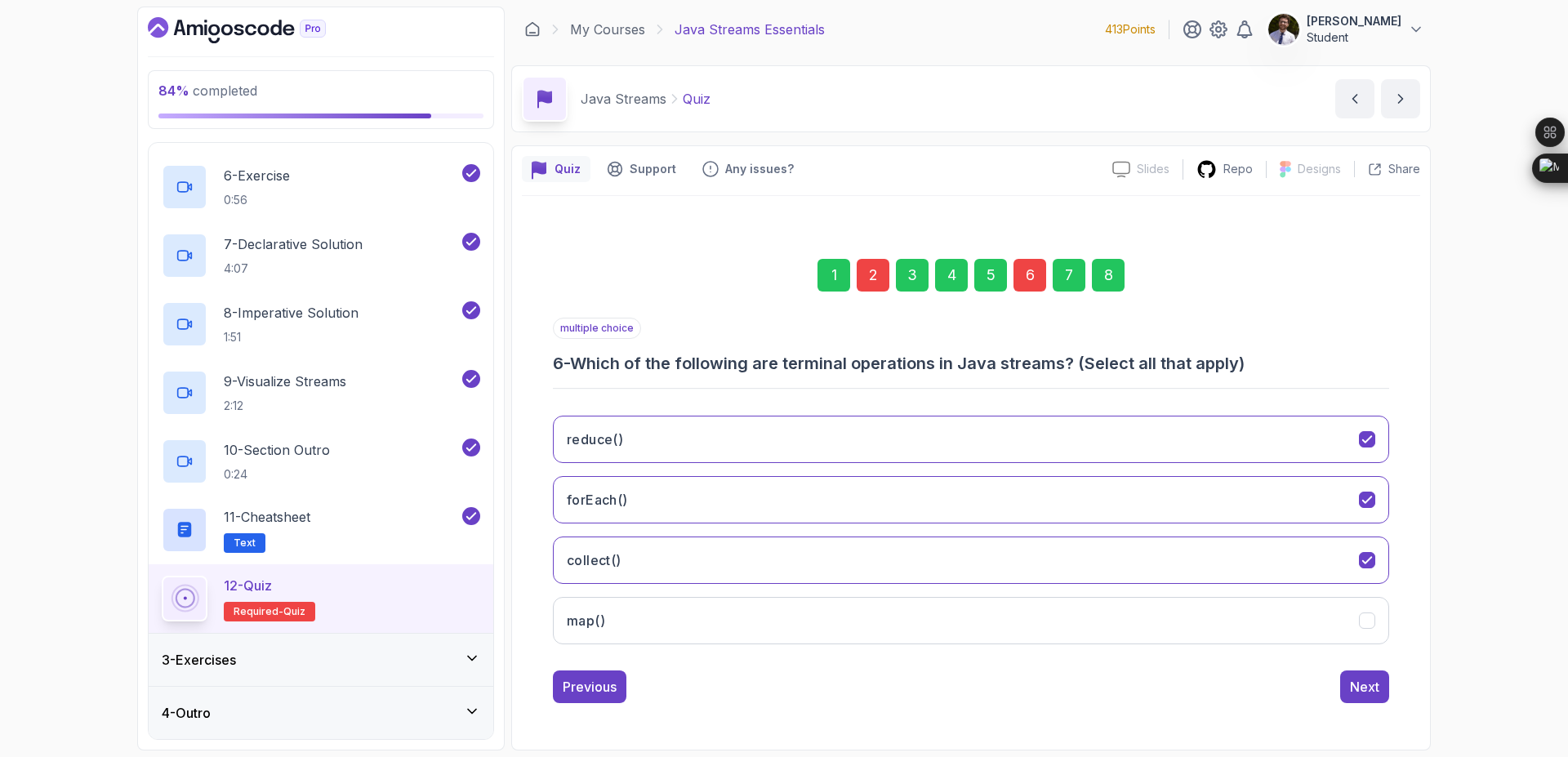
click at [1102, 282] on div "8" at bounding box center [1107, 275] width 33 height 33
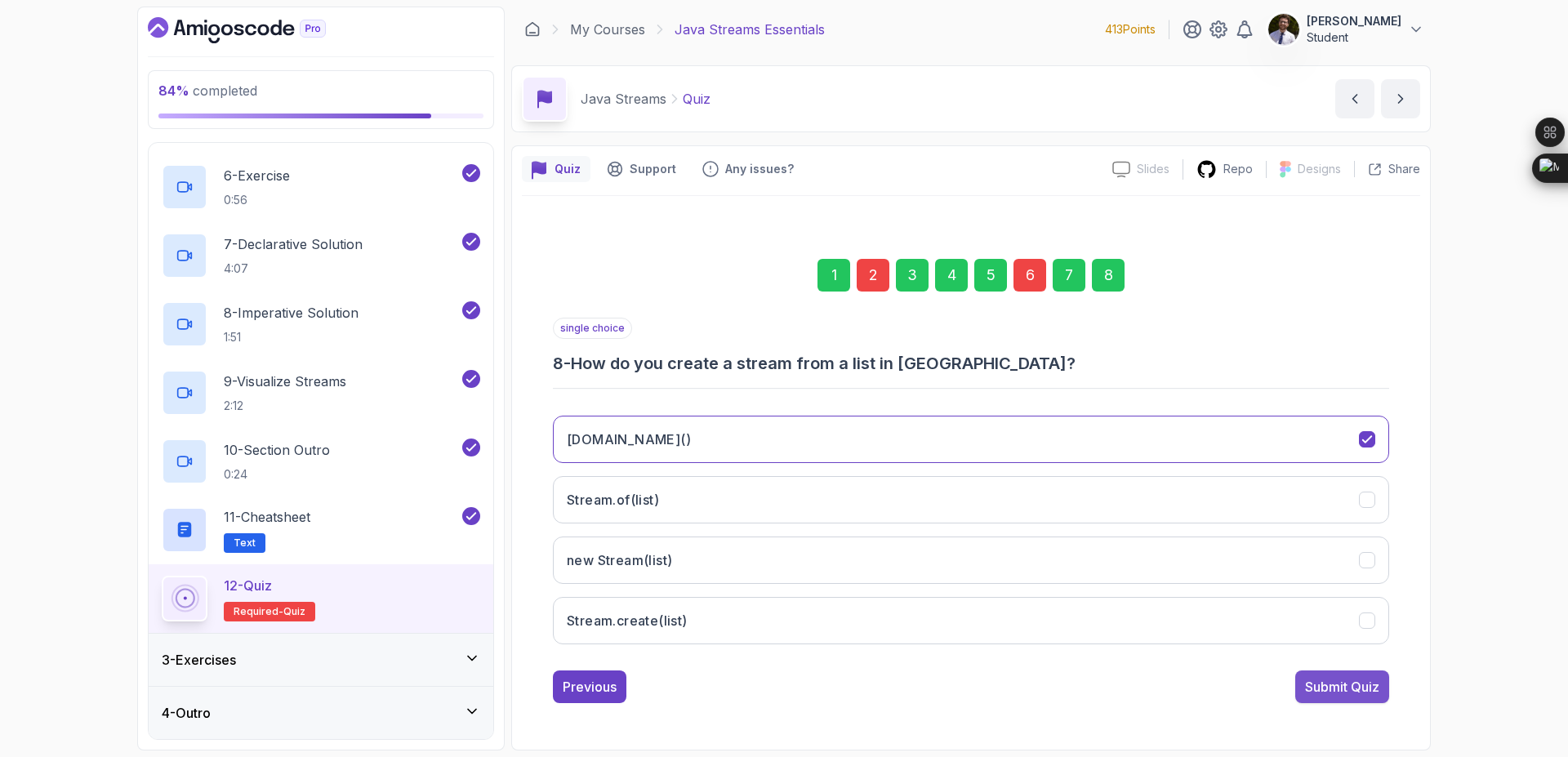
click at [1369, 686] on div "Submit Quiz" at bounding box center [1342, 687] width 75 height 19
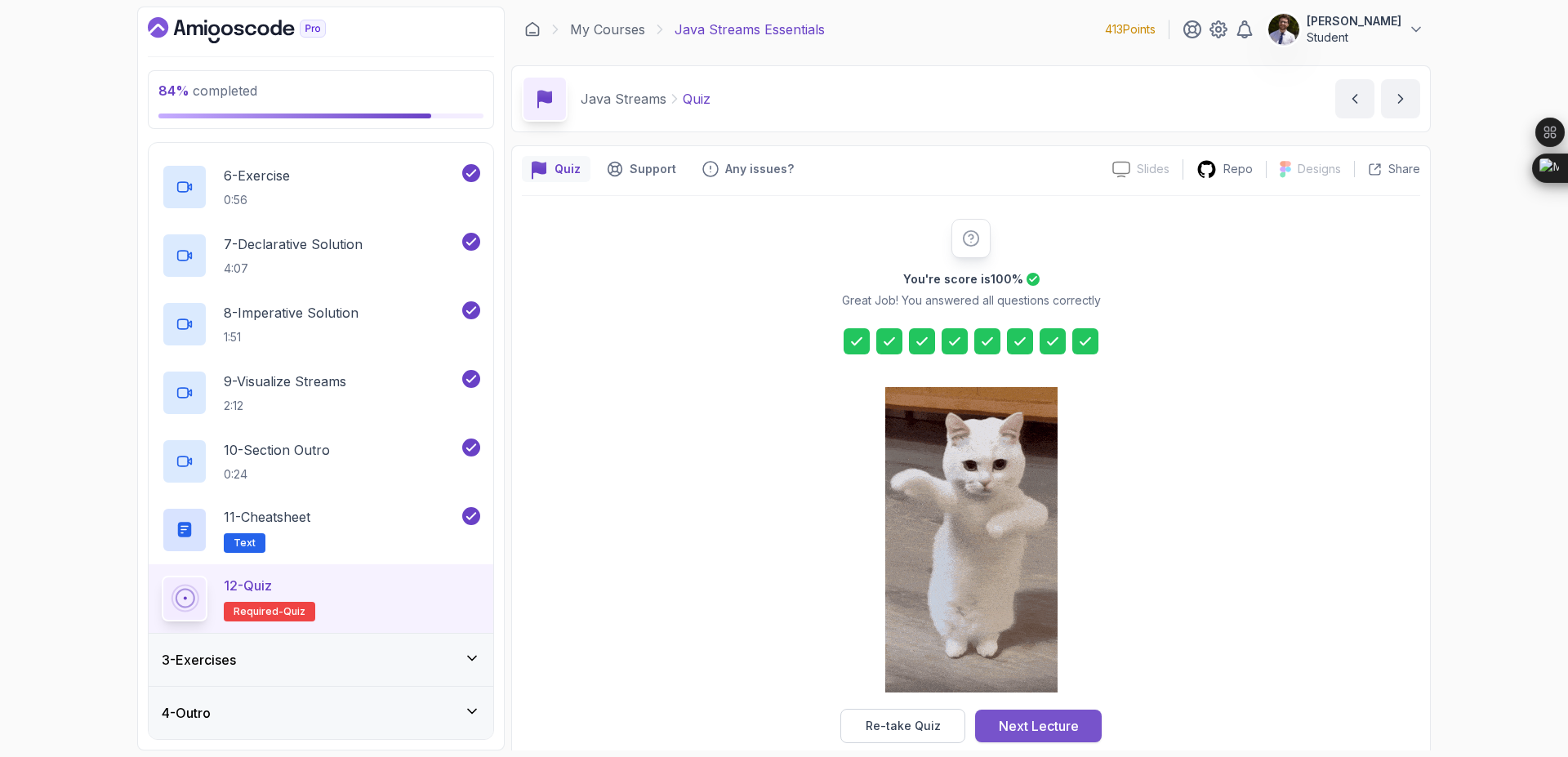
click at [1046, 724] on div "Next Lecture" at bounding box center [1039, 726] width 80 height 19
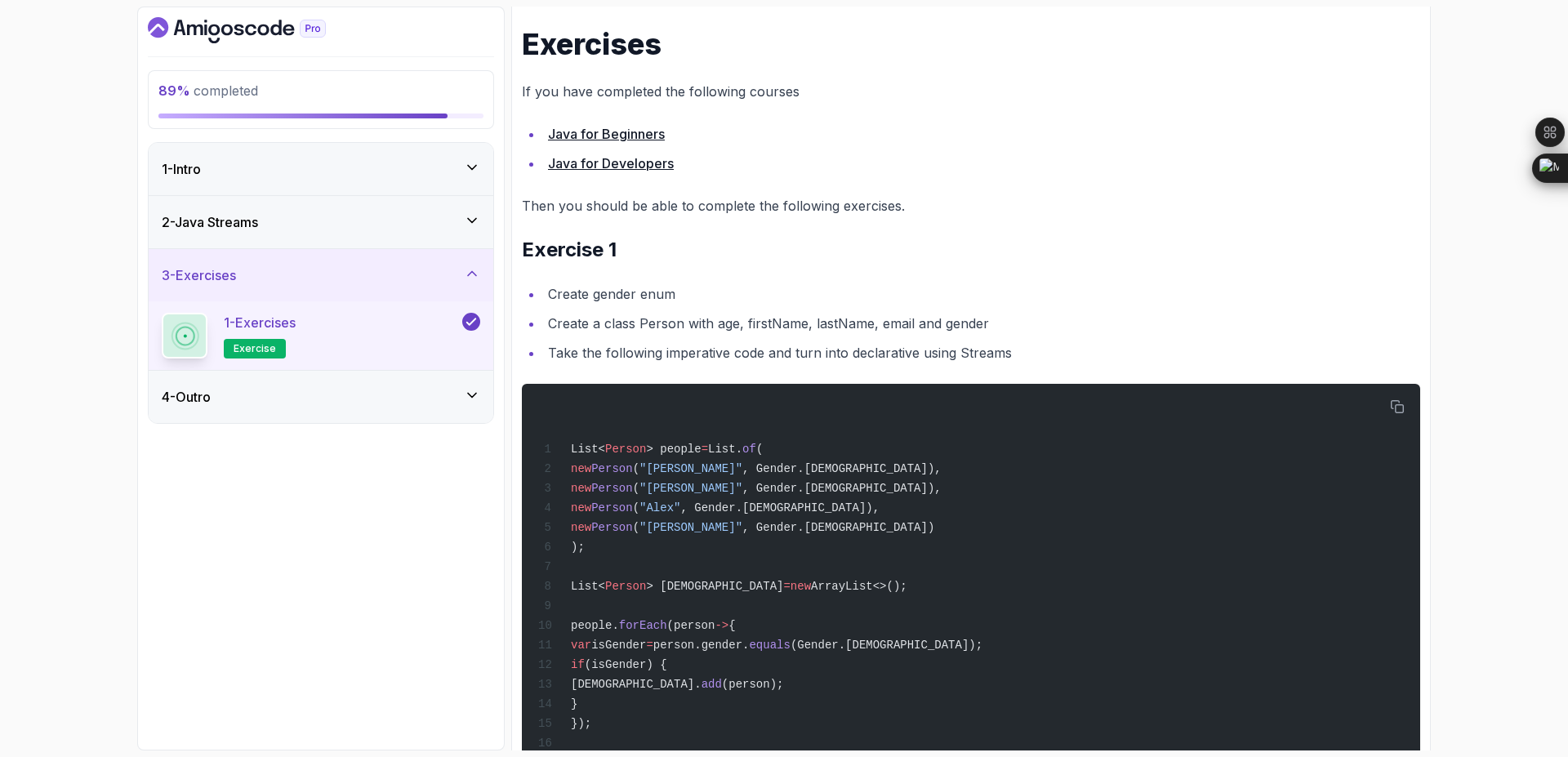
scroll to position [237, 0]
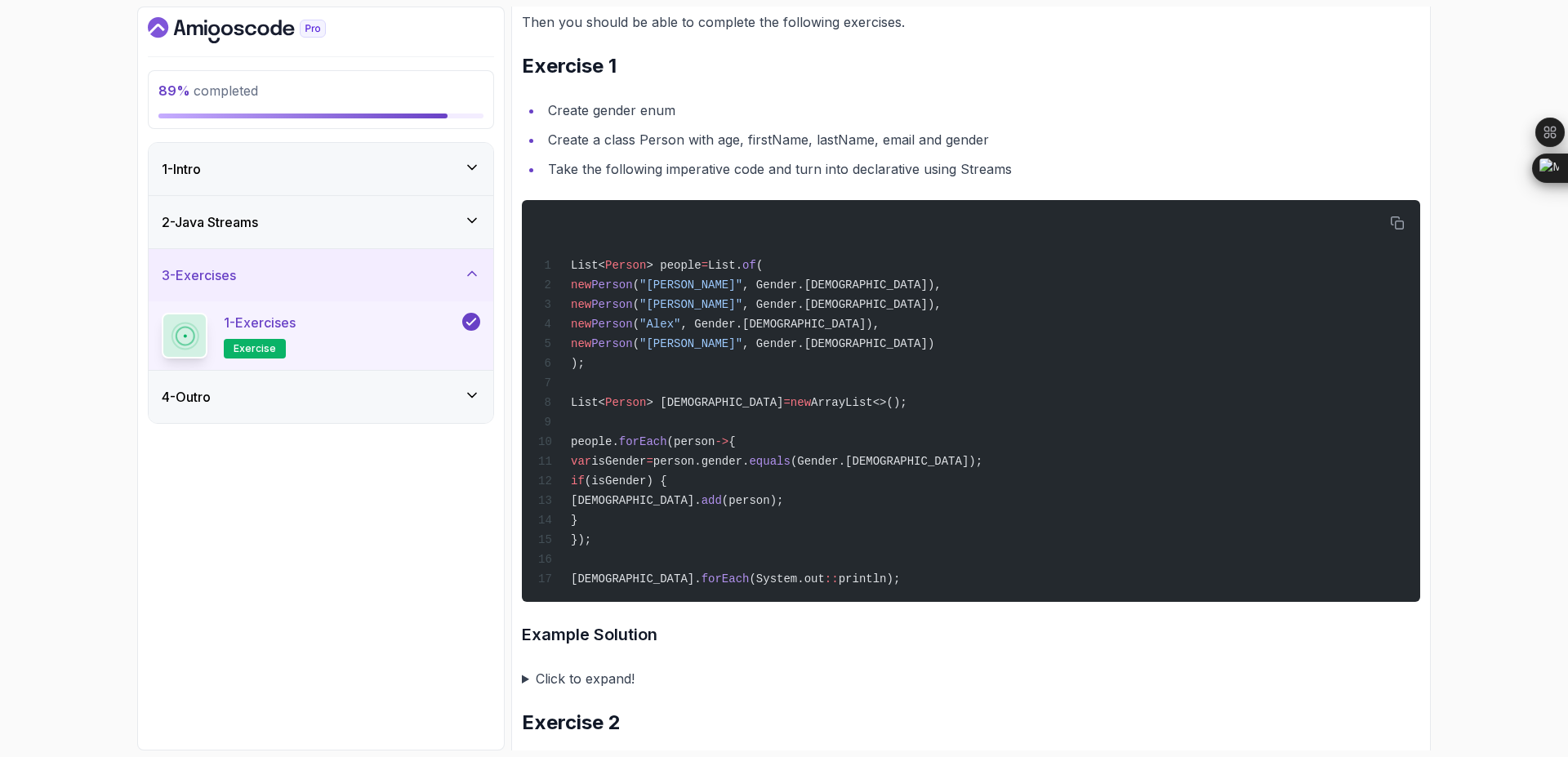
scroll to position [416, 0]
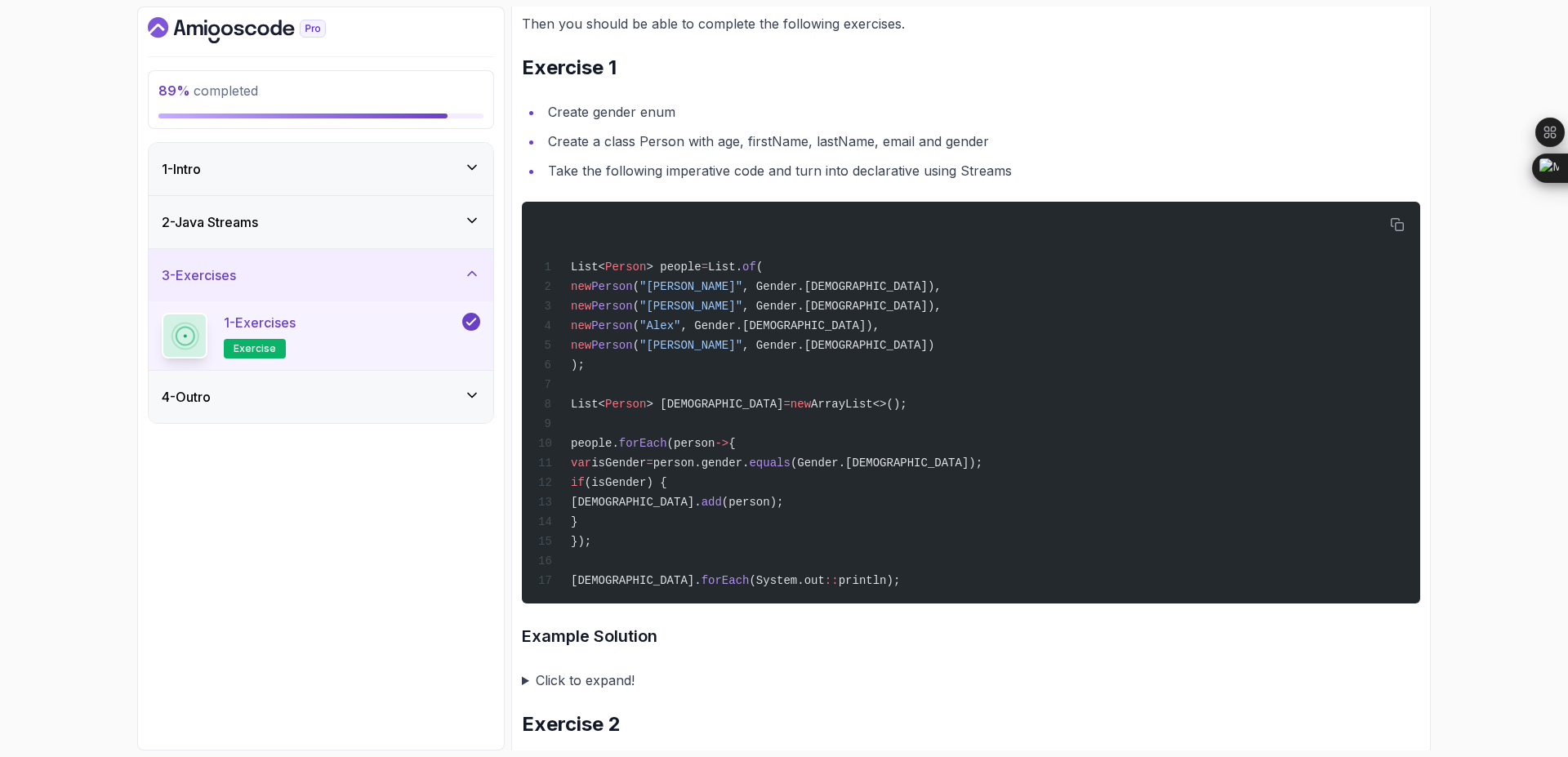
click at [611, 684] on summary "Click to expand!" at bounding box center [971, 681] width 898 height 23
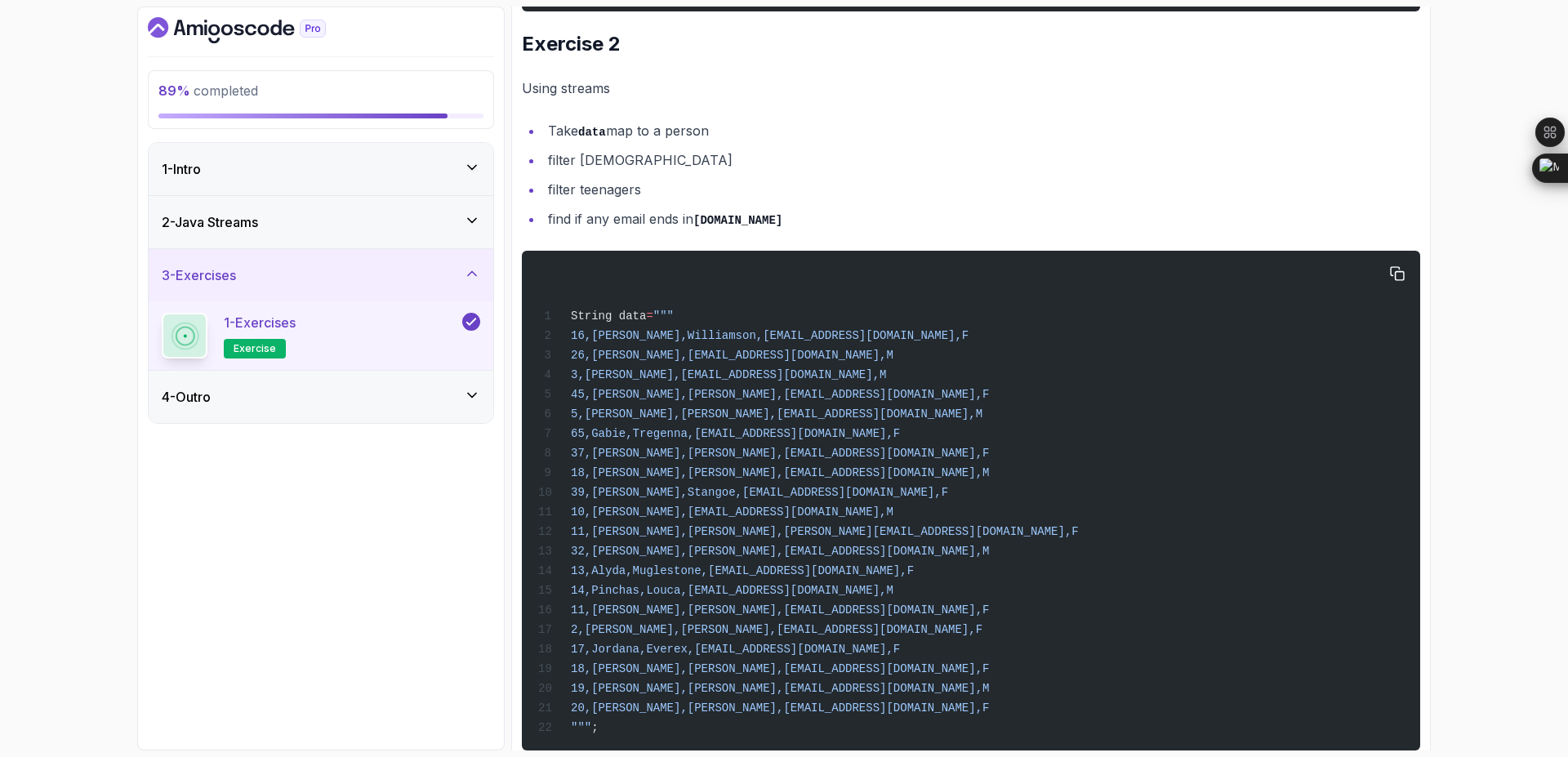
scroll to position [2369, 0]
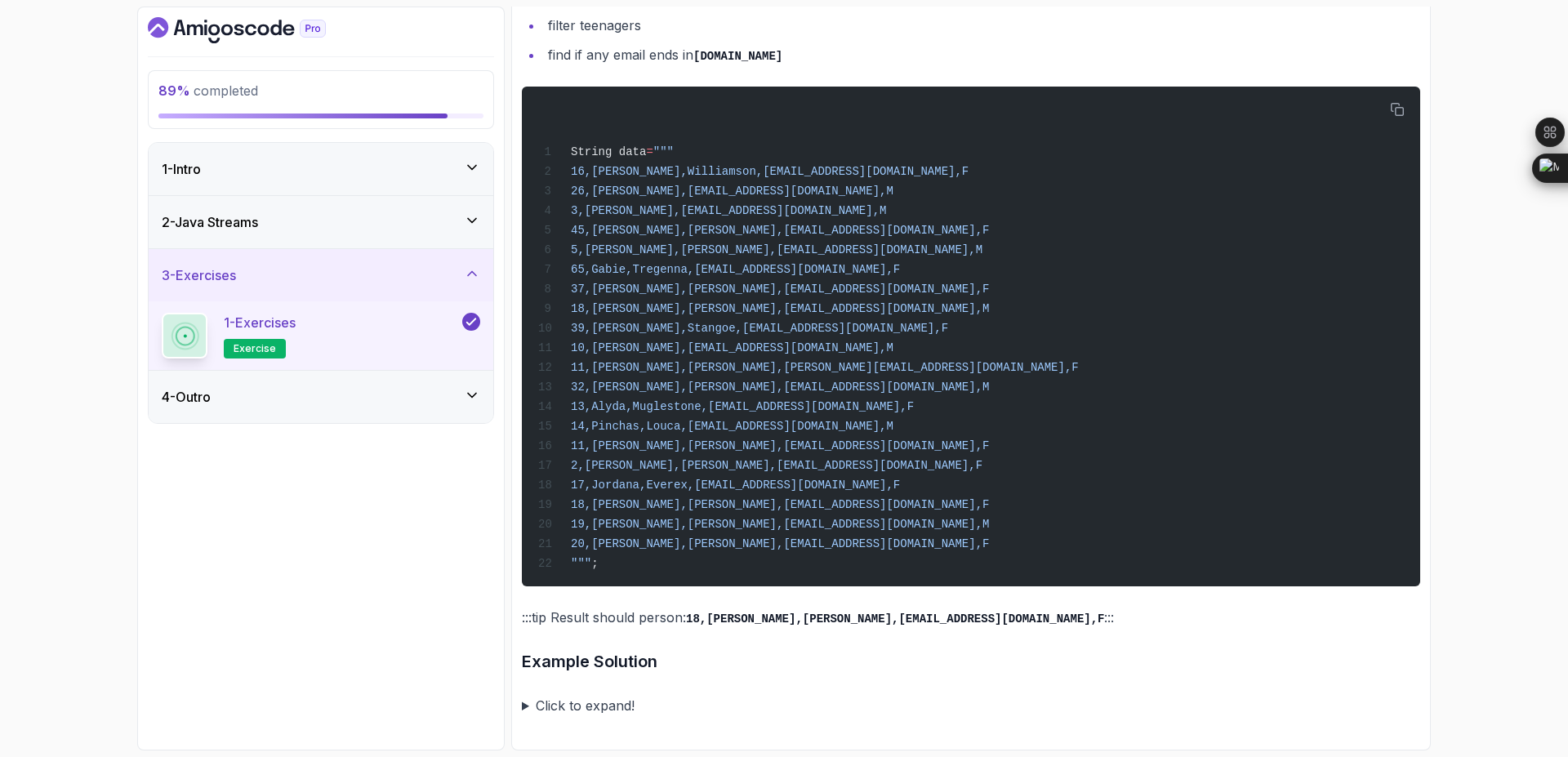
click at [575, 717] on summary "Click to expand!" at bounding box center [971, 706] width 898 height 23
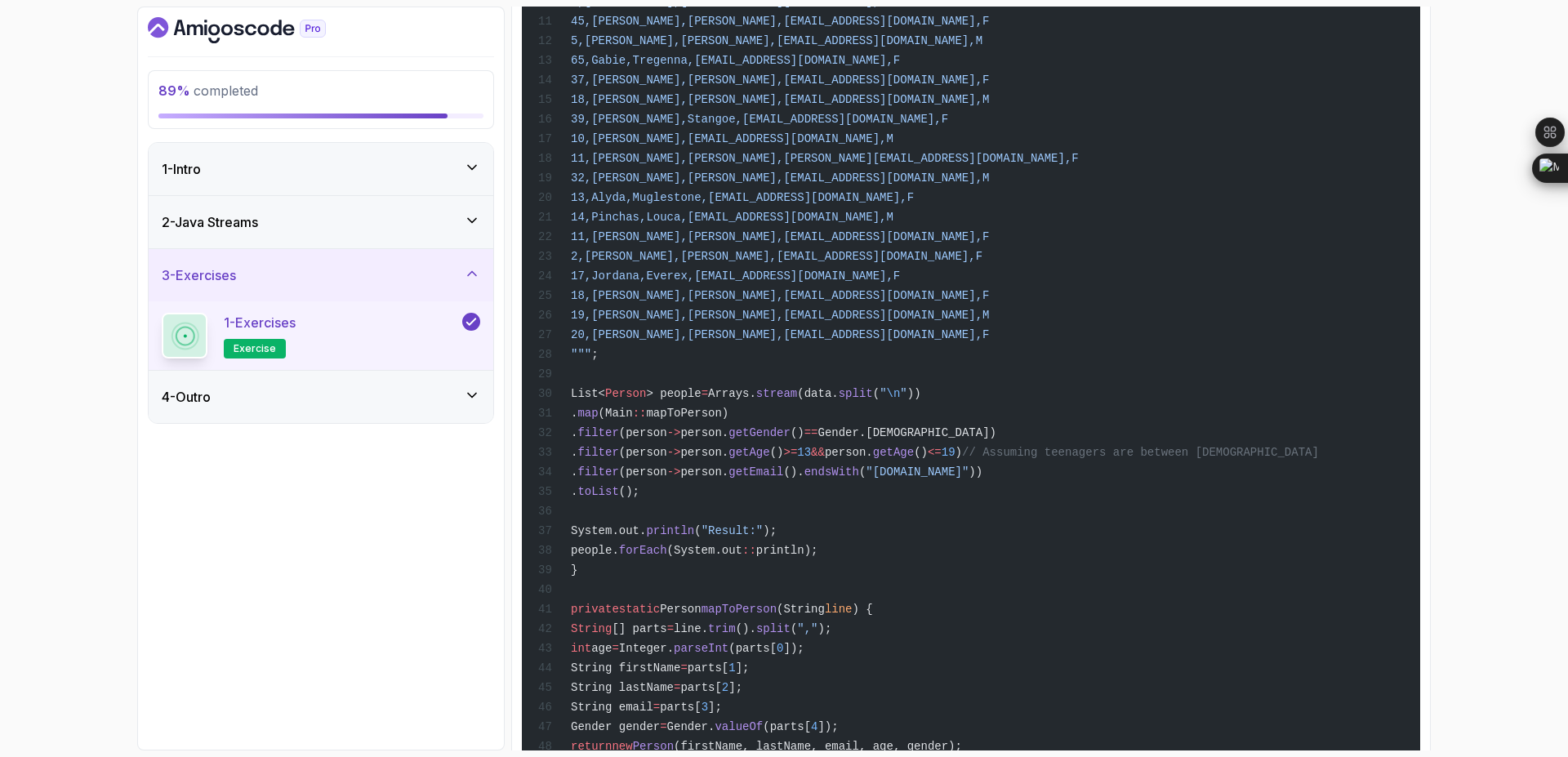
scroll to position [0, 0]
click at [449, 384] on div "4 - Outro" at bounding box center [321, 397] width 345 height 52
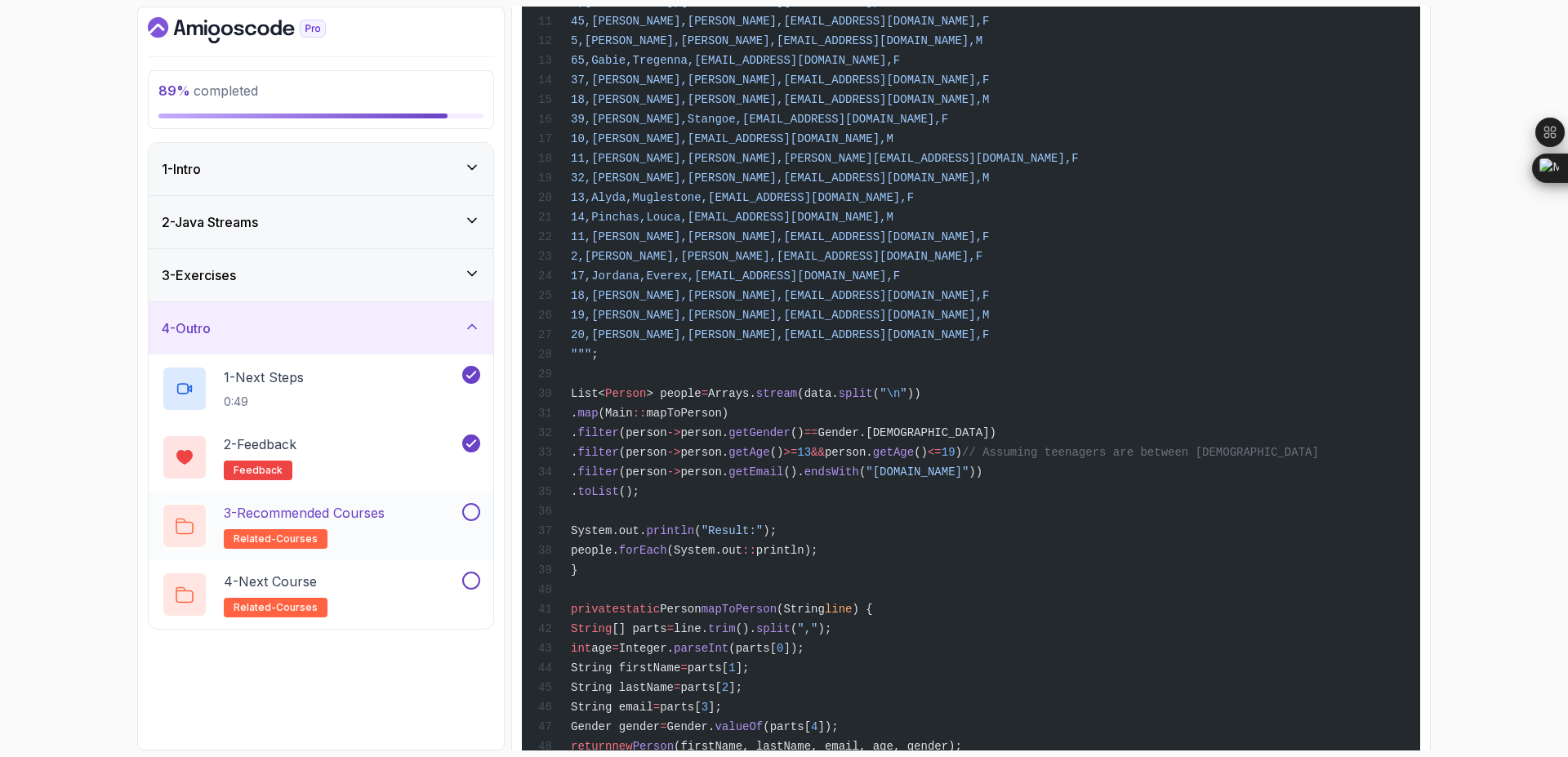
click at [395, 514] on div "3 - Recommended Courses related-courses" at bounding box center [310, 526] width 297 height 46
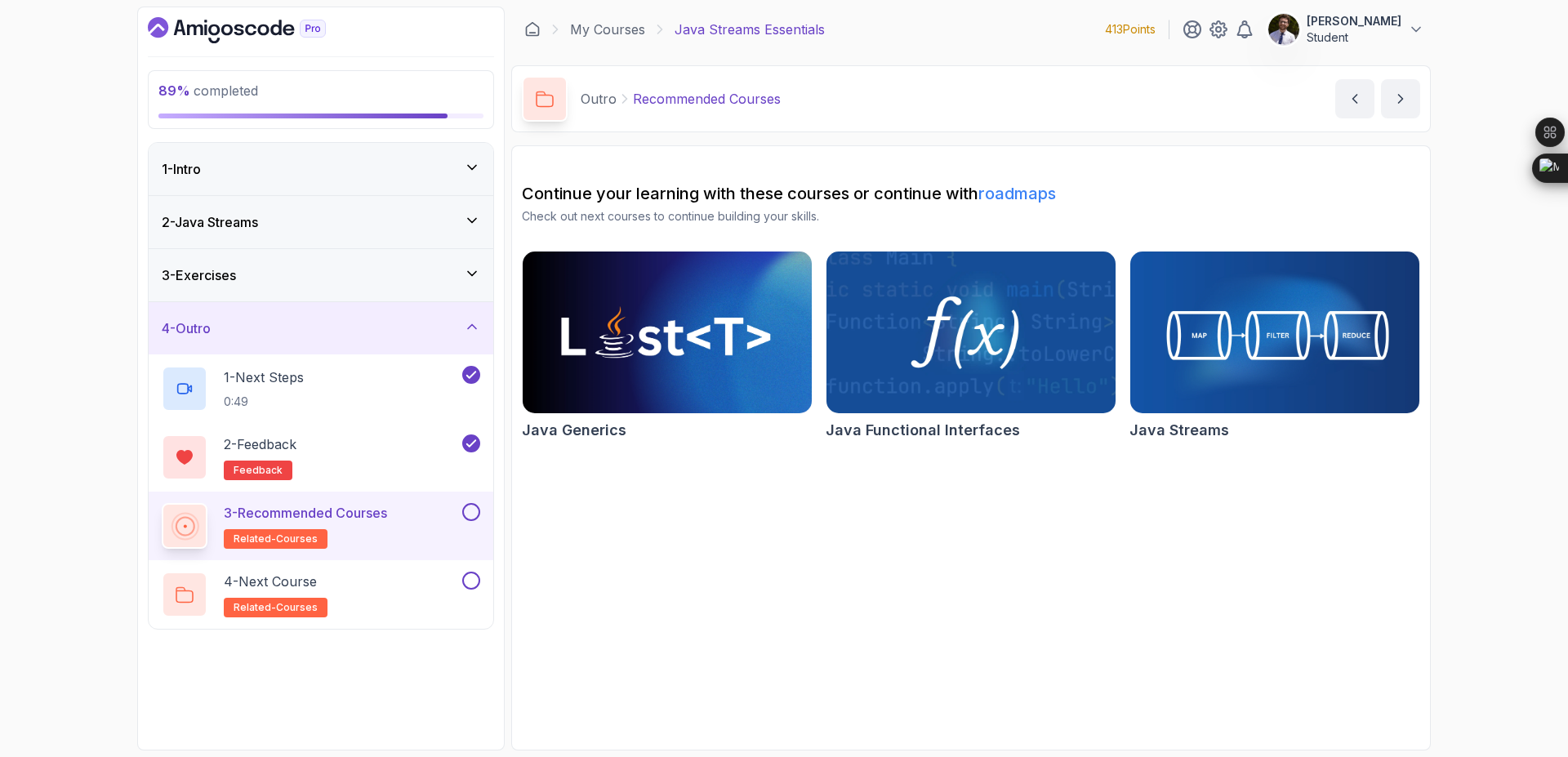
click at [466, 514] on button at bounding box center [471, 512] width 18 height 18
click at [306, 587] on p "4 - Next Course" at bounding box center [271, 582] width 93 height 19
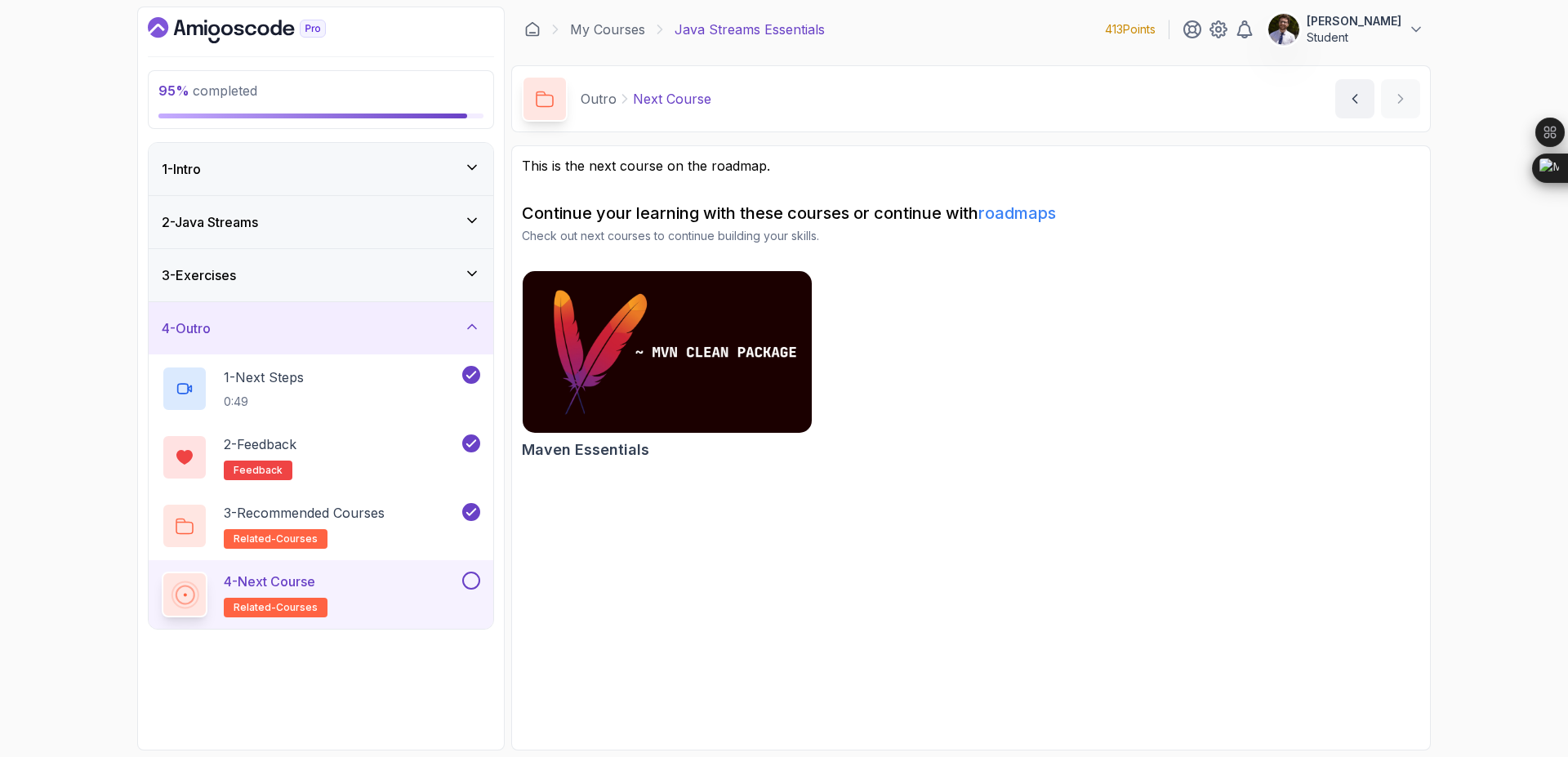
click at [475, 581] on button at bounding box center [471, 581] width 18 height 18
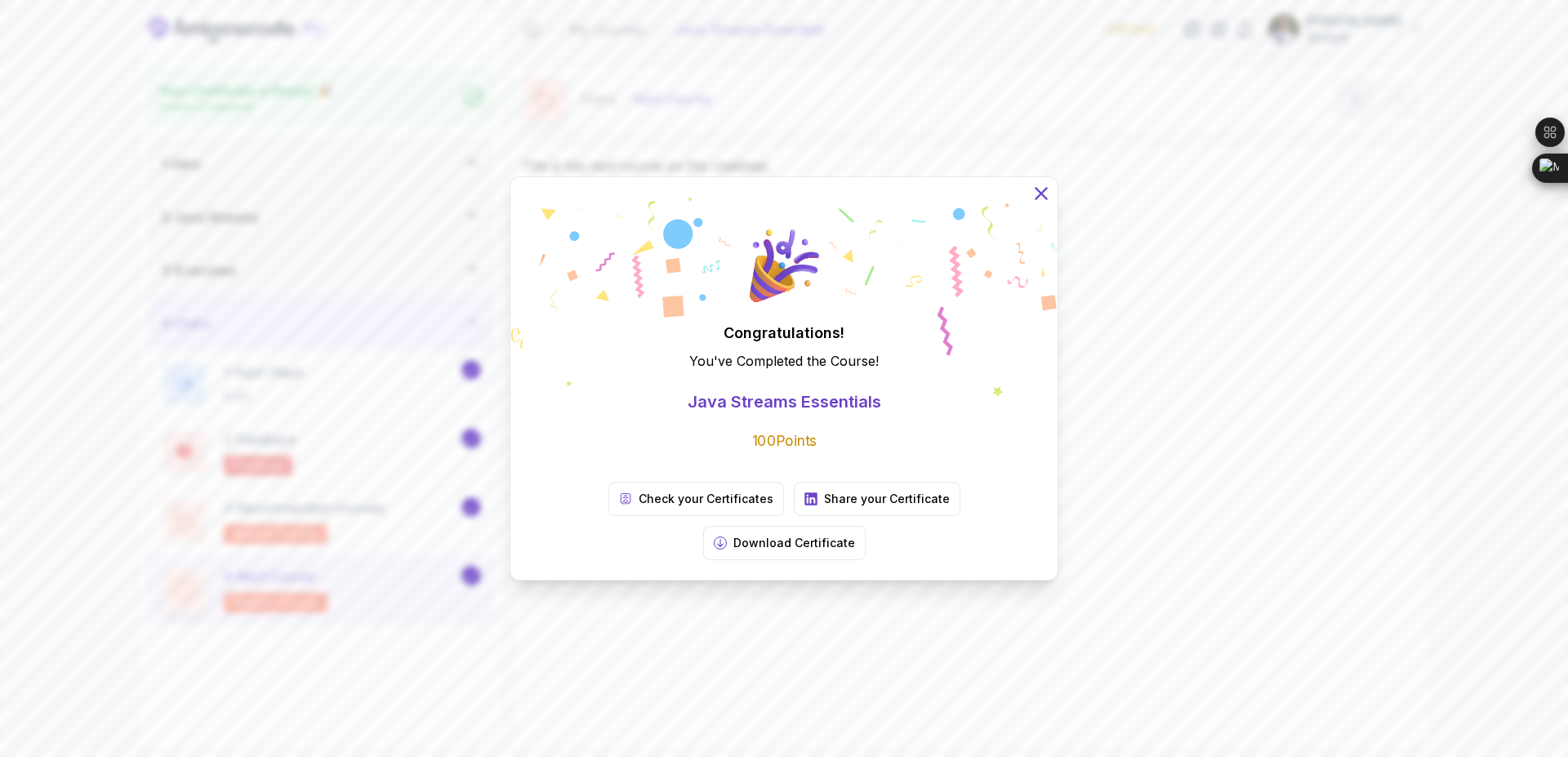
click at [1043, 204] on icon at bounding box center [1042, 193] width 21 height 21
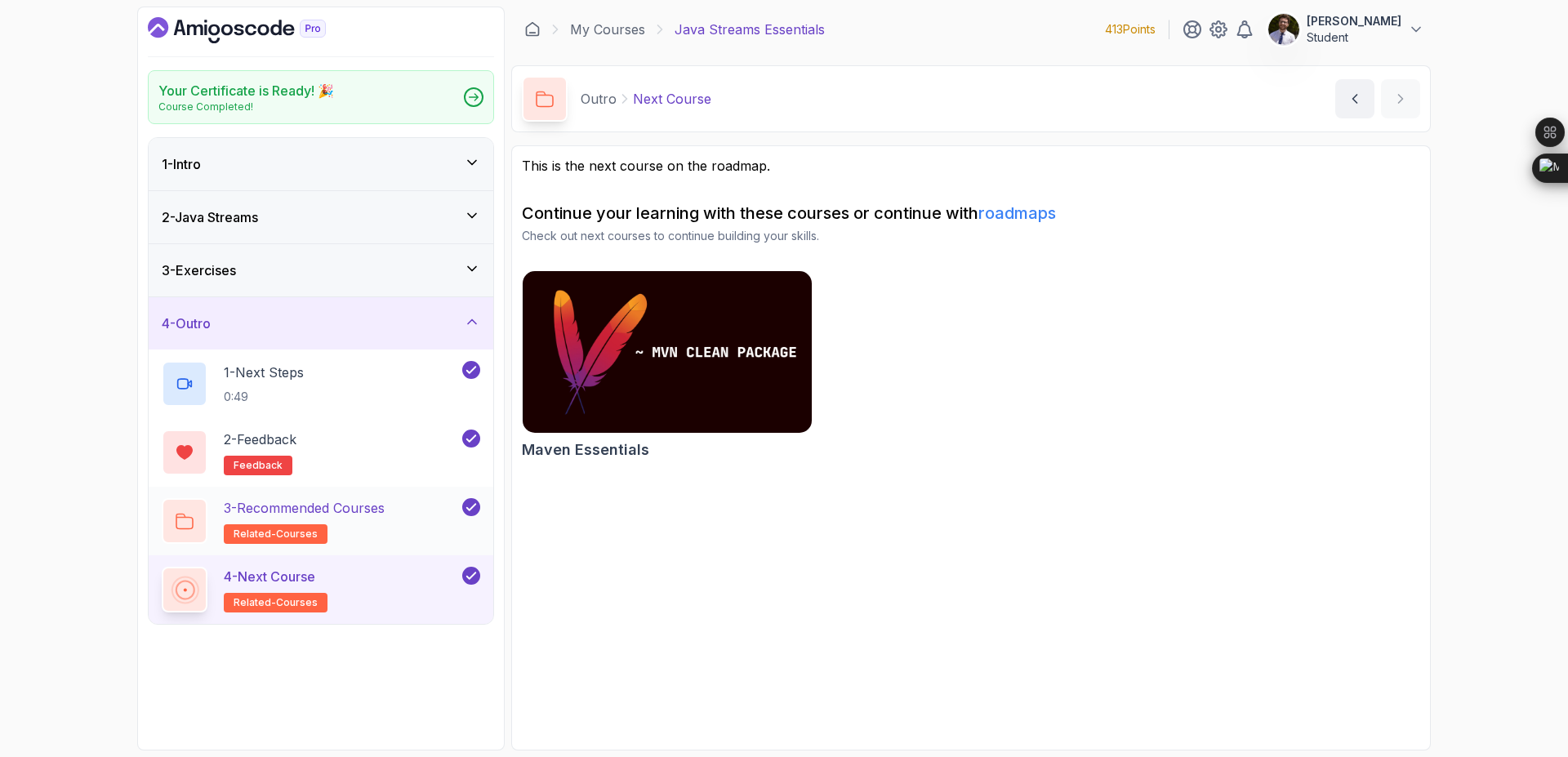
click at [371, 514] on p "3 - Recommended Courses" at bounding box center [304, 508] width 161 height 19
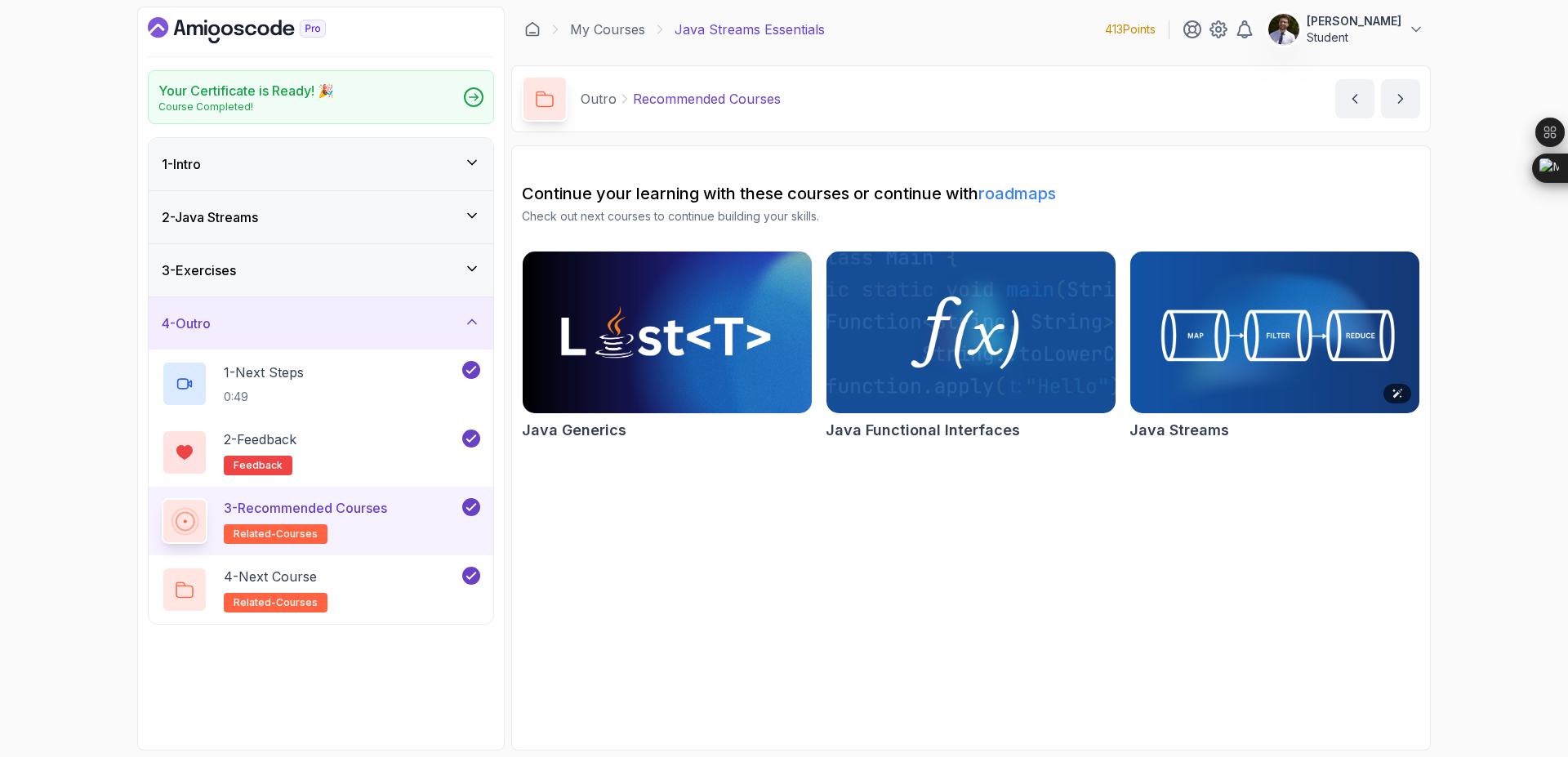
click at [1256, 355] on img at bounding box center [1275, 332] width 304 height 170
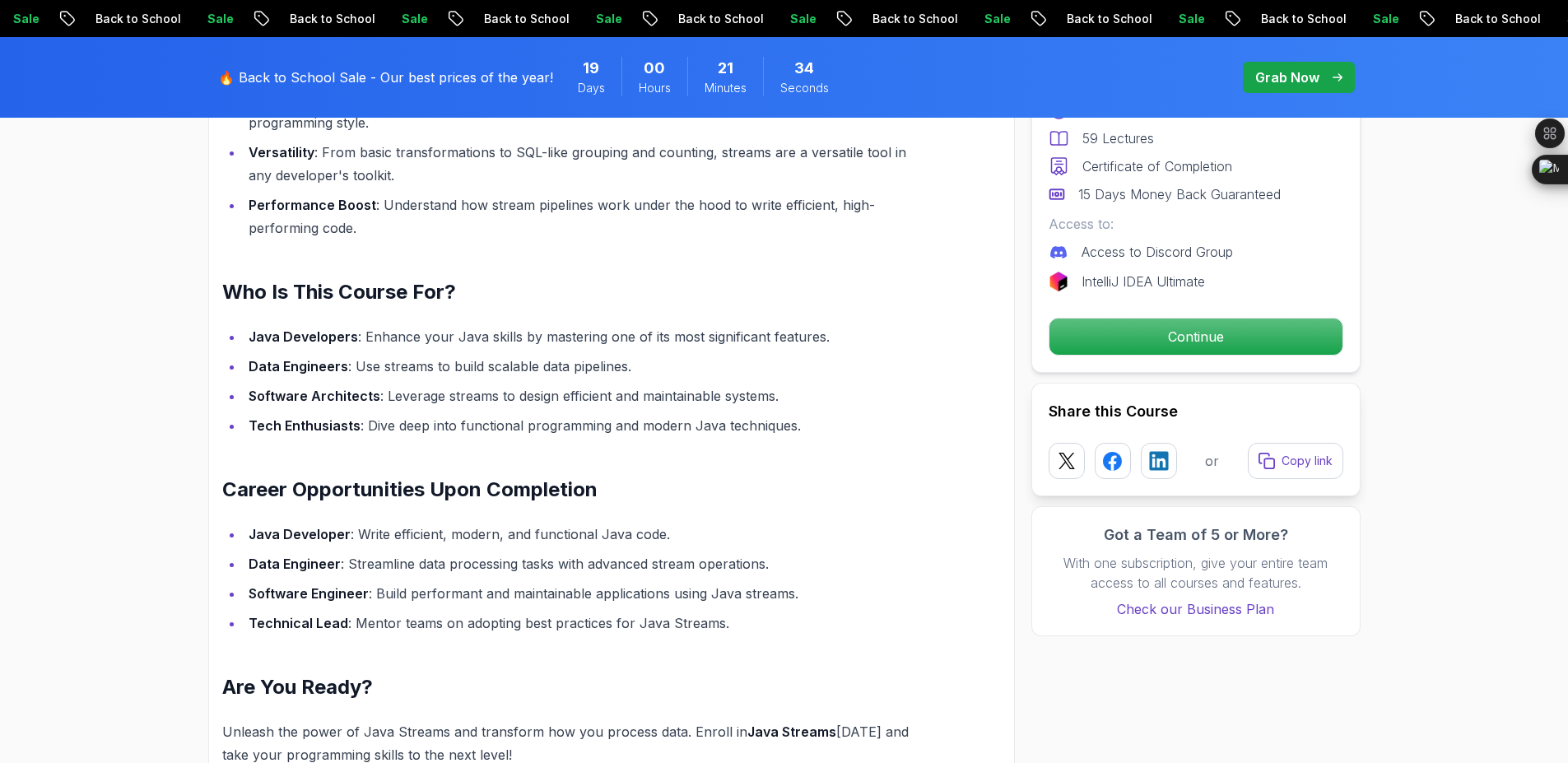
scroll to position [1452, 0]
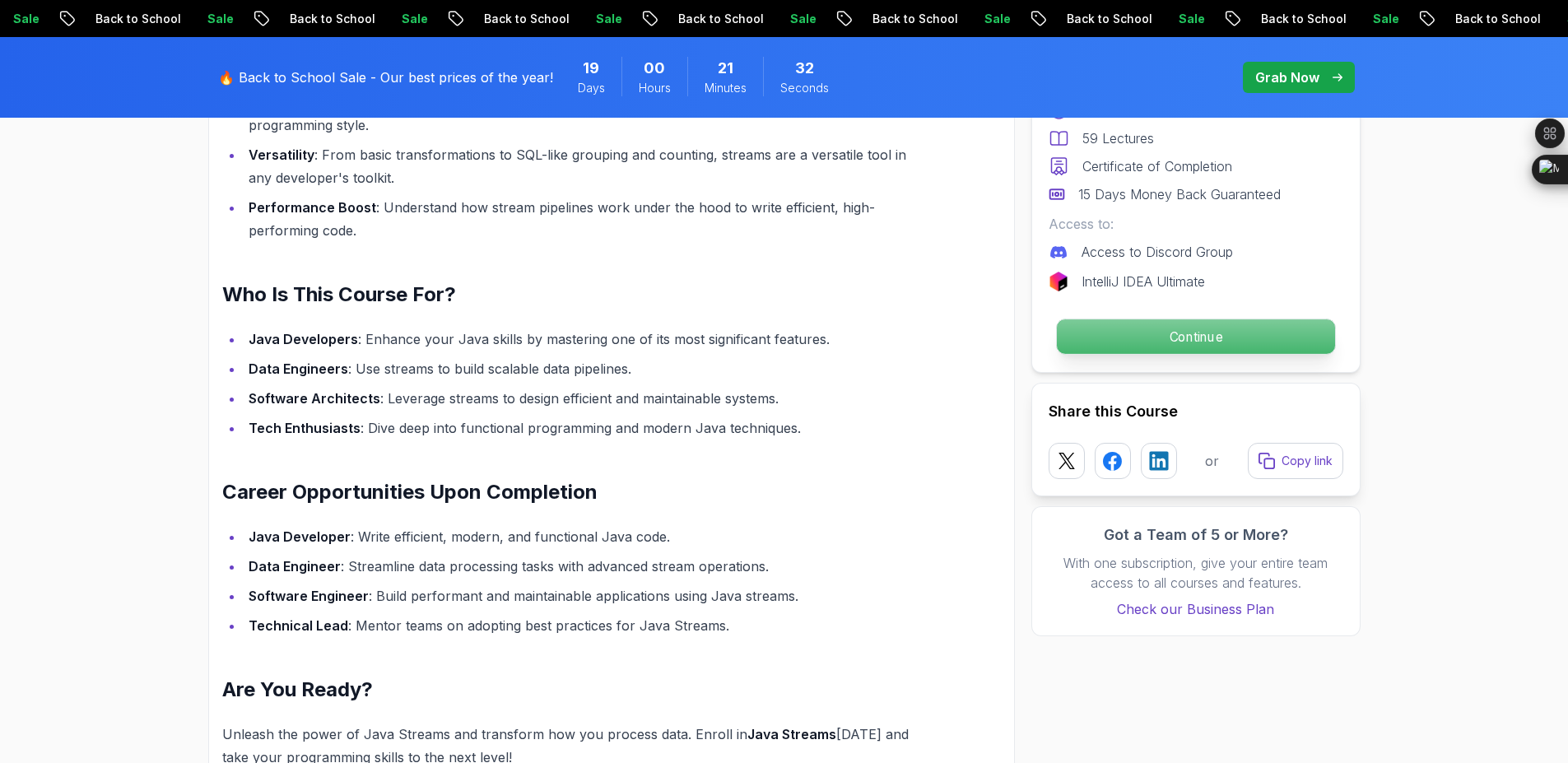
click at [1167, 342] on p "Continue" at bounding box center [1195, 337] width 278 height 35
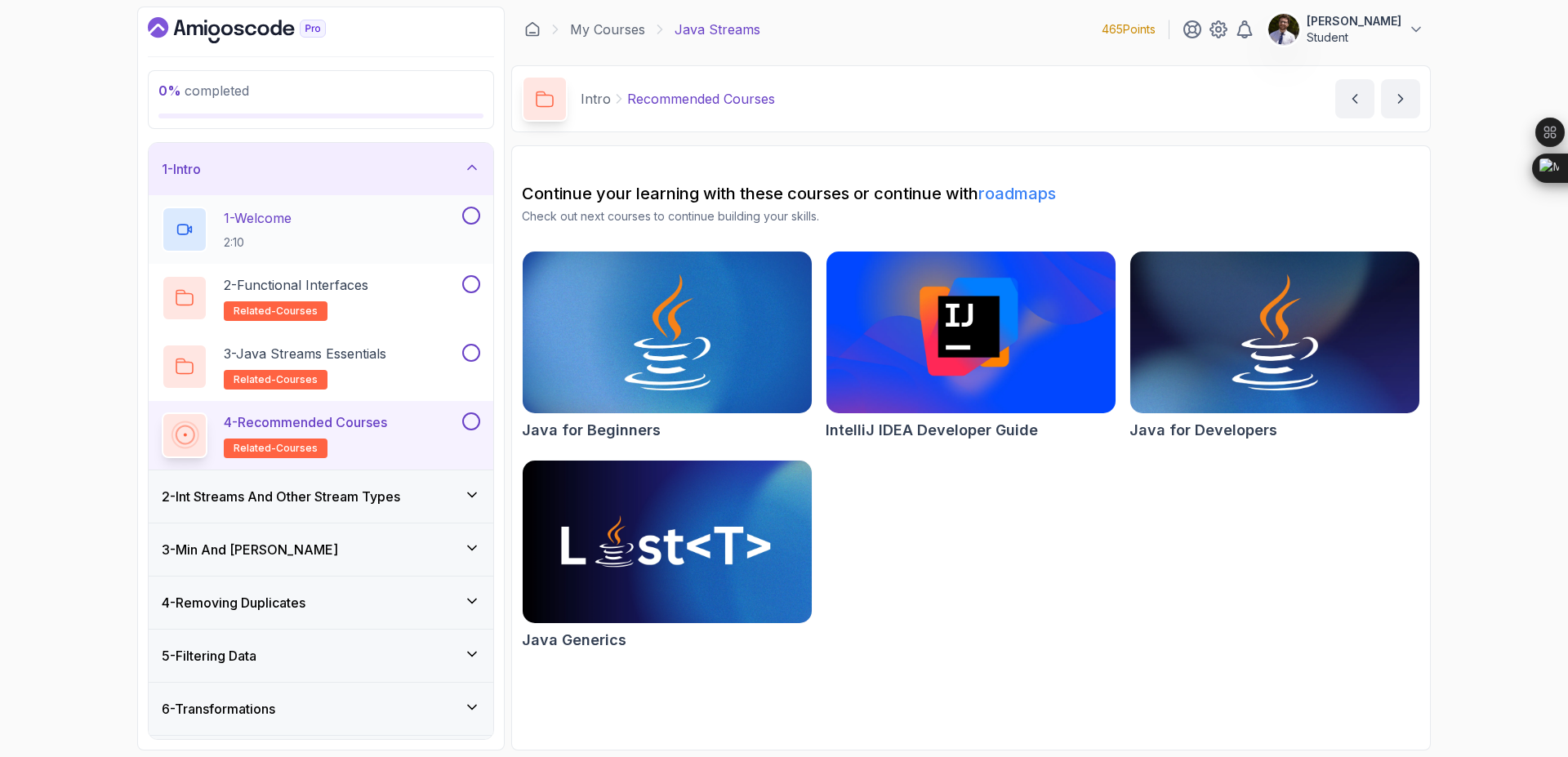
click at [470, 212] on button at bounding box center [471, 215] width 18 height 18
click at [378, 297] on div "2 - Functional Interfaces related-courses" at bounding box center [310, 298] width 297 height 46
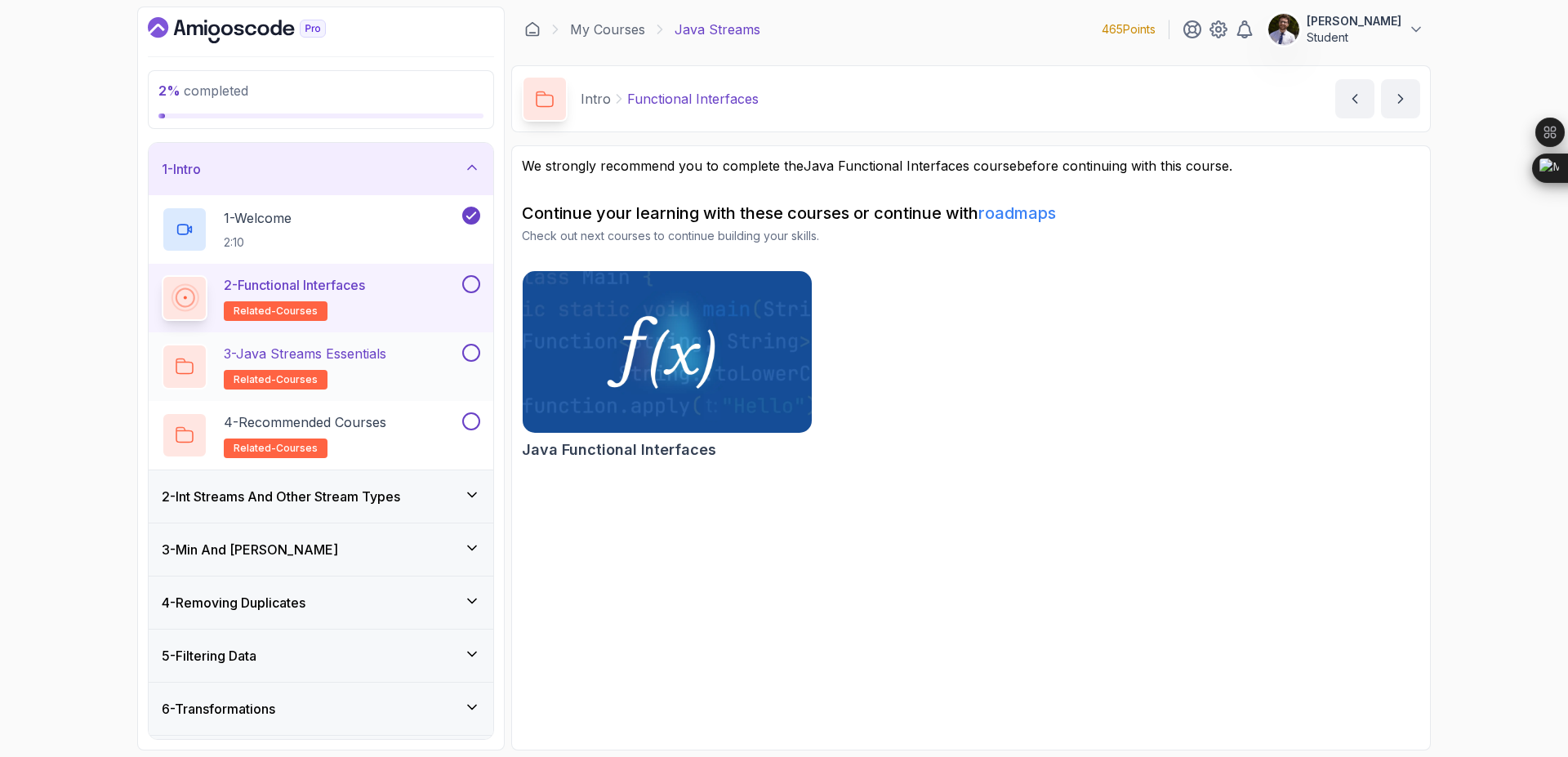
click at [369, 353] on p "3 - Java Streams Essentials" at bounding box center [305, 353] width 163 height 19
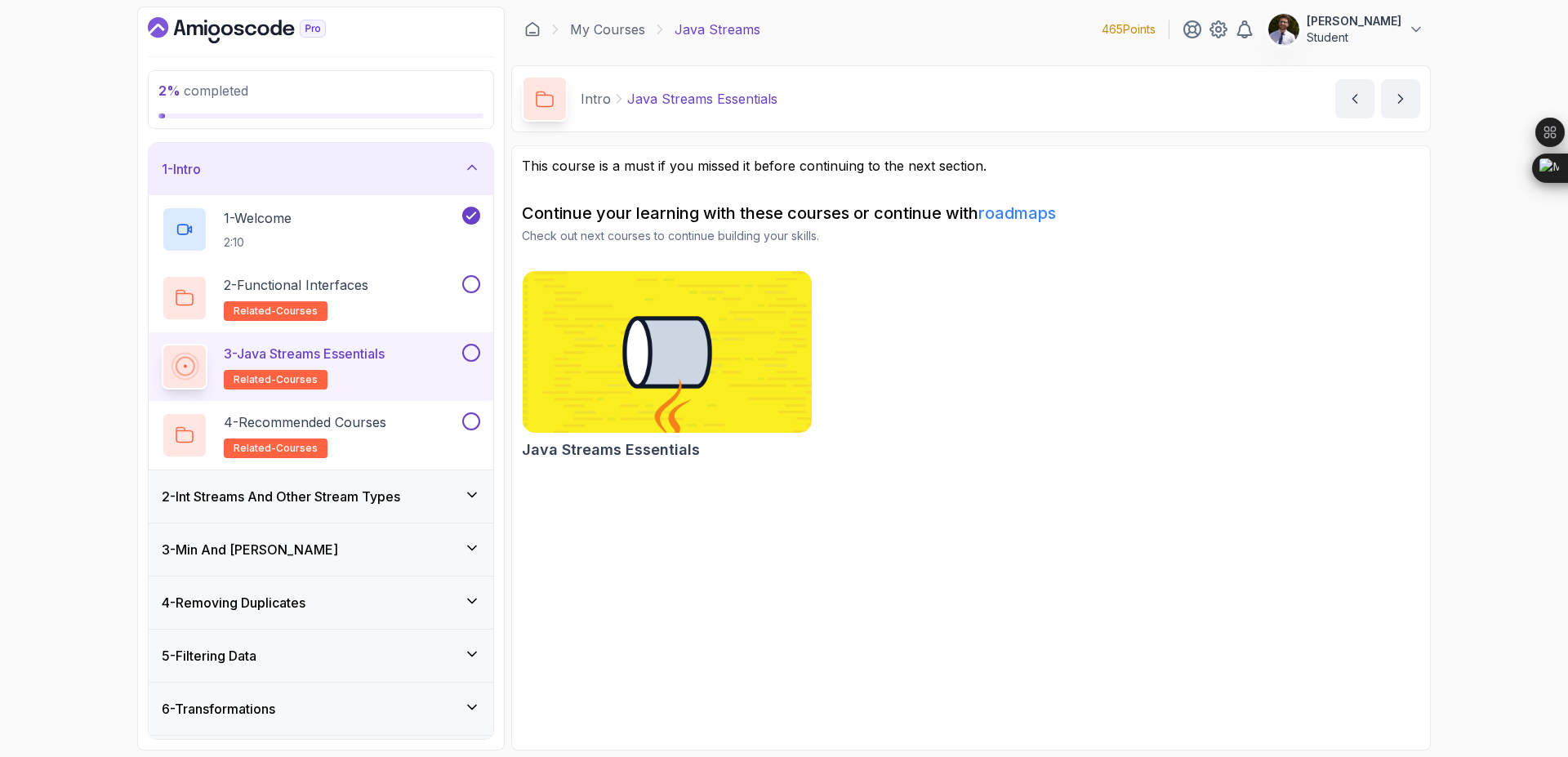
click at [481, 357] on div "3 - Java Streams Essentials related-courses" at bounding box center [321, 367] width 345 height 69
click at [468, 355] on button at bounding box center [471, 353] width 18 height 18
click at [353, 423] on p "4 - Recommended Courses" at bounding box center [305, 422] width 163 height 19
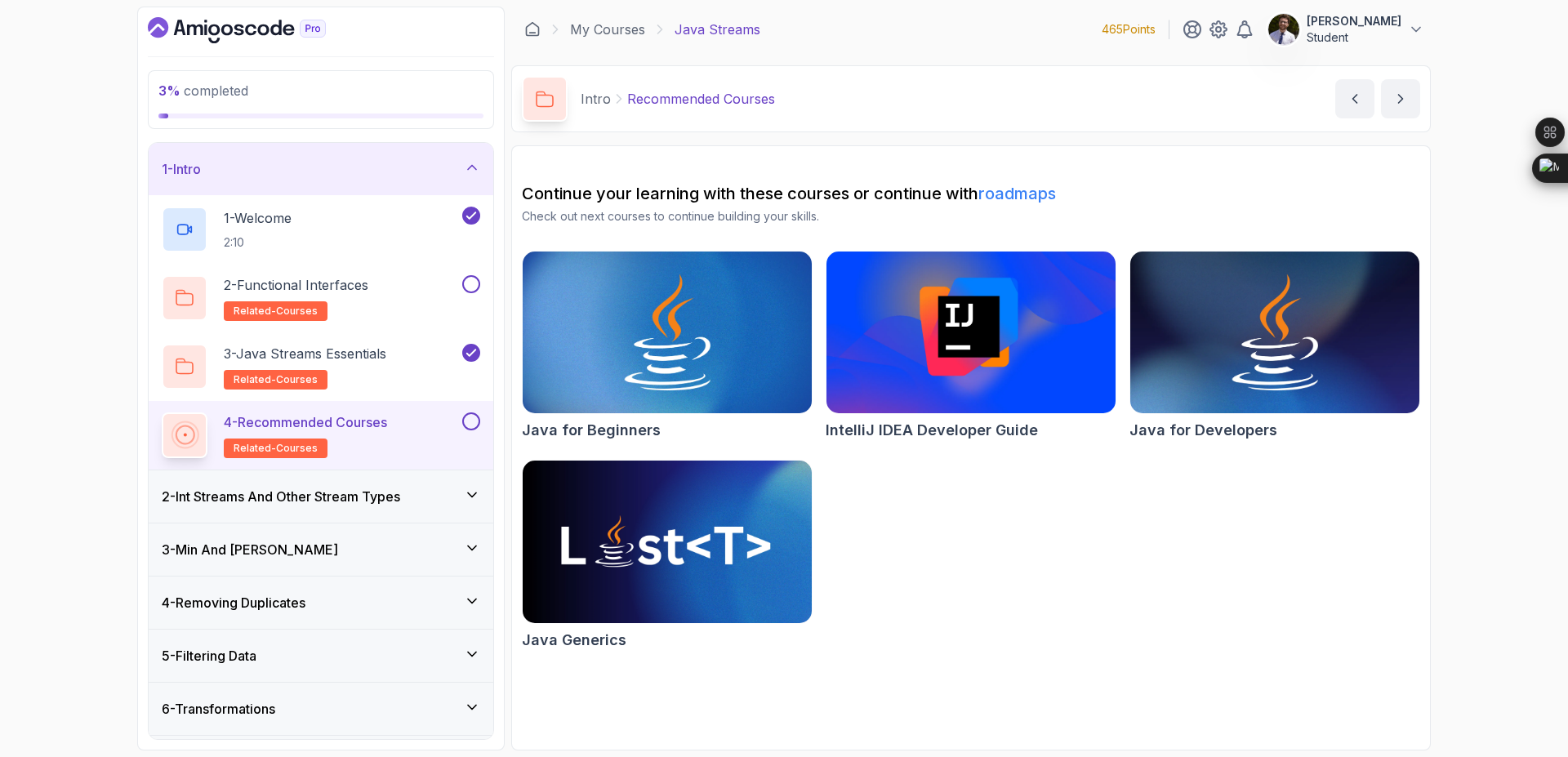
click at [465, 429] on div at bounding box center [469, 421] width 21 height 18
click at [472, 422] on button at bounding box center [471, 421] width 18 height 18
click at [334, 285] on p "2 - Functional Interfaces" at bounding box center [296, 285] width 144 height 19
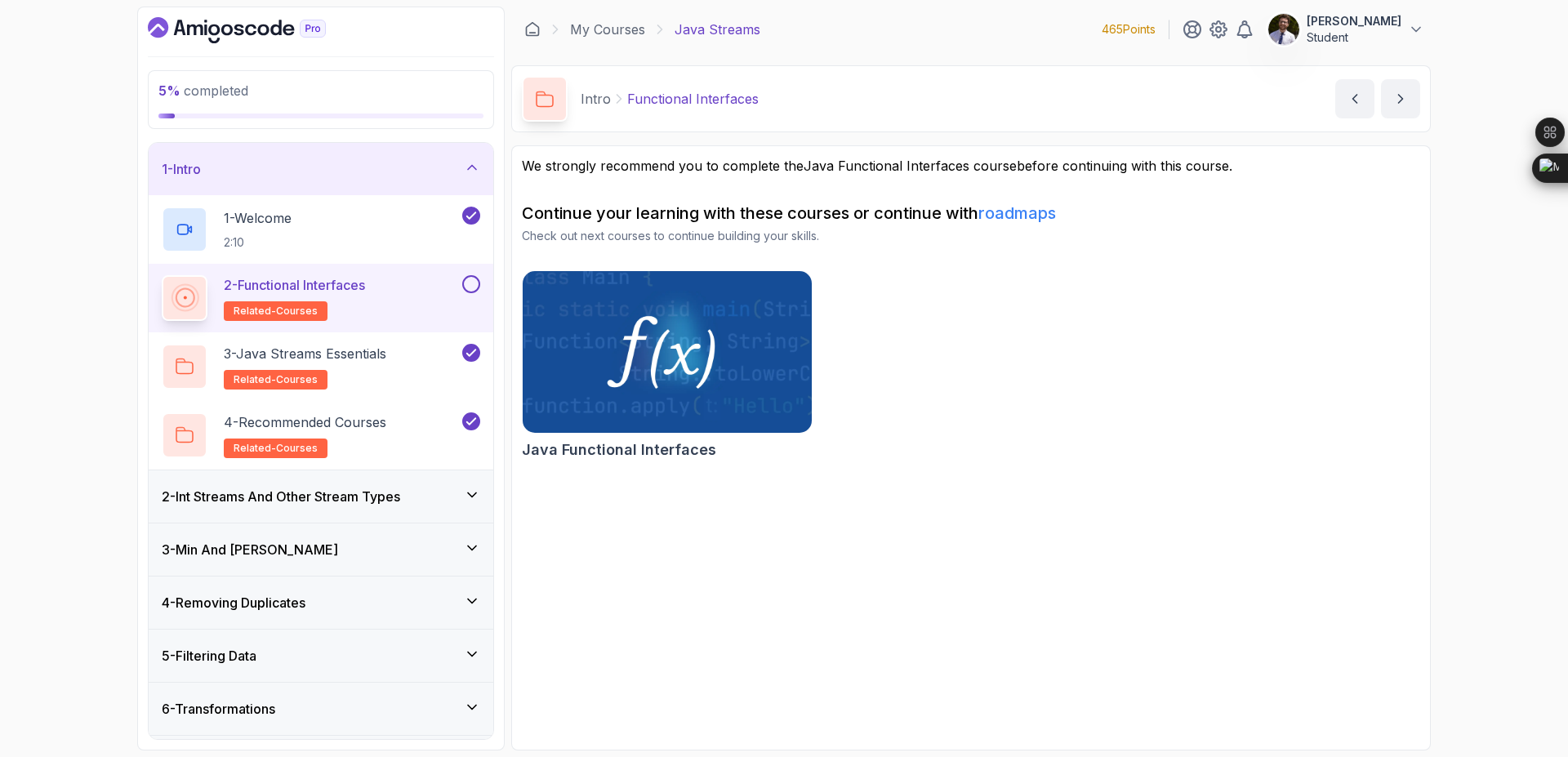
click at [462, 286] on button at bounding box center [471, 284] width 18 height 18
click at [457, 156] on div "1 - Intro" at bounding box center [321, 169] width 345 height 52
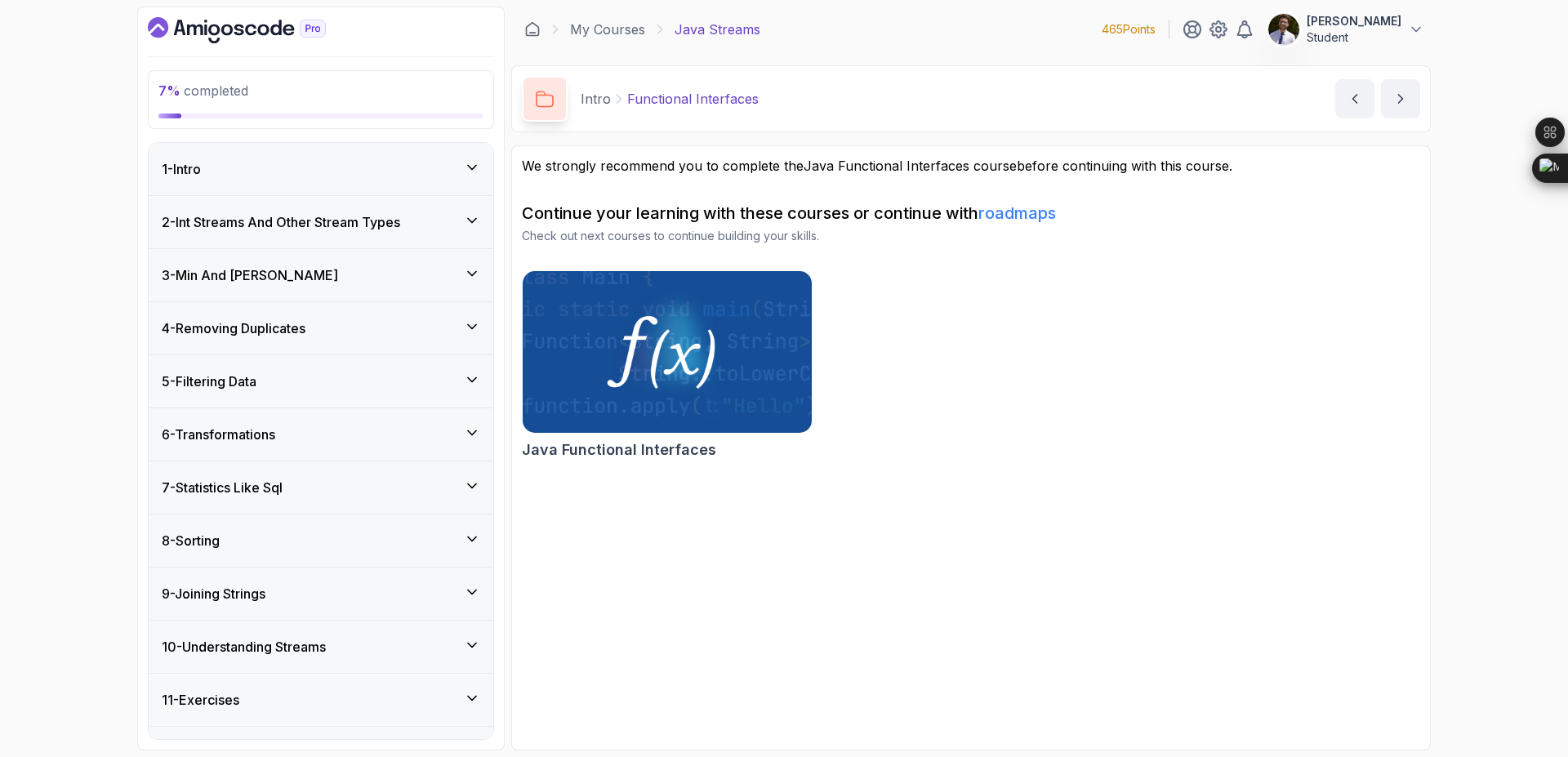
scroll to position [40, 0]
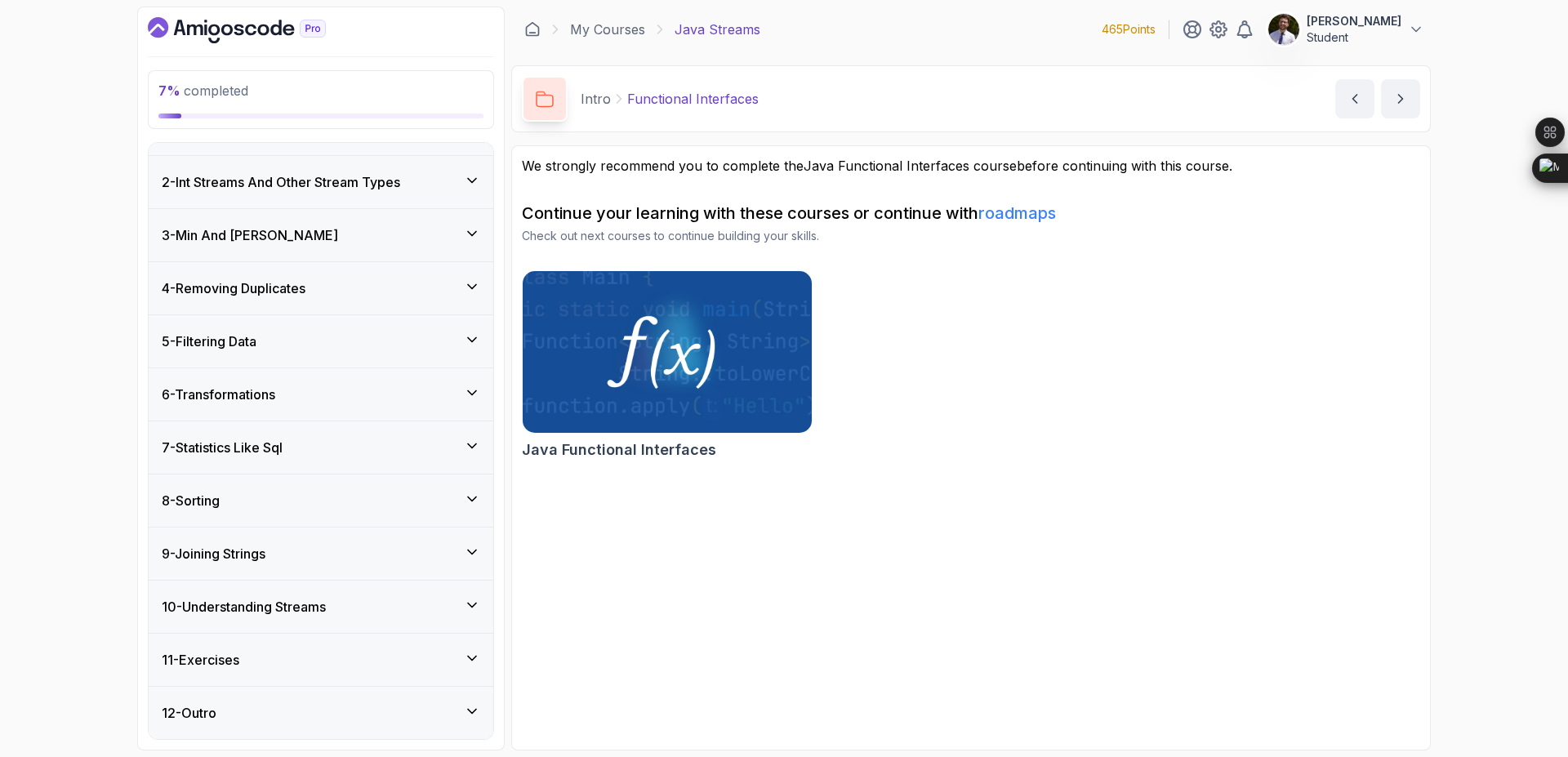
click at [392, 663] on div "11 - Exercises" at bounding box center [321, 660] width 318 height 19
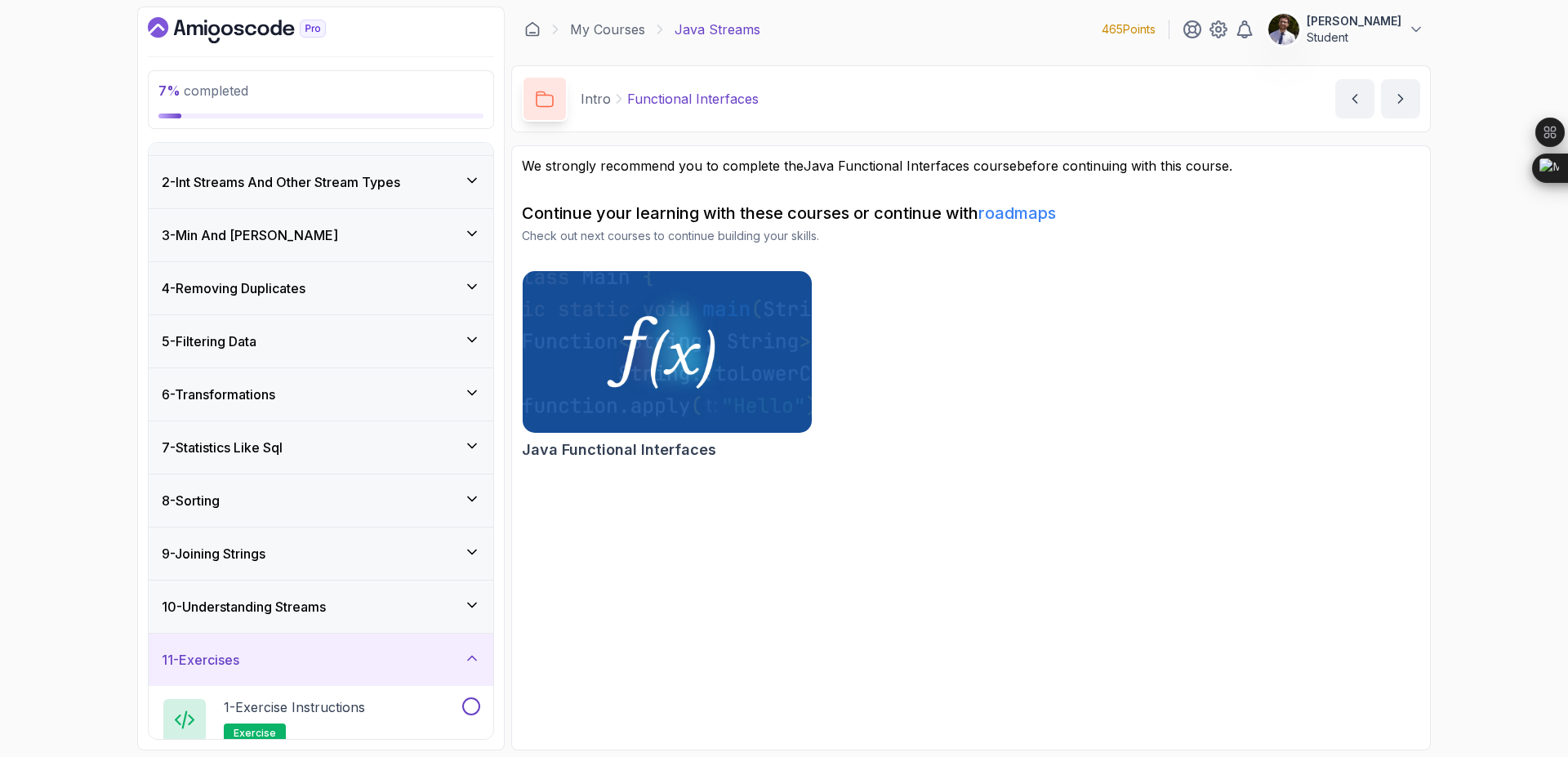
scroll to position [246, 0]
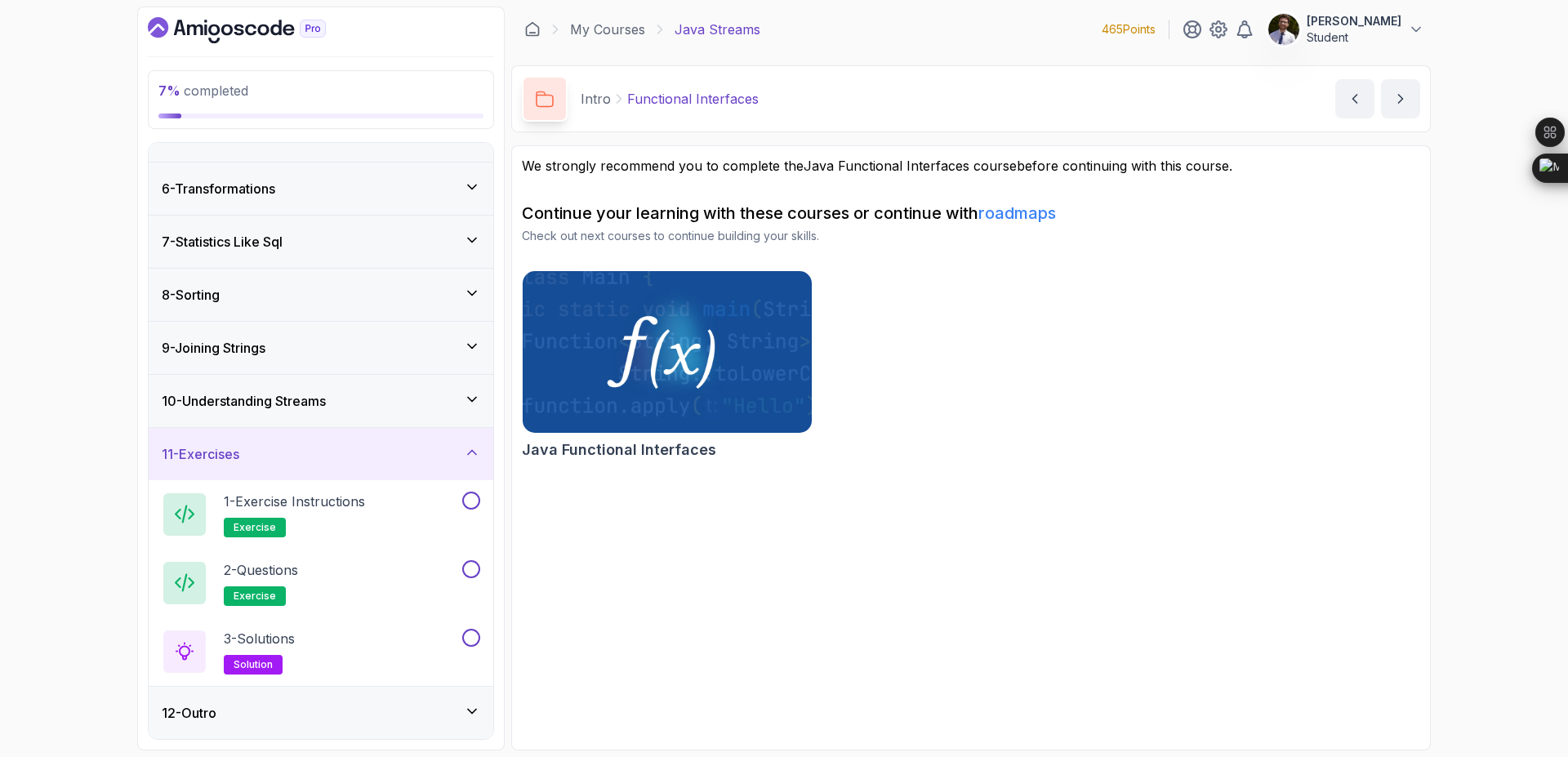
click at [468, 453] on icon at bounding box center [472, 453] width 17 height 17
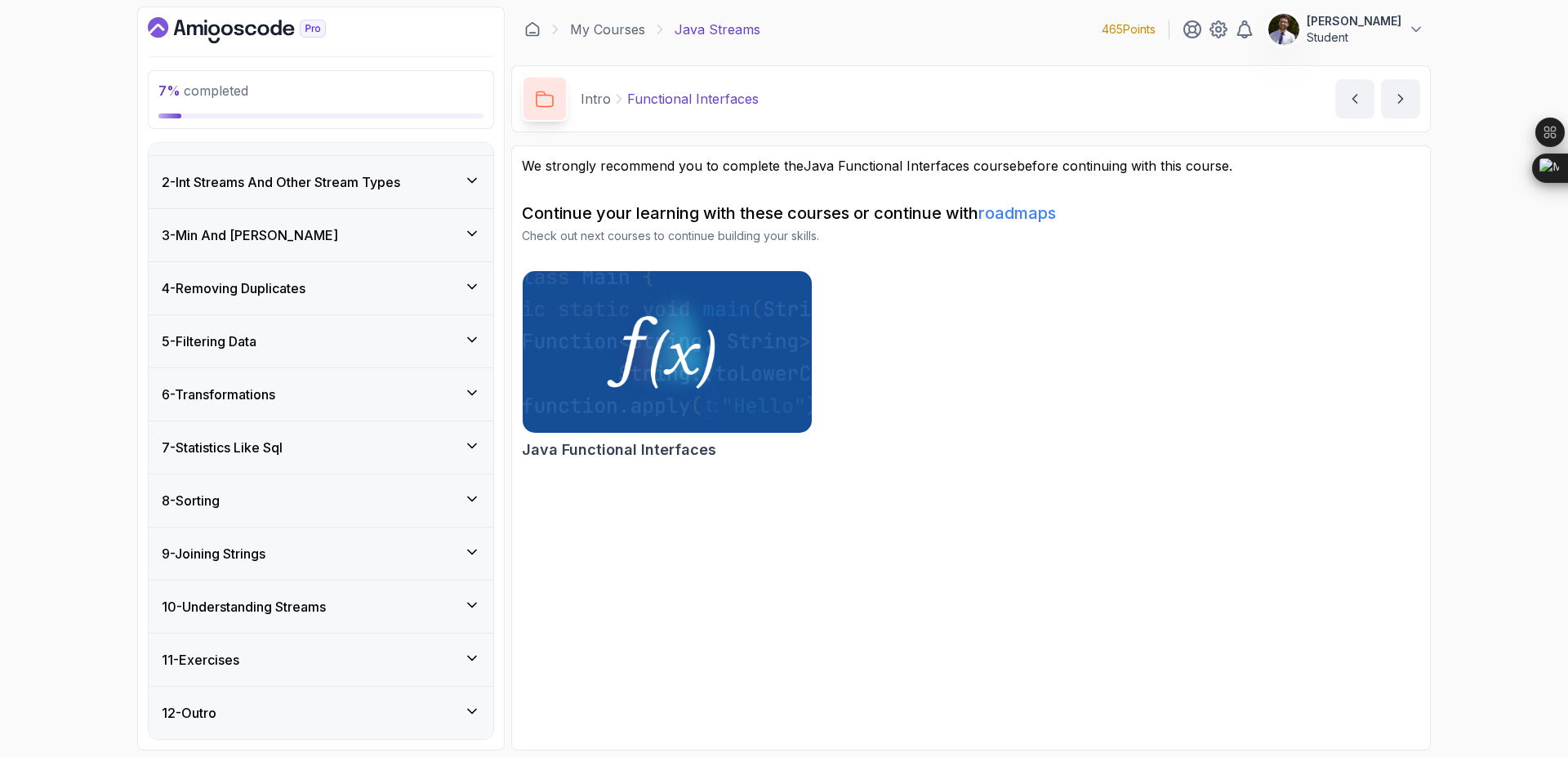
scroll to position [0, 0]
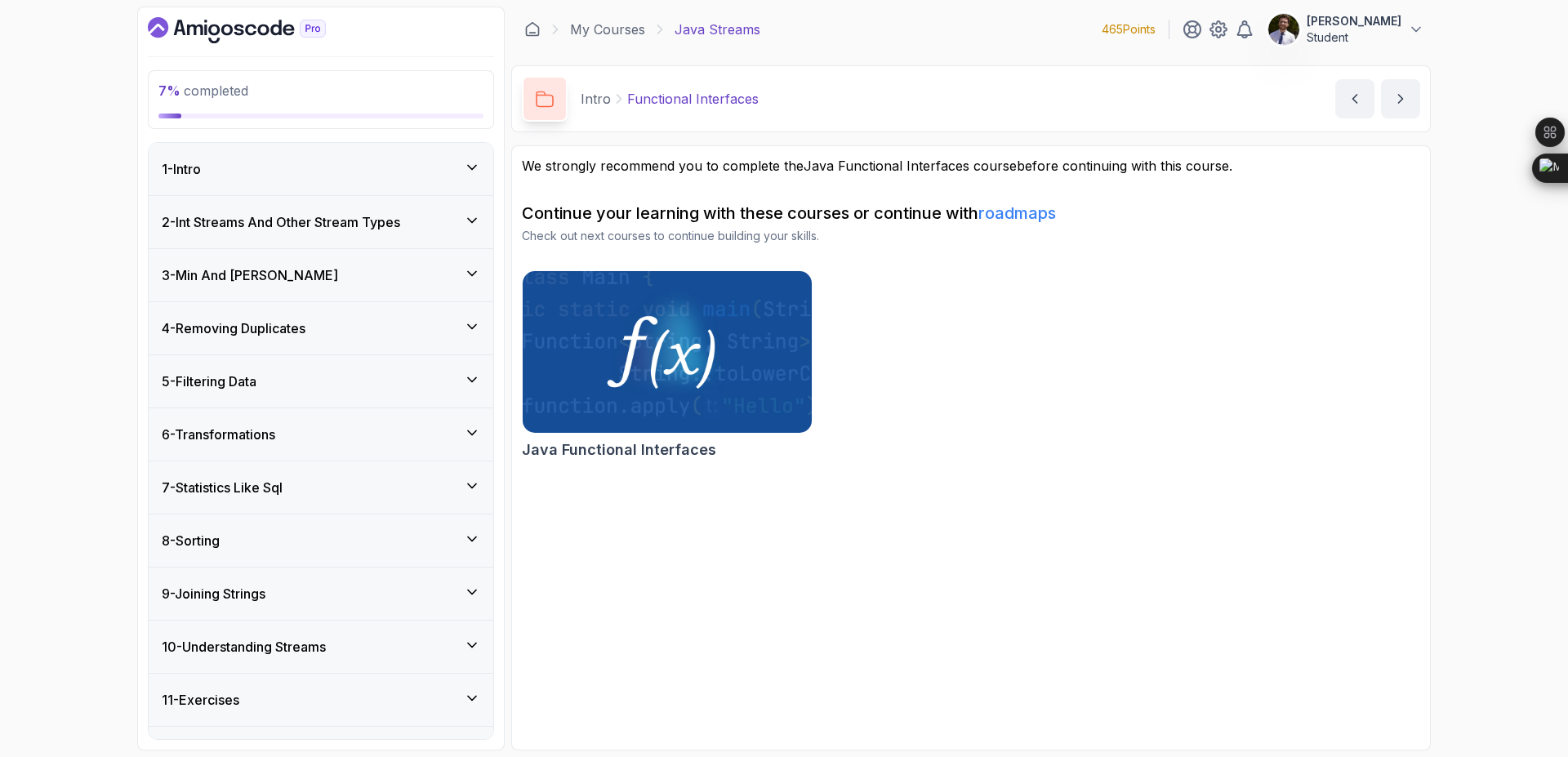
click at [452, 207] on div "2 - Int Streams And Other Stream Types" at bounding box center [321, 222] width 345 height 52
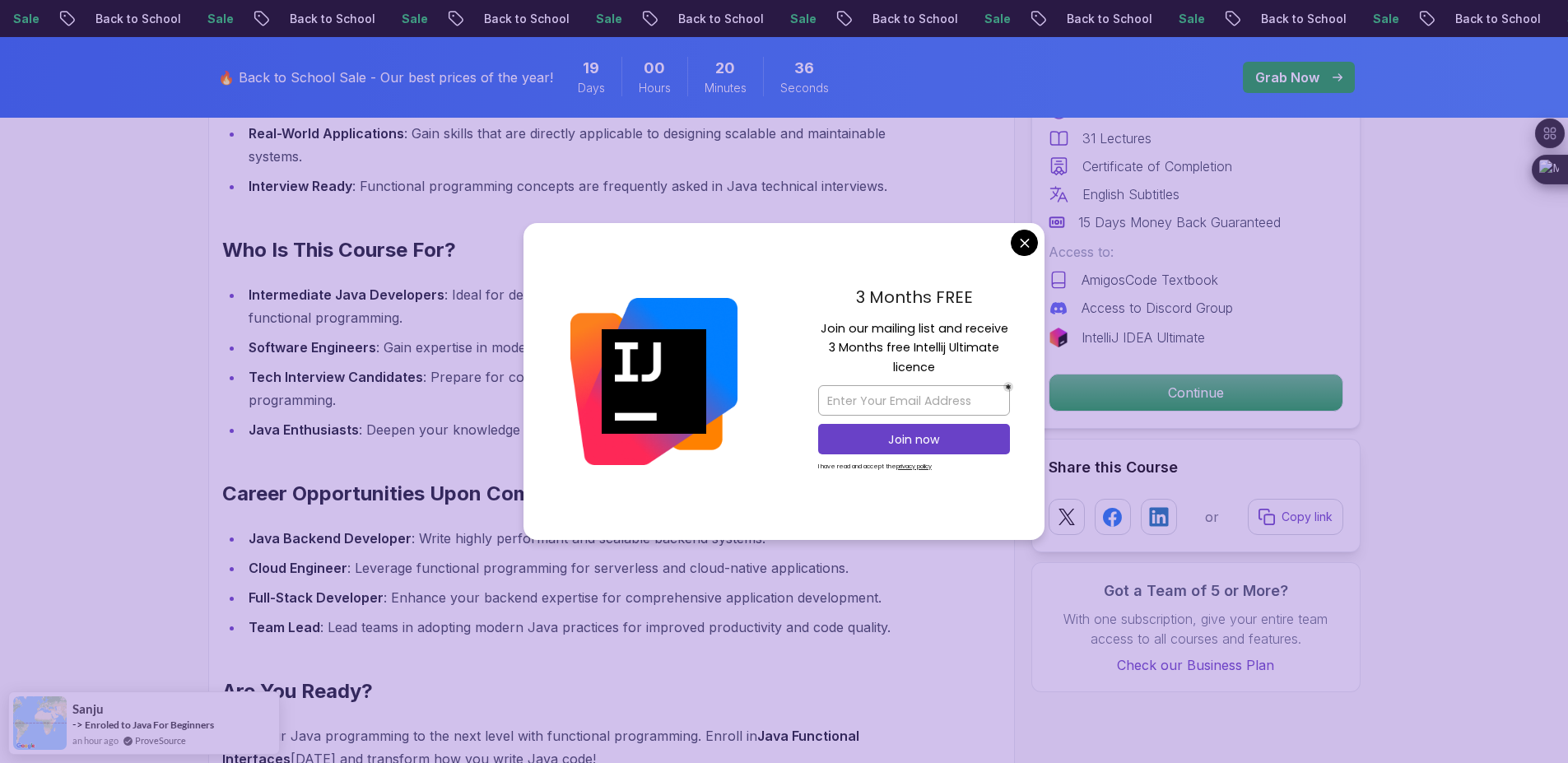
scroll to position [1544, 0]
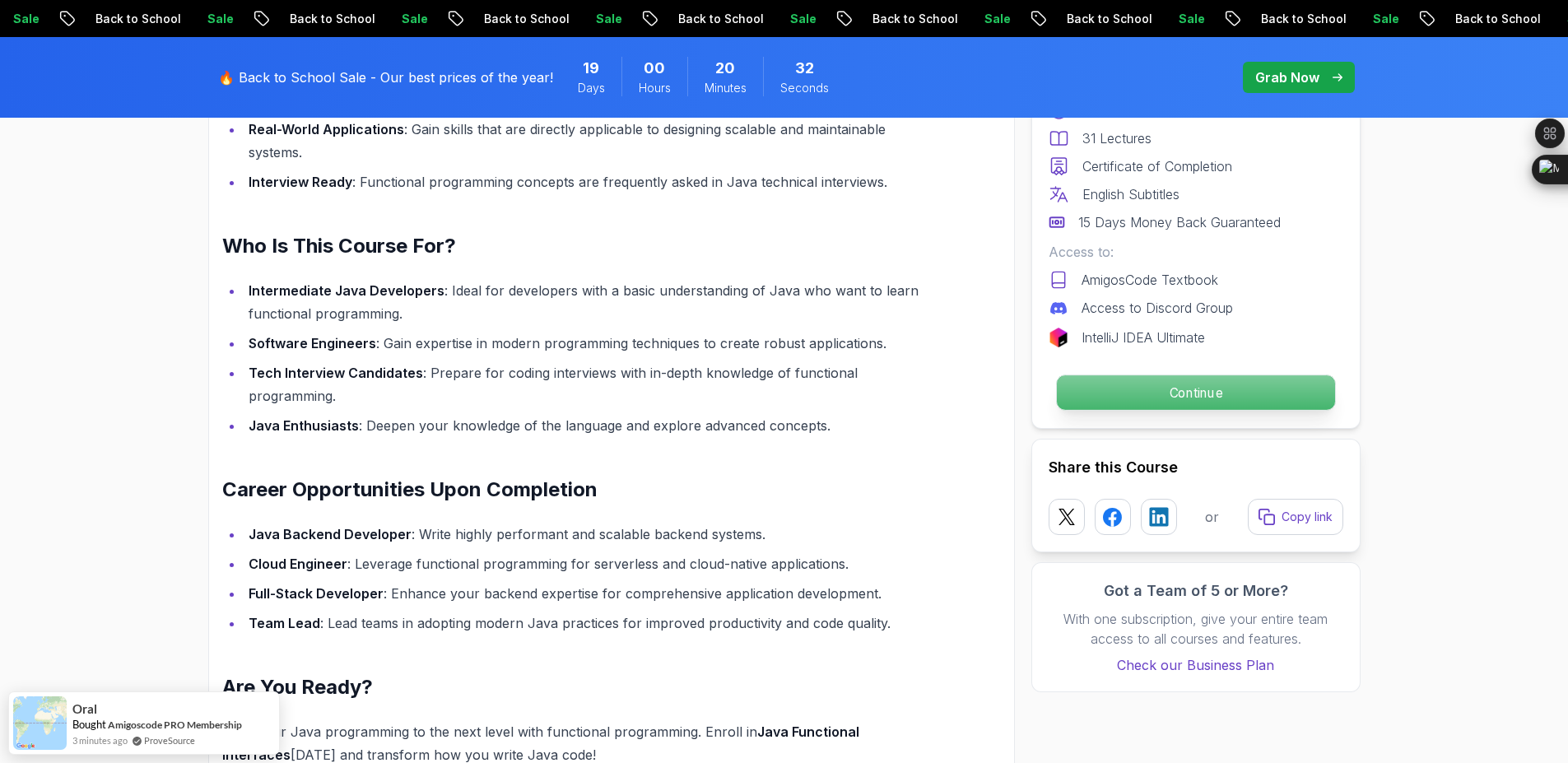
click at [1205, 381] on p "Continue" at bounding box center [1195, 393] width 278 height 35
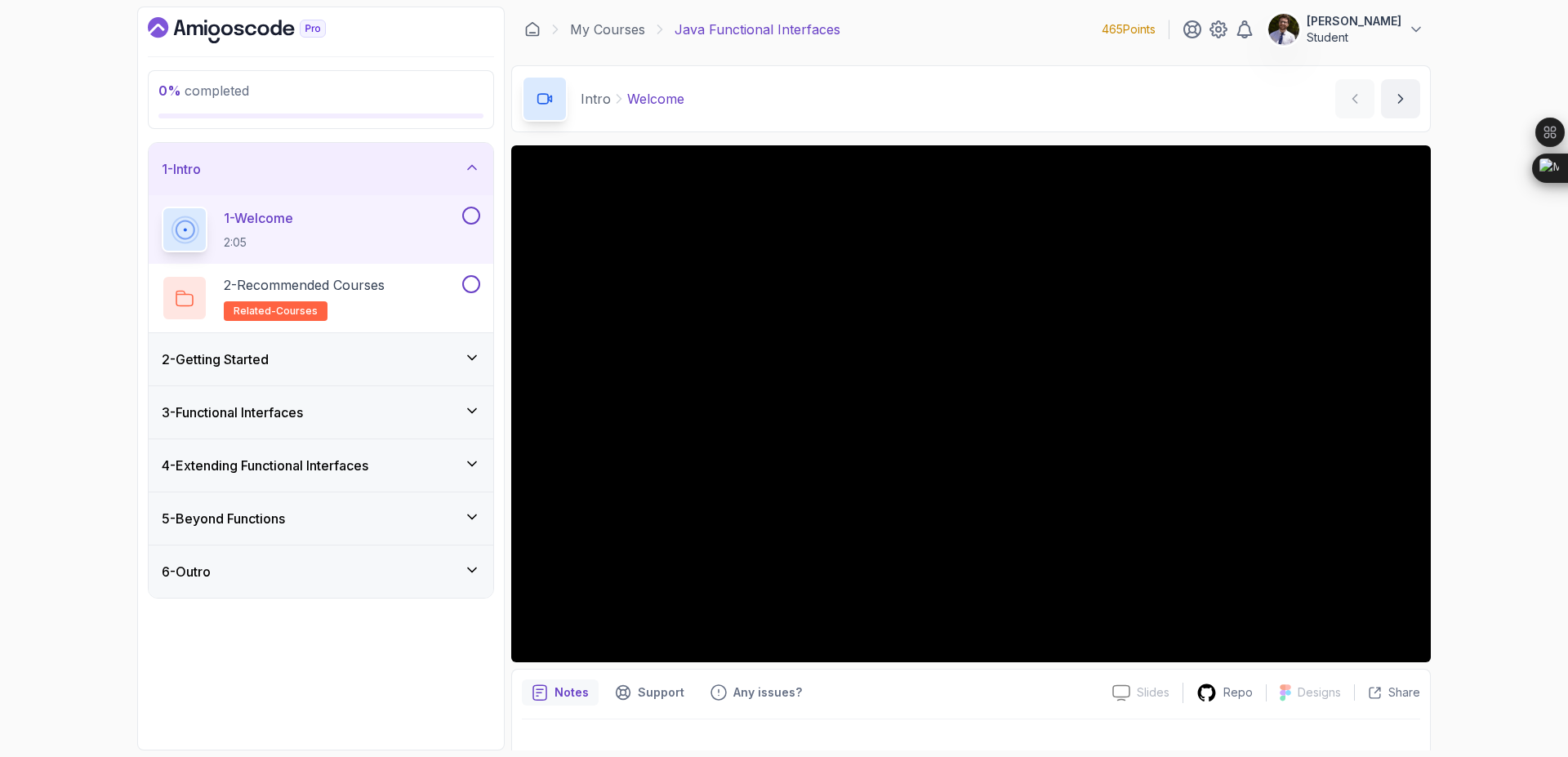
click at [468, 220] on button at bounding box center [471, 215] width 18 height 18
click at [348, 280] on p "2 - Recommended Courses" at bounding box center [304, 285] width 161 height 19
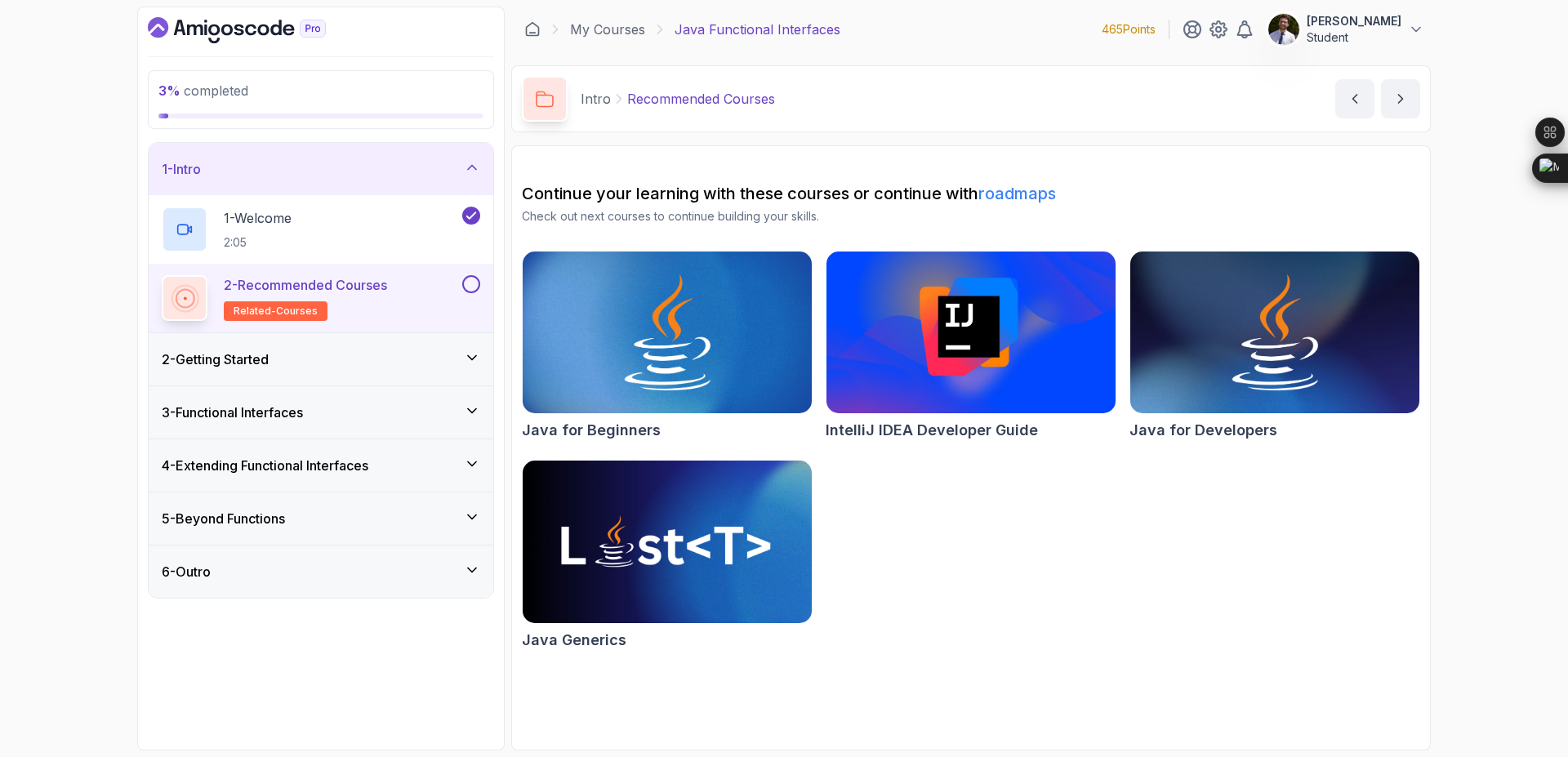
click at [463, 287] on button at bounding box center [471, 284] width 18 height 18
click at [446, 159] on div "1 - Intro" at bounding box center [321, 169] width 318 height 19
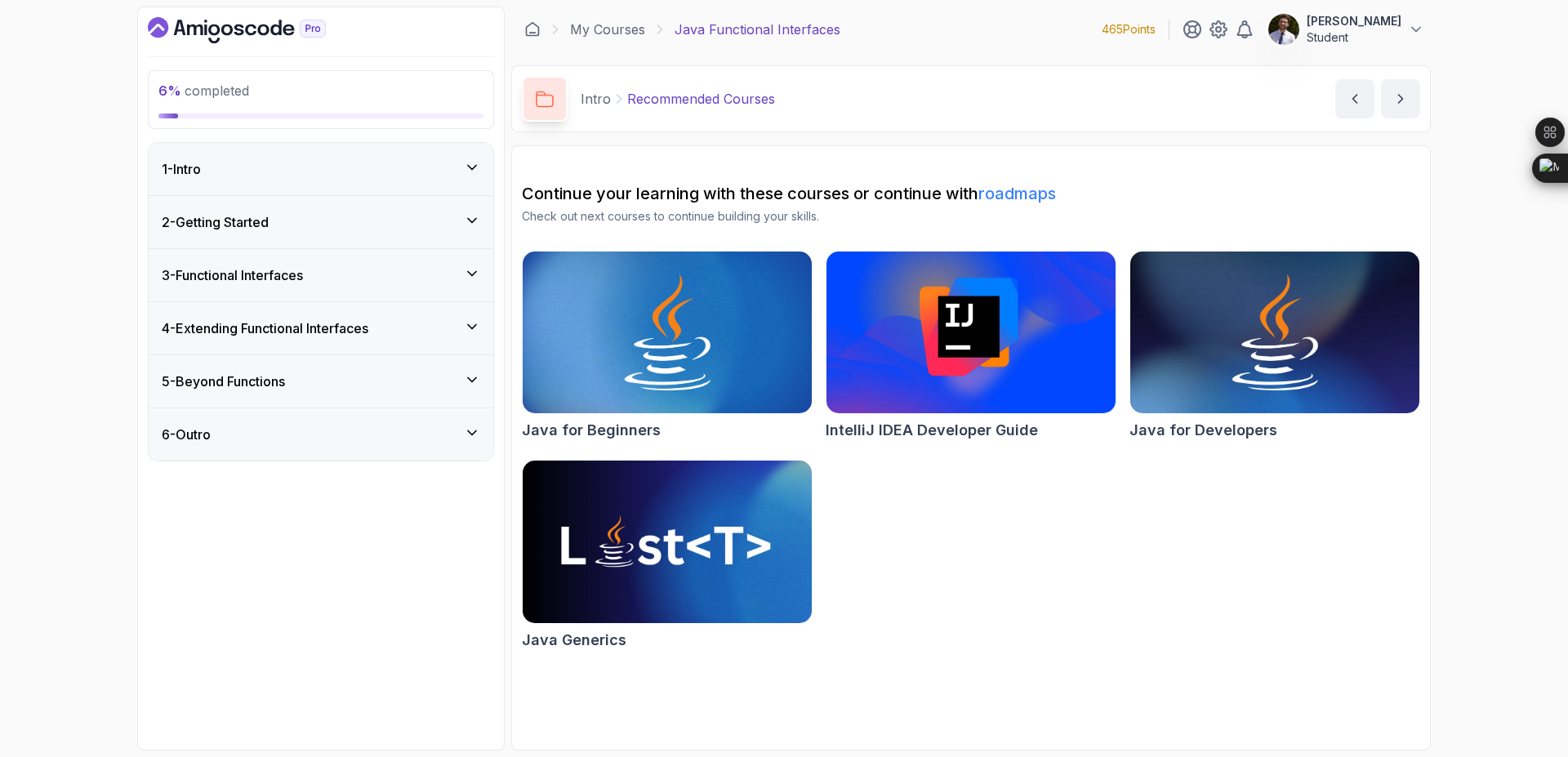
click at [455, 215] on div "2 - Getting Started" at bounding box center [321, 222] width 318 height 19
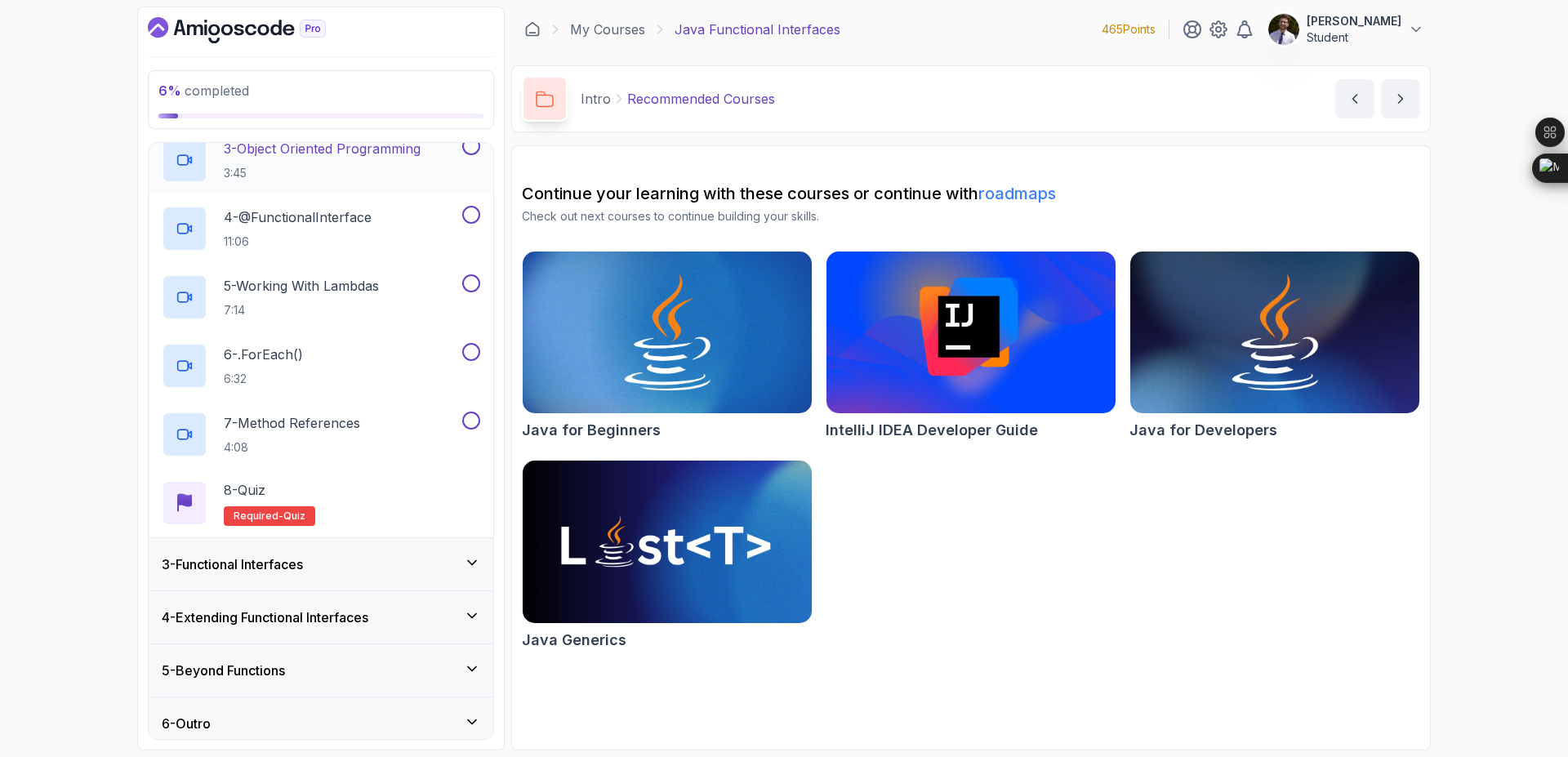
scroll to position [271, 0]
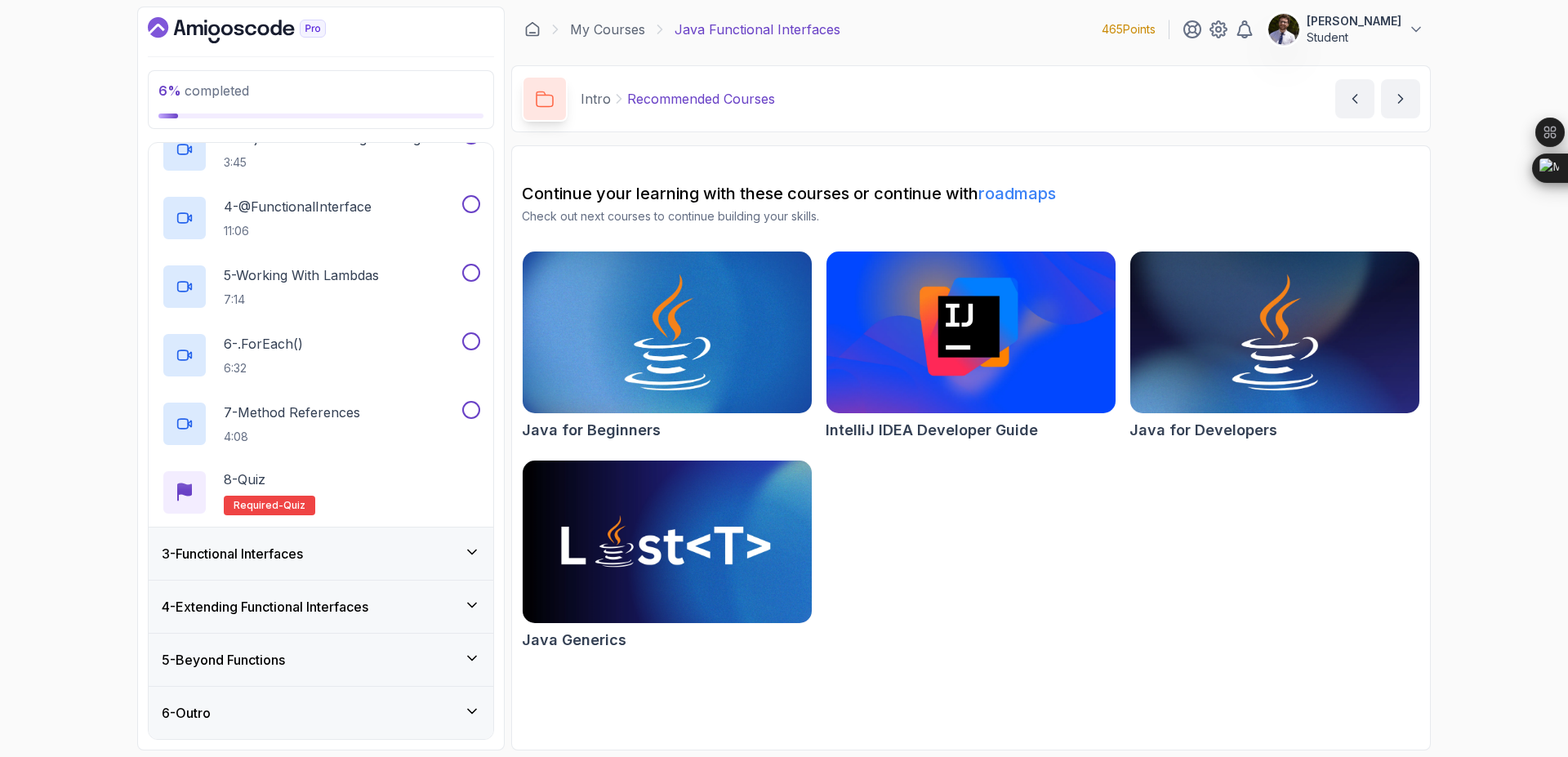
click at [440, 558] on div "3 - Functional Interfaces" at bounding box center [321, 554] width 318 height 19
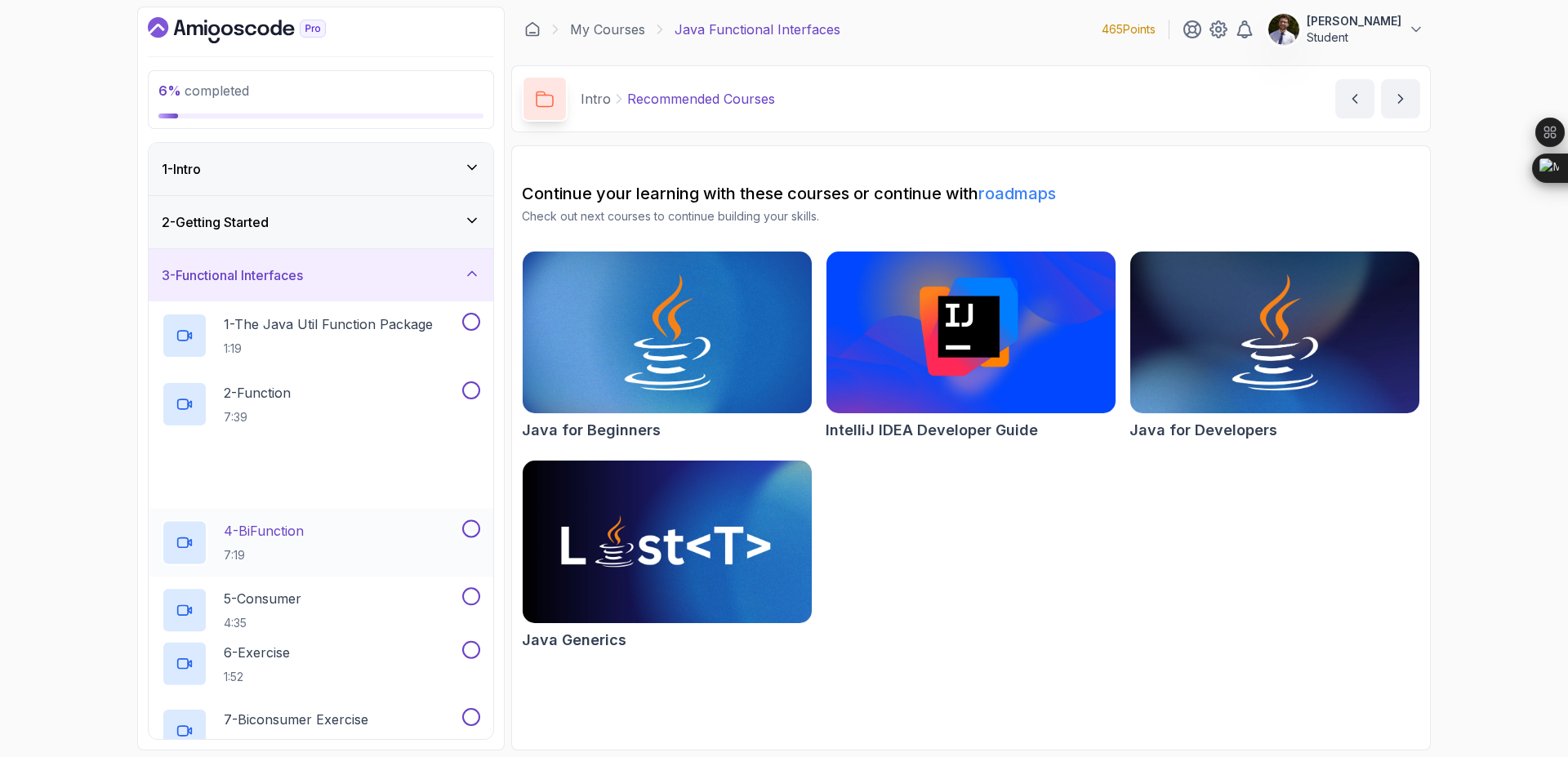
scroll to position [477, 0]
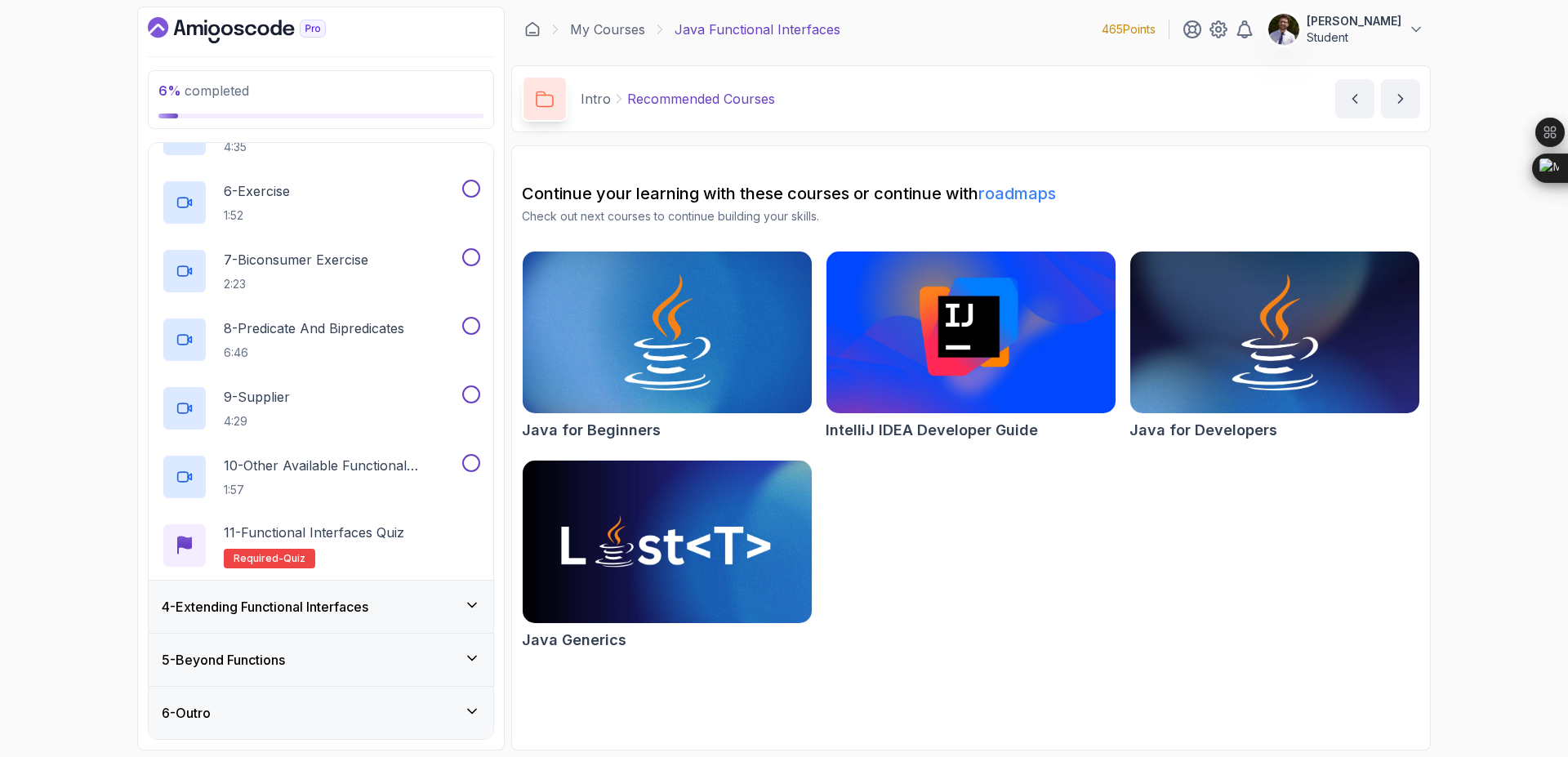
click at [419, 595] on div "4 - Extending Functional Interfaces" at bounding box center [321, 607] width 345 height 52
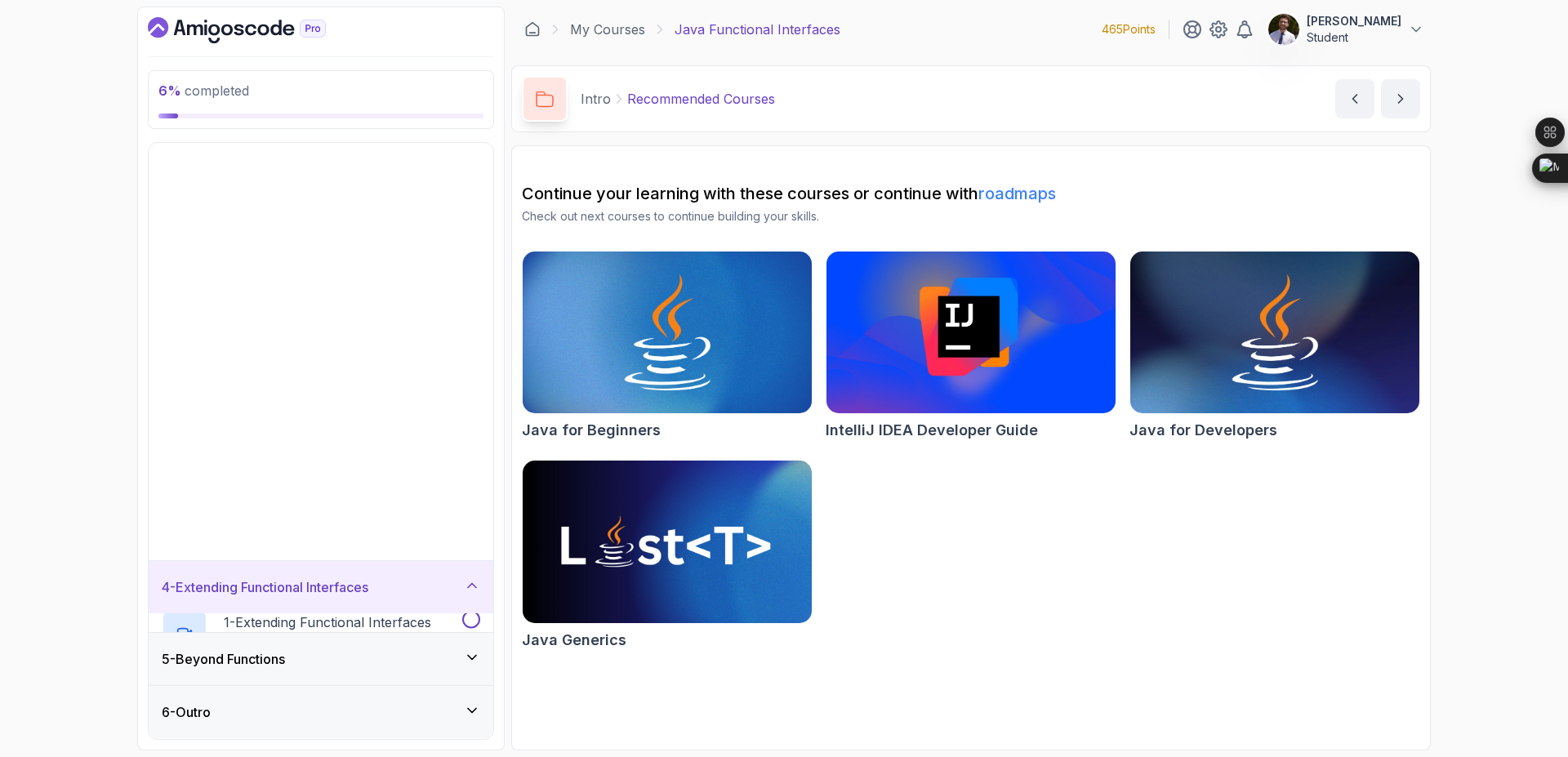
scroll to position [0, 0]
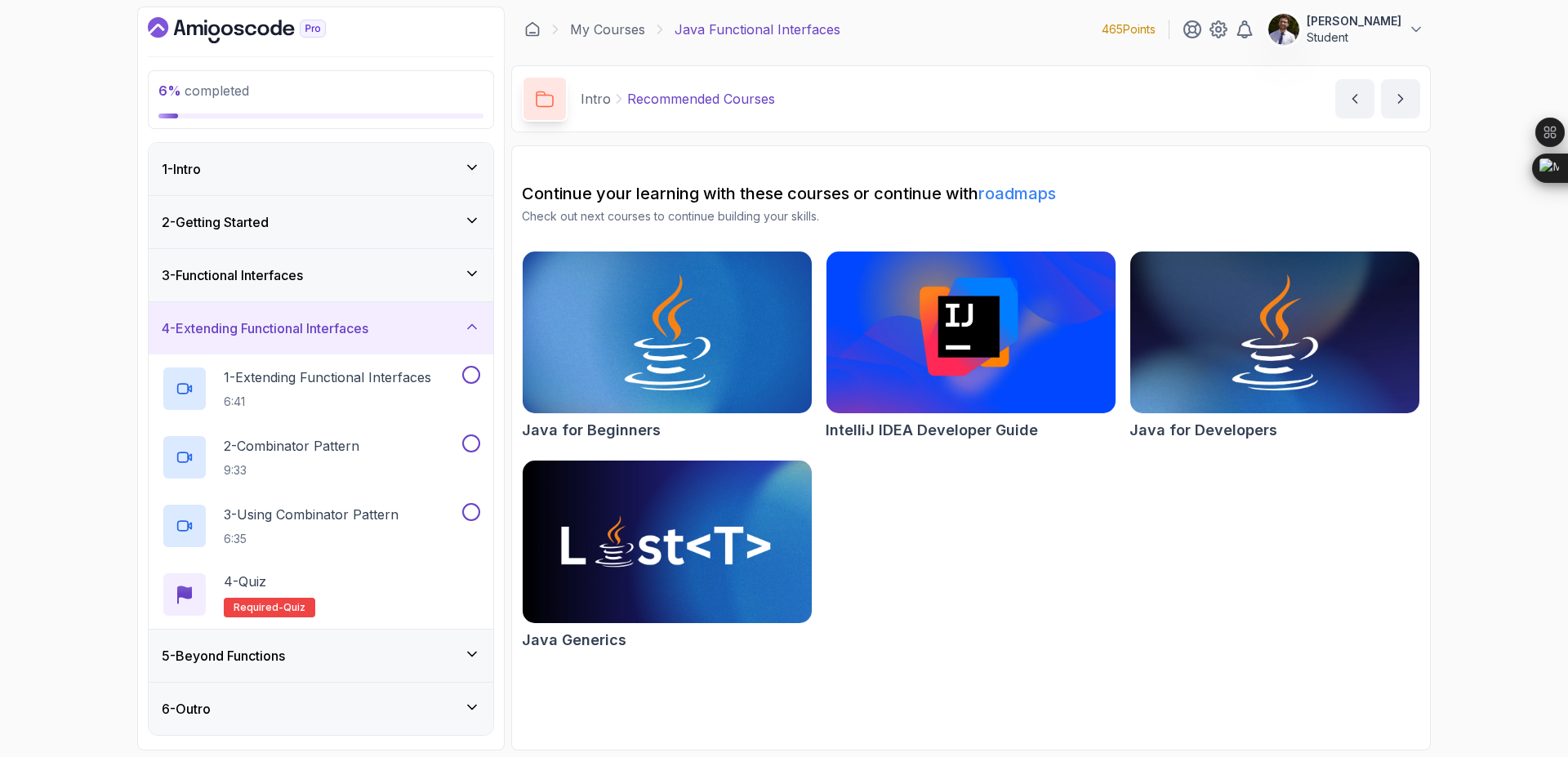
click at [388, 660] on div "5 - Beyond Functions" at bounding box center [321, 656] width 318 height 19
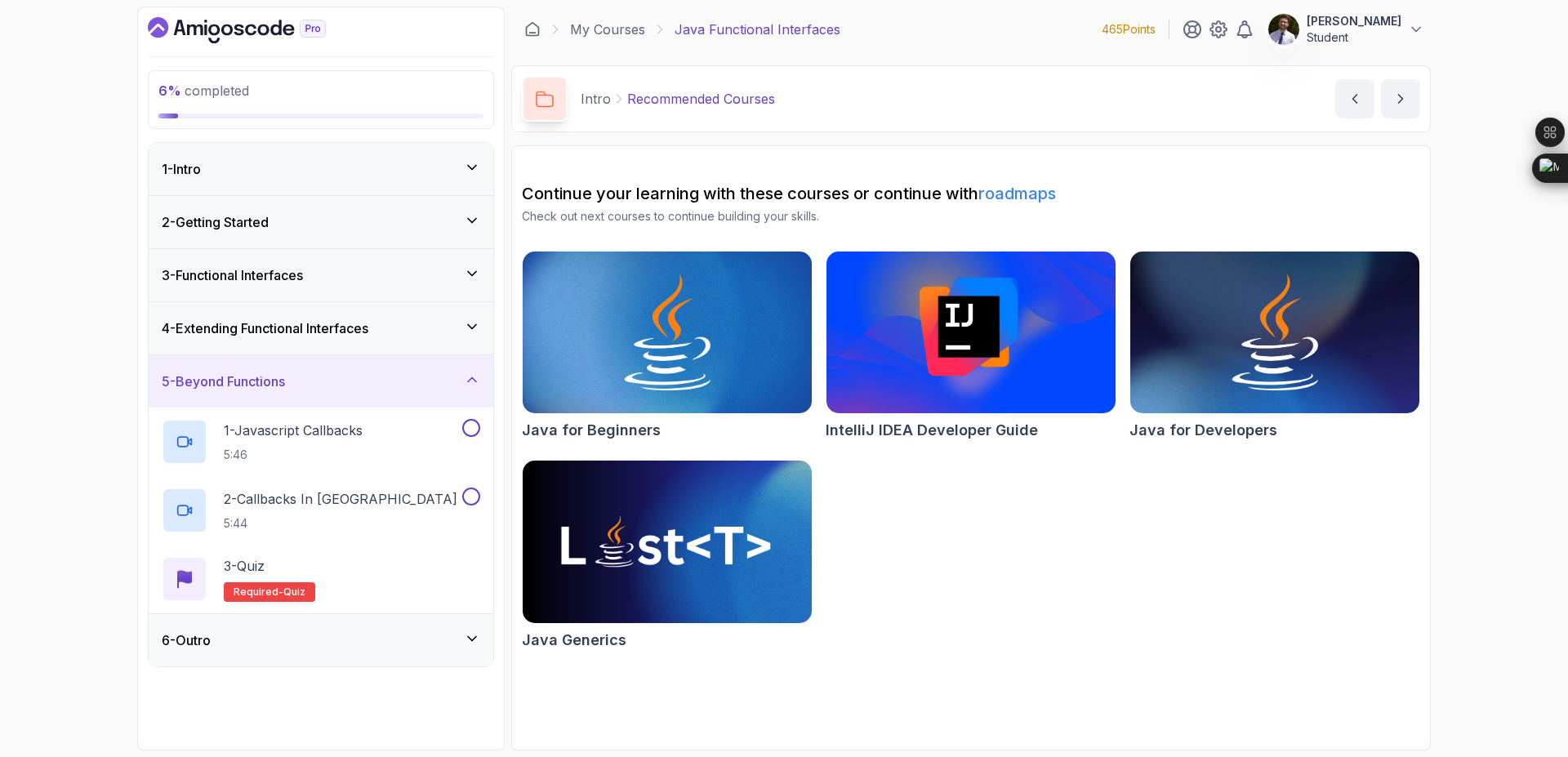
click at [410, 641] on div "6 - Outro" at bounding box center [321, 640] width 318 height 19
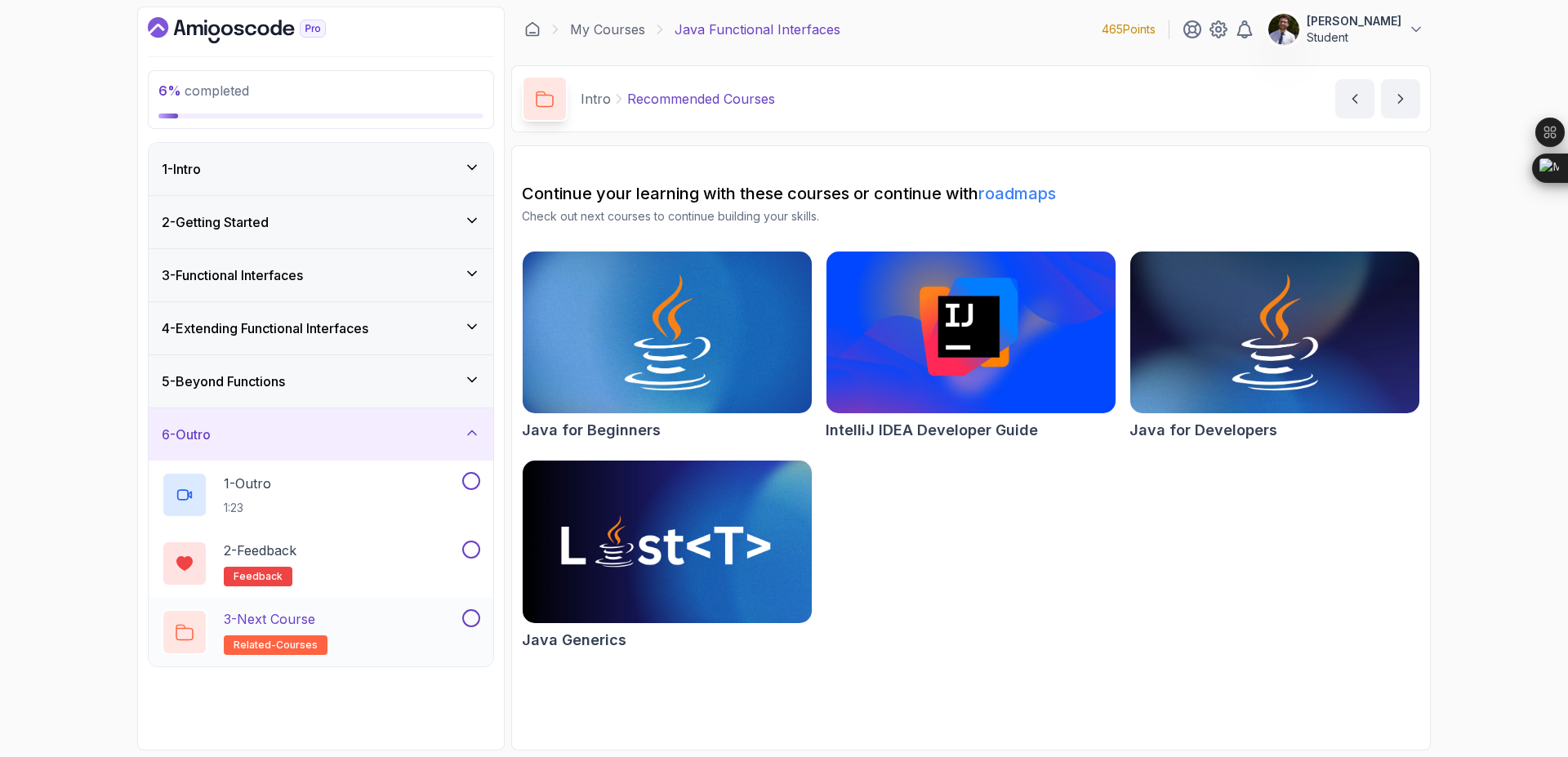
click at [338, 643] on div "3 - Next Course related-courses" at bounding box center [310, 632] width 297 height 46
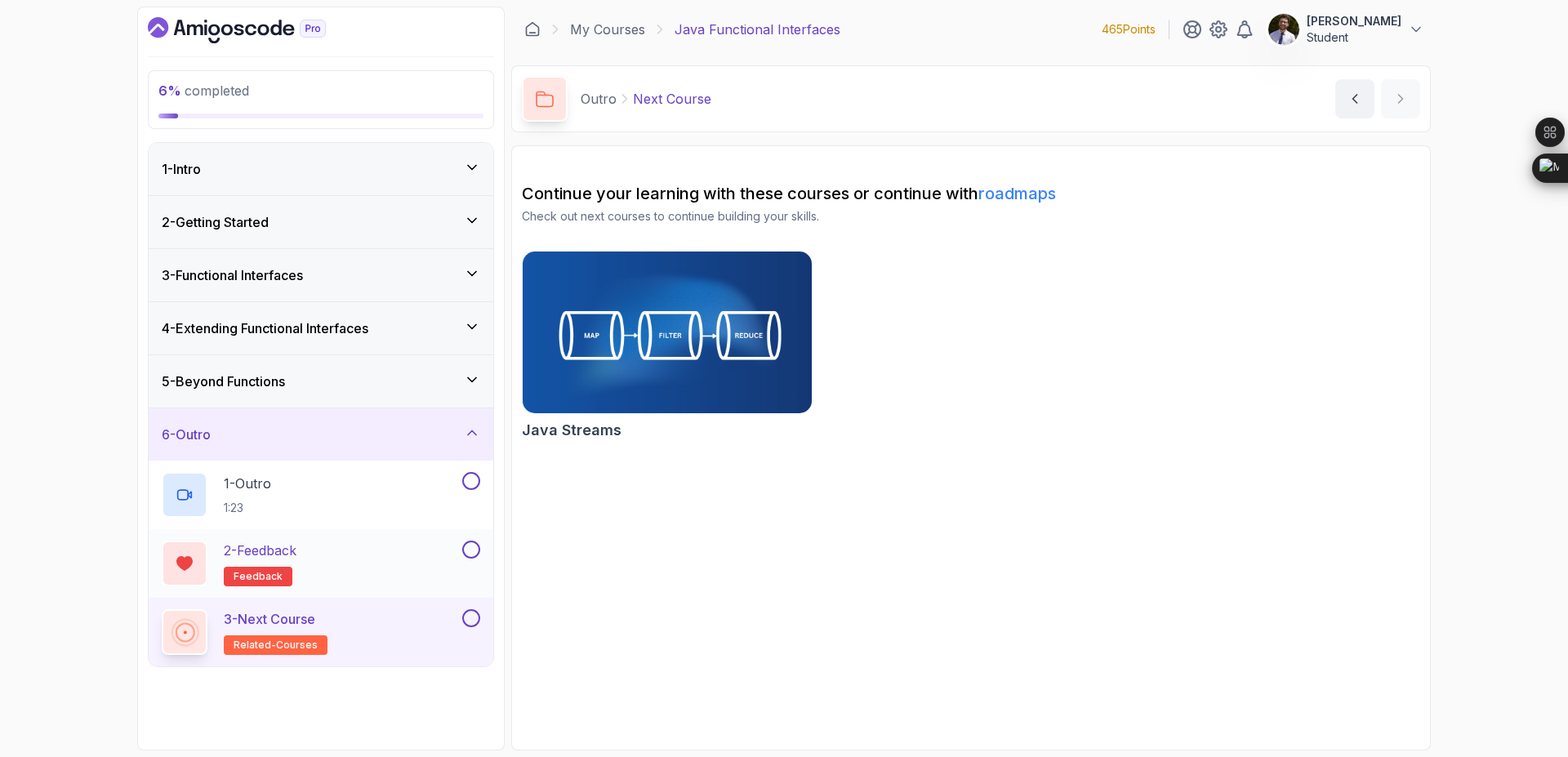
click at [340, 535] on div "2 - Feedback feedback" at bounding box center [321, 564] width 345 height 69
click at [478, 545] on button at bounding box center [471, 550] width 18 height 18
click at [472, 478] on button at bounding box center [471, 481] width 18 height 18
click at [461, 624] on div at bounding box center [469, 618] width 21 height 18
click at [468, 612] on button at bounding box center [471, 618] width 18 height 18
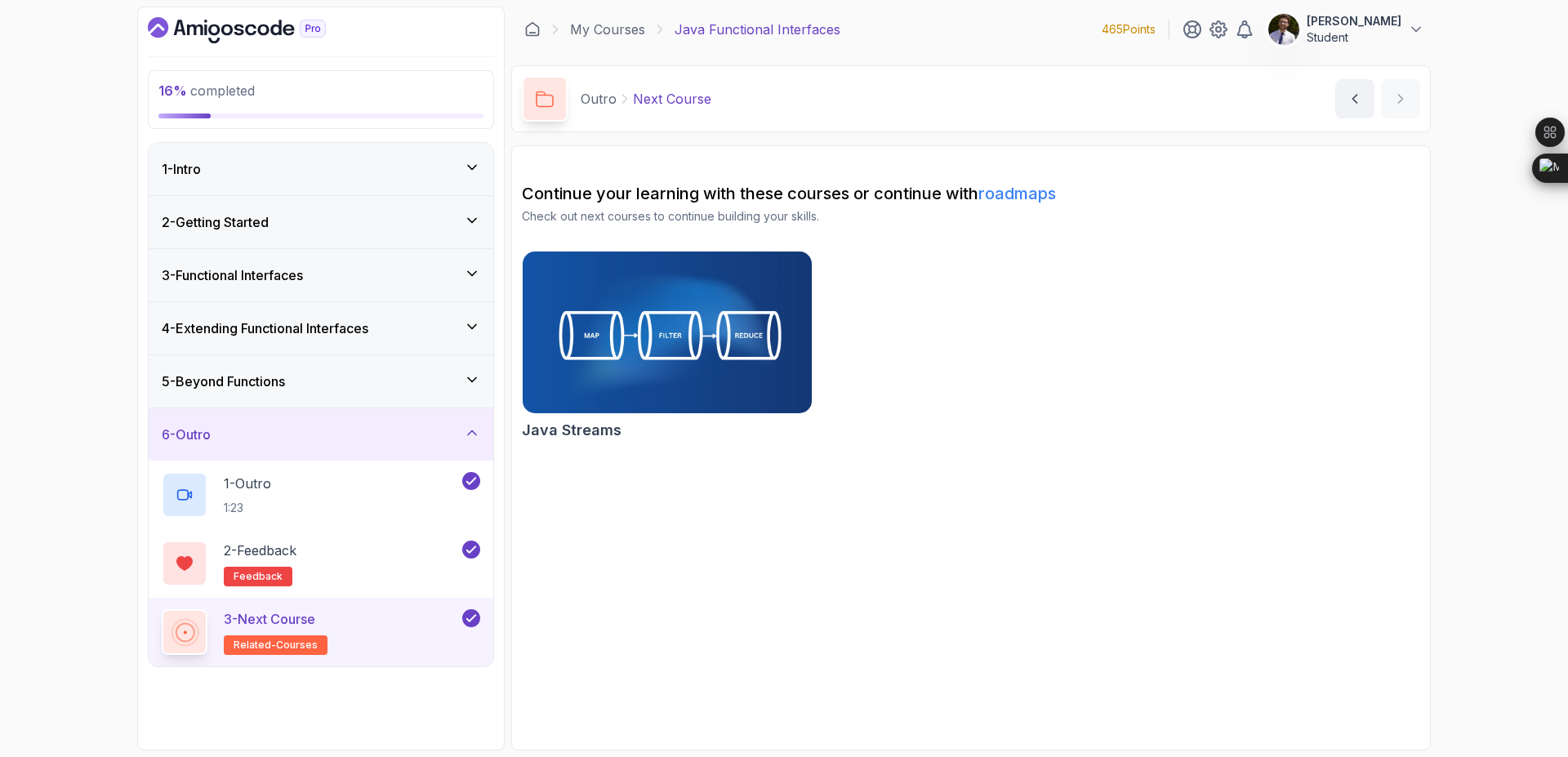
click at [463, 440] on div "6 - Outro" at bounding box center [321, 434] width 318 height 19
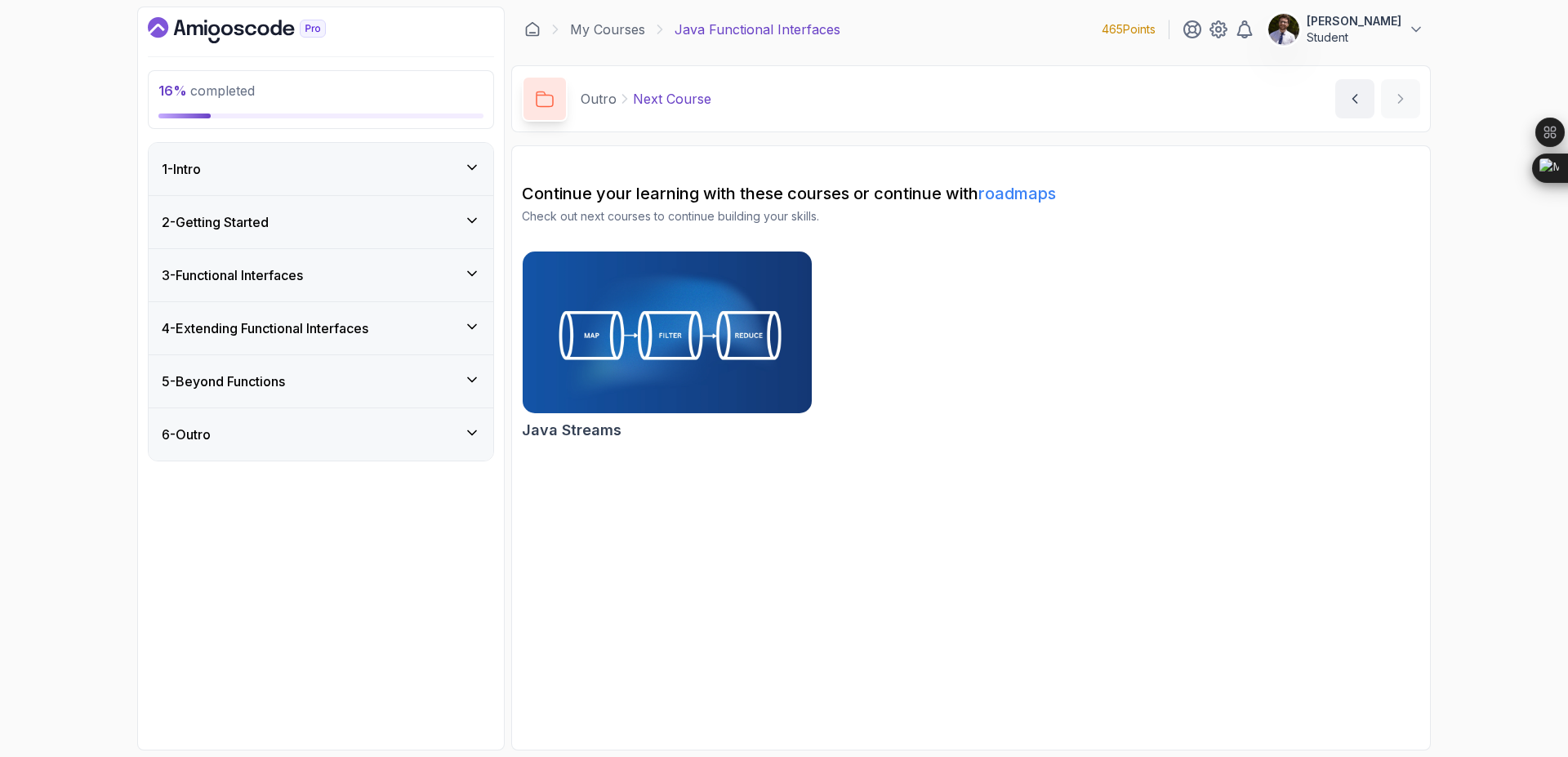
click at [468, 162] on icon at bounding box center [472, 167] width 17 height 17
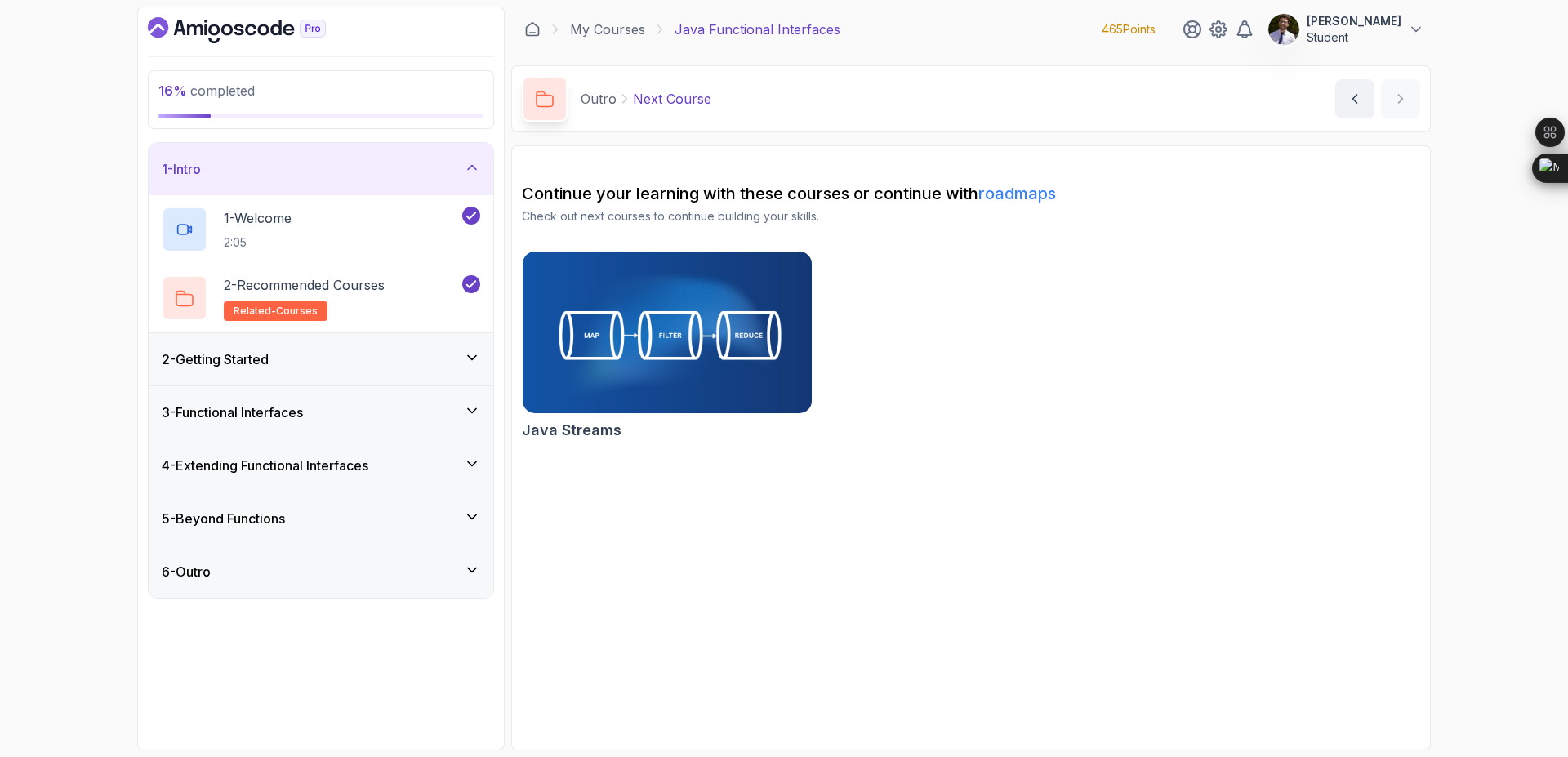
click at [468, 162] on icon at bounding box center [472, 167] width 17 height 17
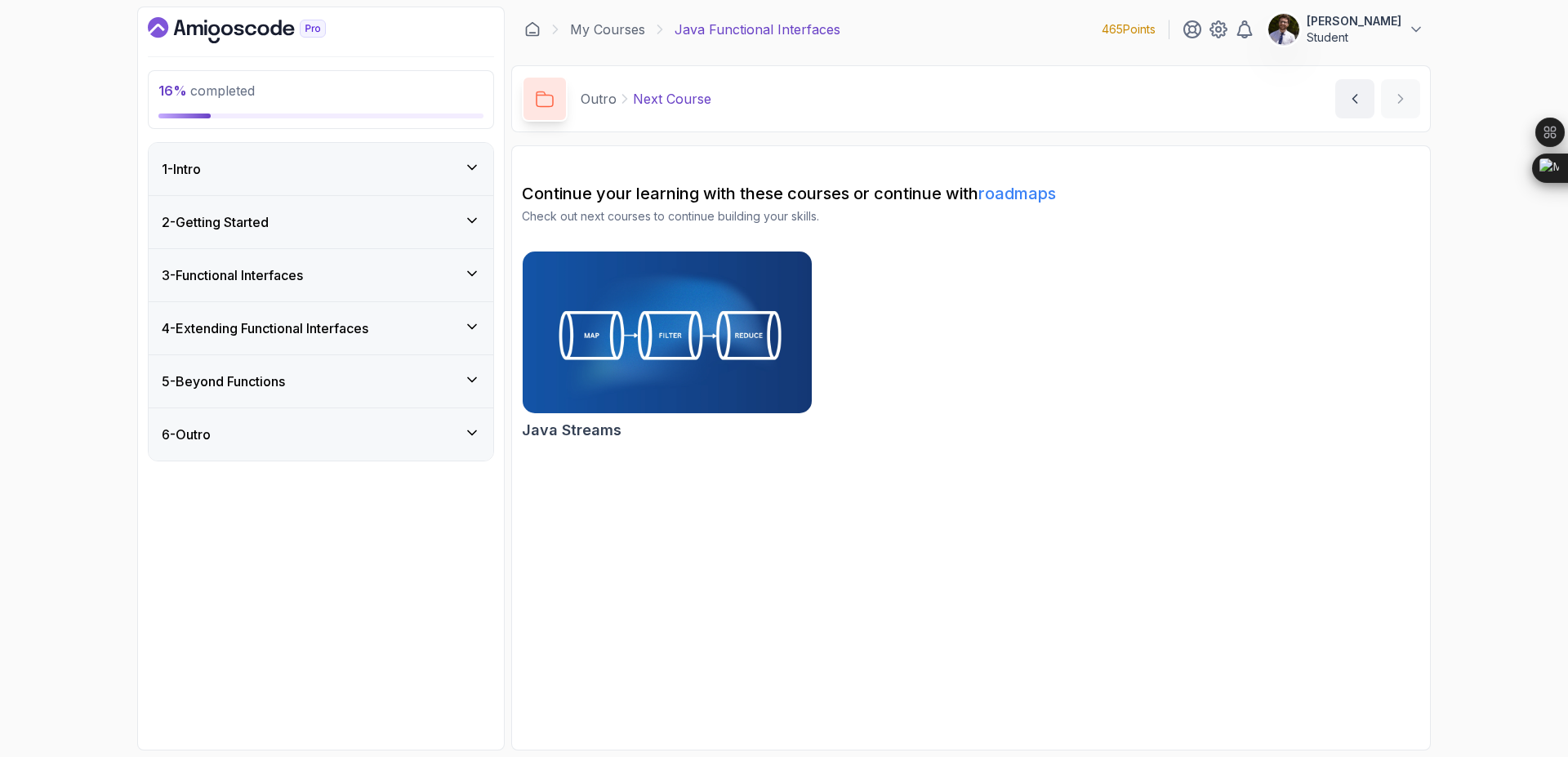
click at [468, 222] on icon at bounding box center [472, 221] width 17 height 17
